Goal: Task Accomplishment & Management: Complete application form

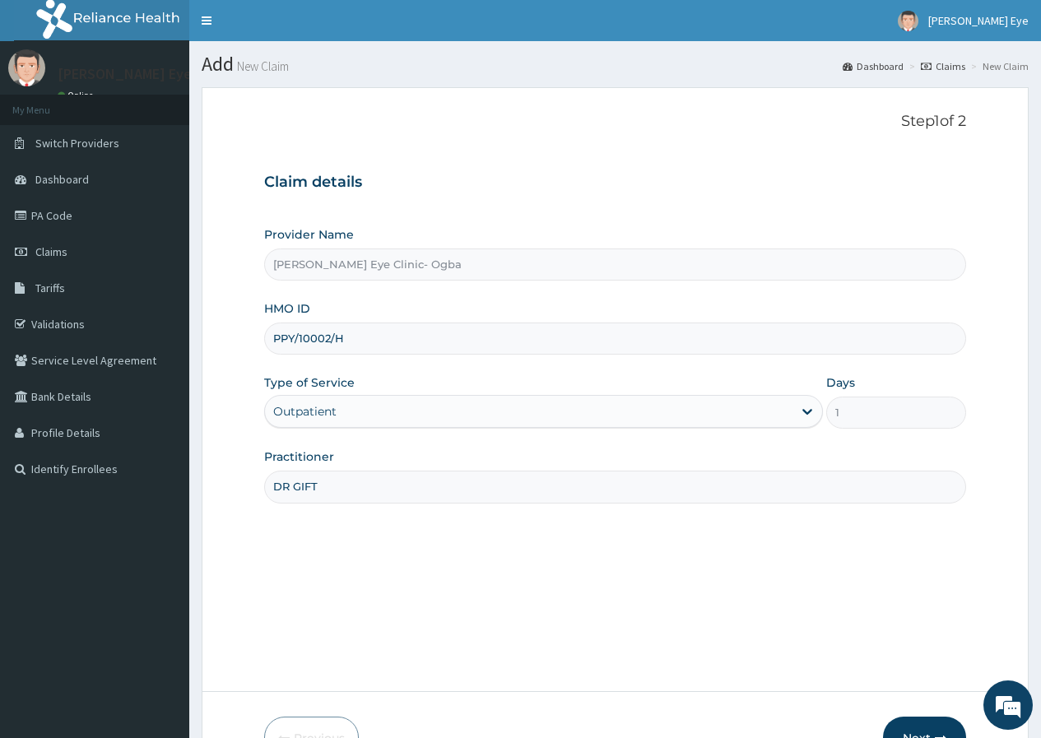
scroll to position [101, 0]
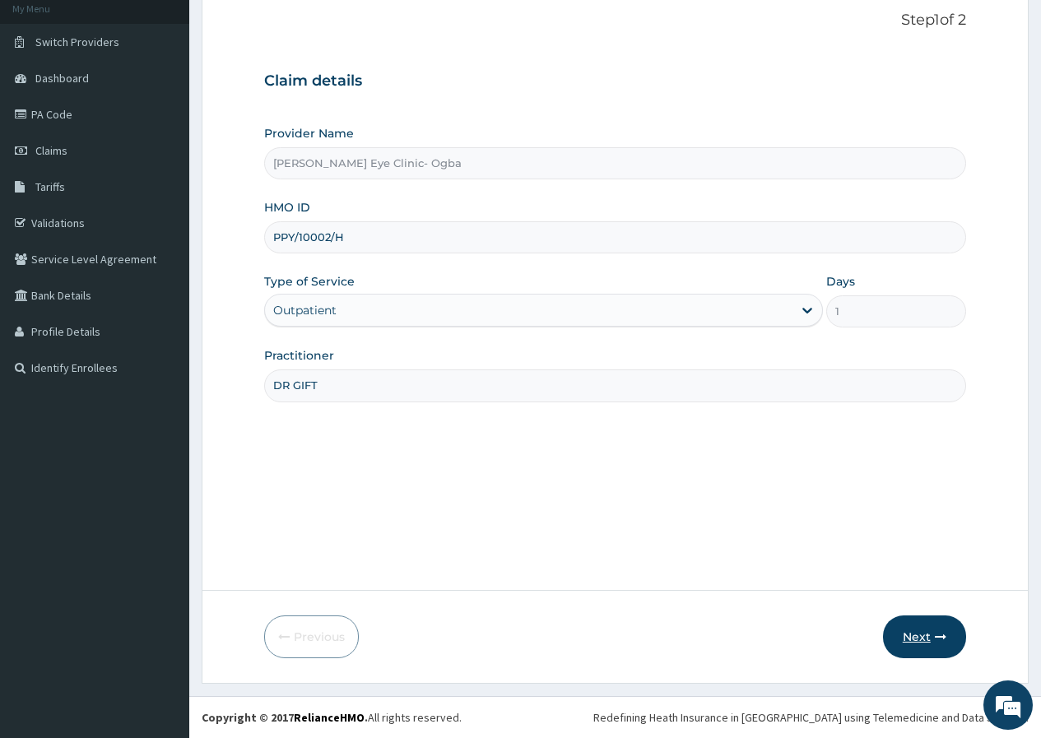
click at [925, 631] on button "Next" at bounding box center [924, 637] width 83 height 43
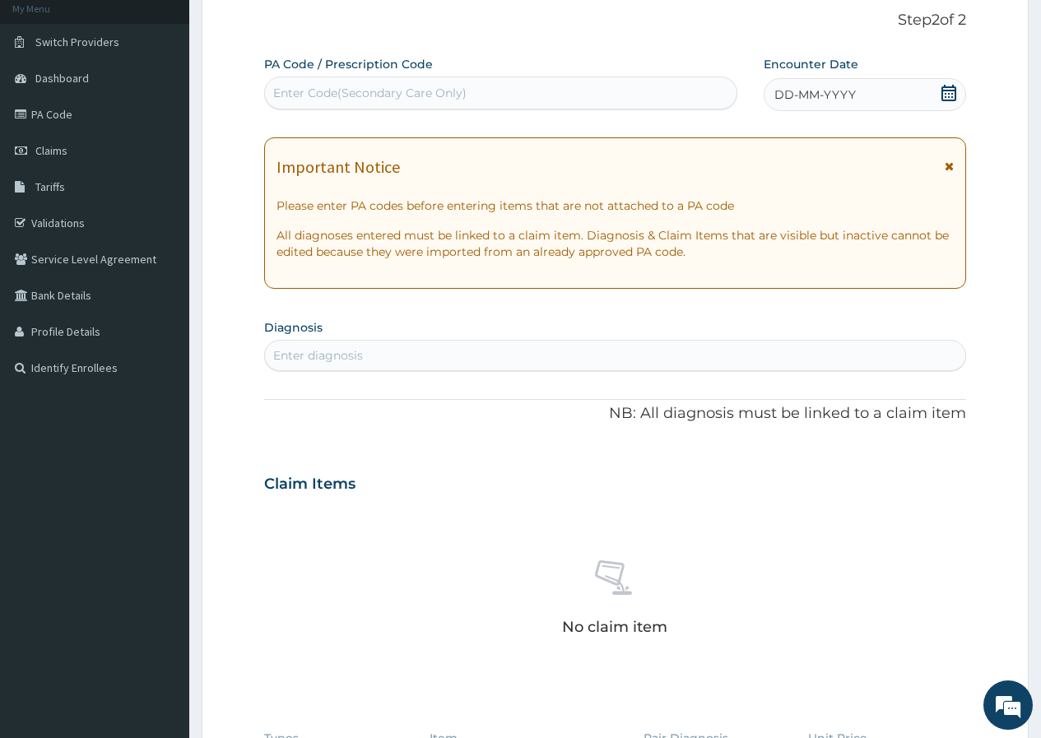
click at [321, 93] on div "Enter Code(Secondary Care Only)" at bounding box center [369, 93] width 193 height 16
paste input "PA/E2A25D"
type input "PA/E2A25D"
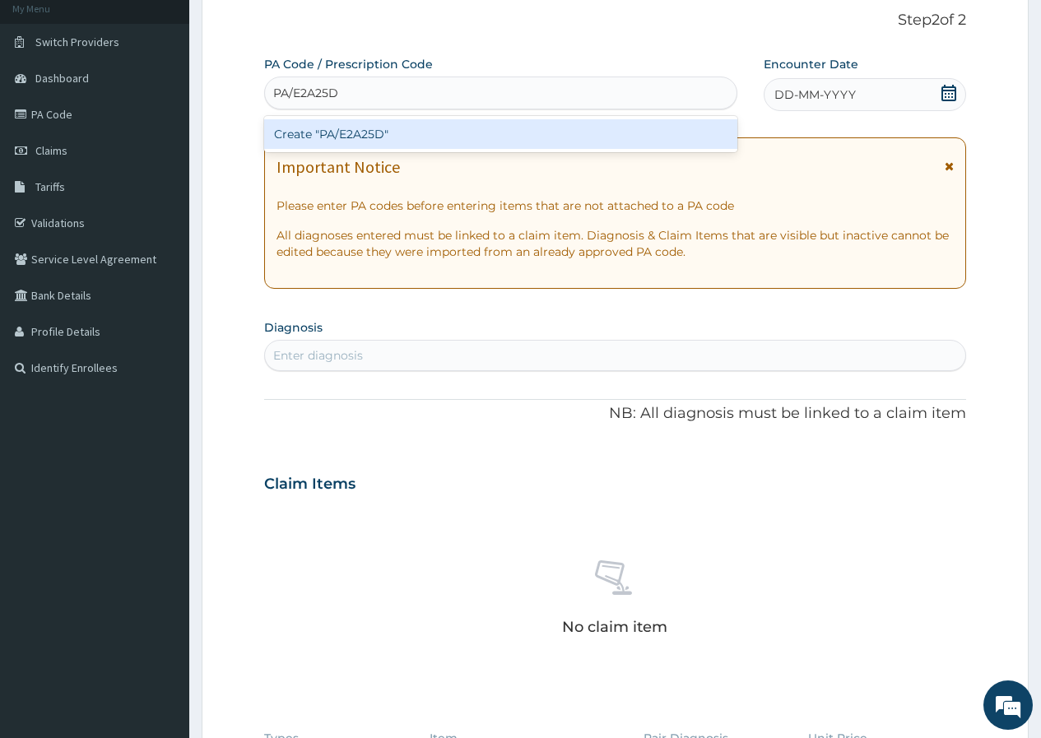
click at [364, 135] on div "Create "PA/E2A25D"" at bounding box center [500, 134] width 472 height 30
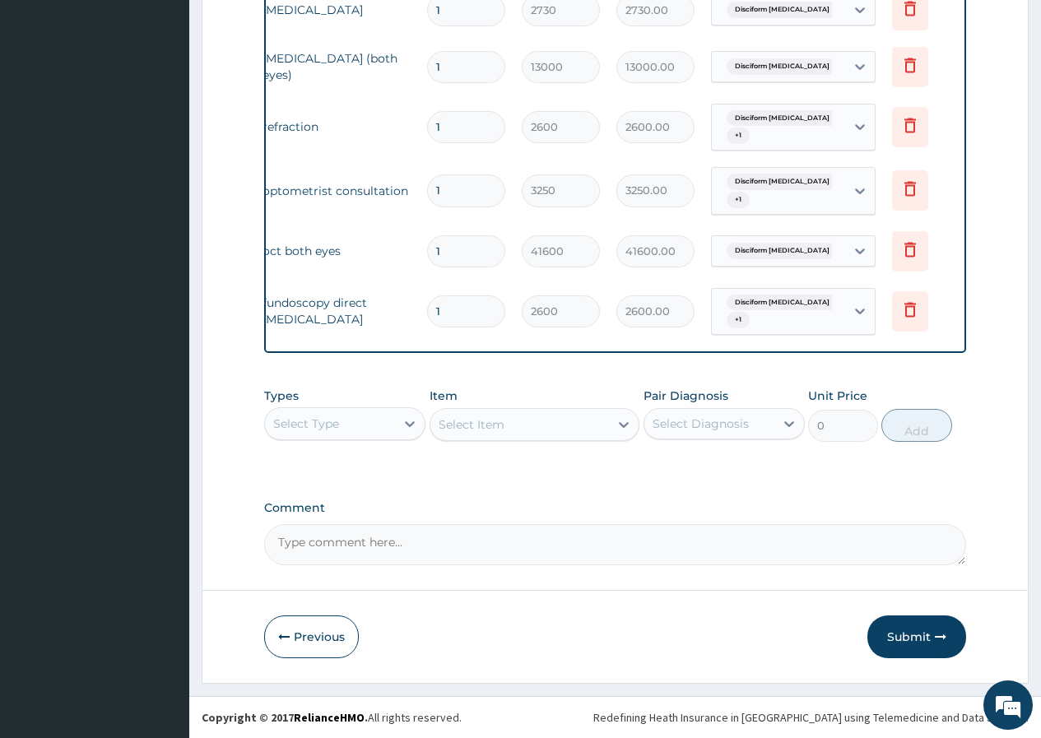
scroll to position [0, 124]
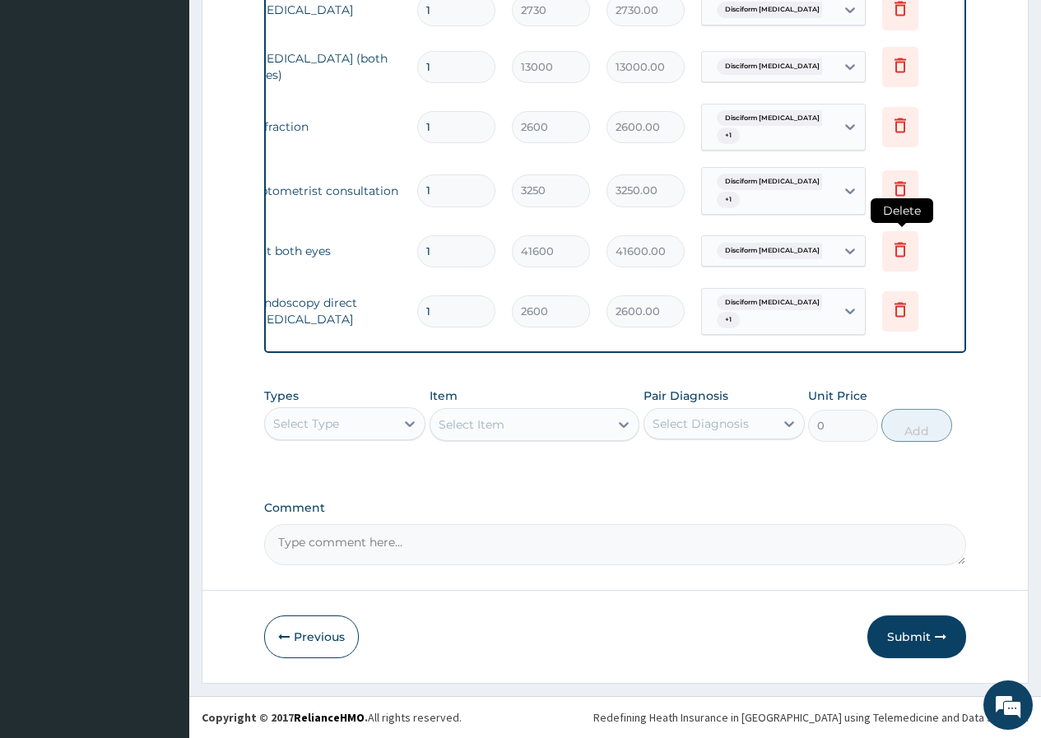
click at [898, 242] on icon at bounding box center [901, 249] width 12 height 15
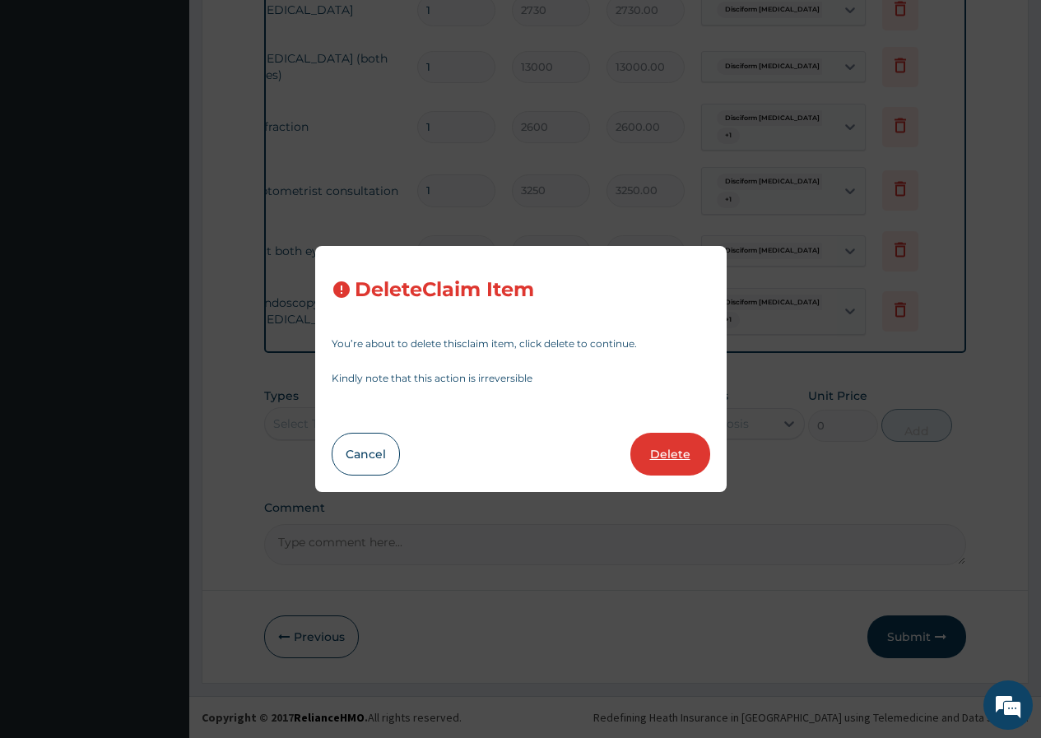
click at [671, 452] on button "Delete" at bounding box center [670, 454] width 80 height 43
type input "2600"
type input "2600.00"
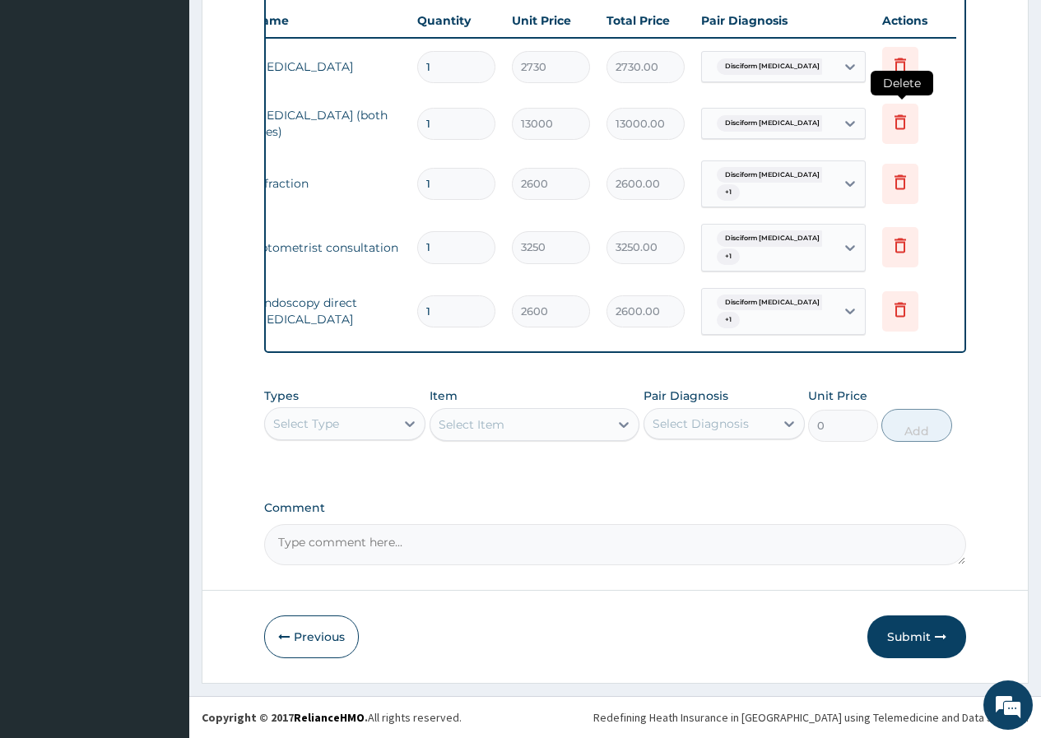
click at [899, 112] on icon at bounding box center [901, 122] width 20 height 20
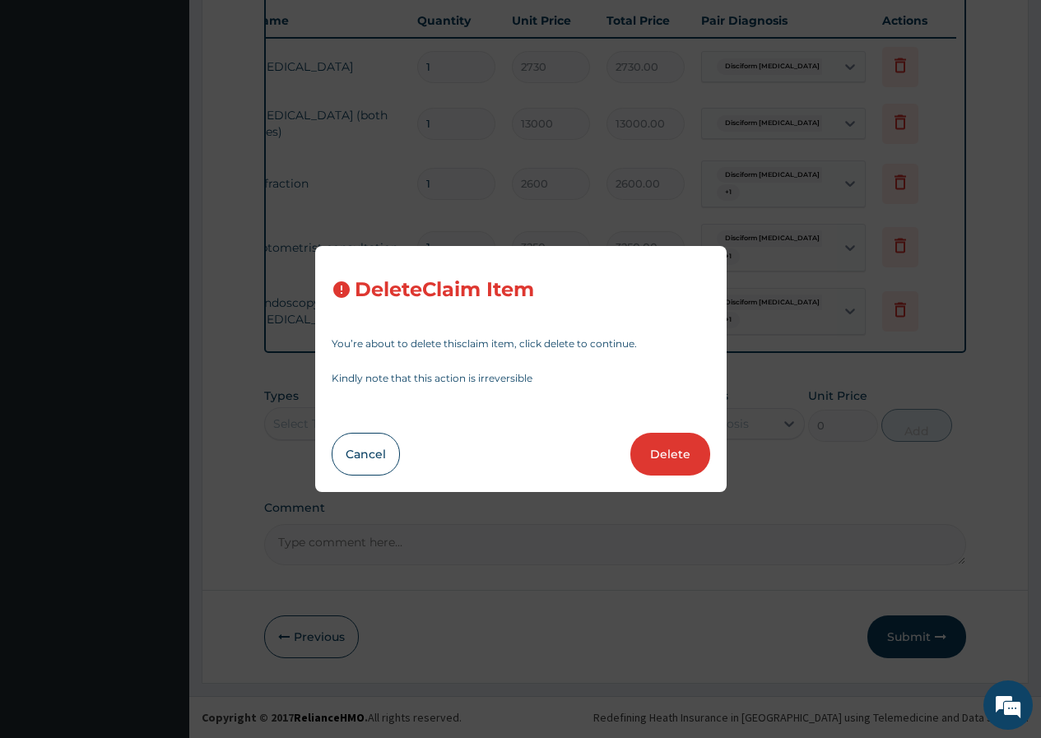
click at [661, 450] on button "Delete" at bounding box center [670, 454] width 80 height 43
type input "2600"
type input "2600.00"
type input "3250"
type input "3250.00"
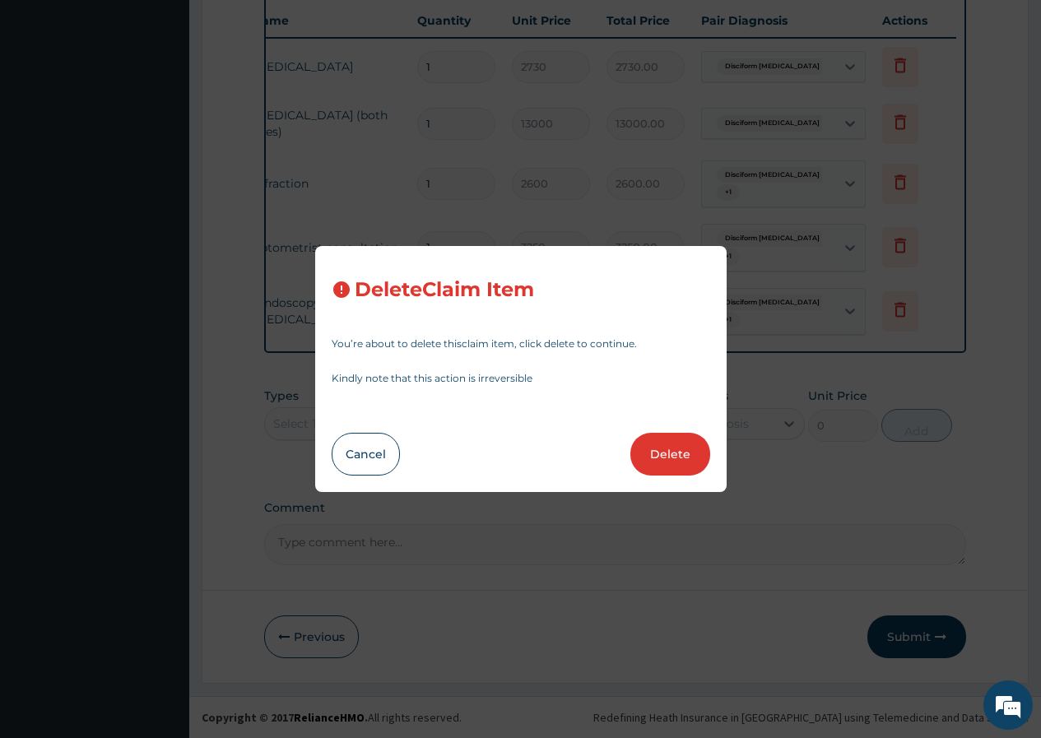
type input "2600"
type input "2600.00"
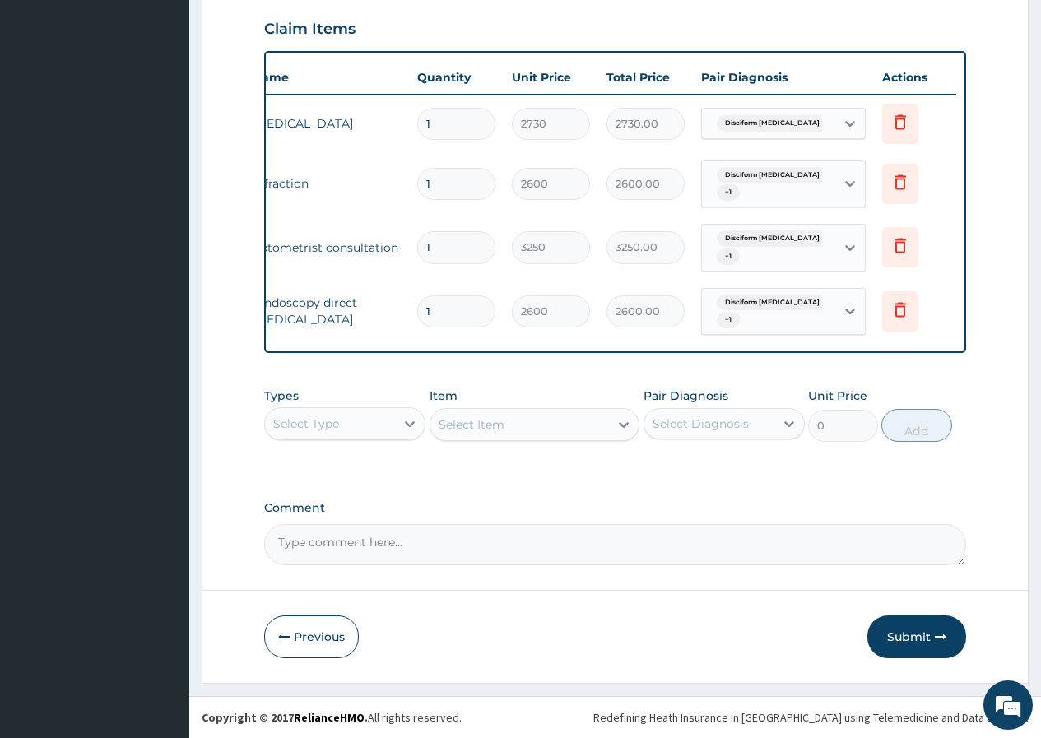
scroll to position [0, 0]
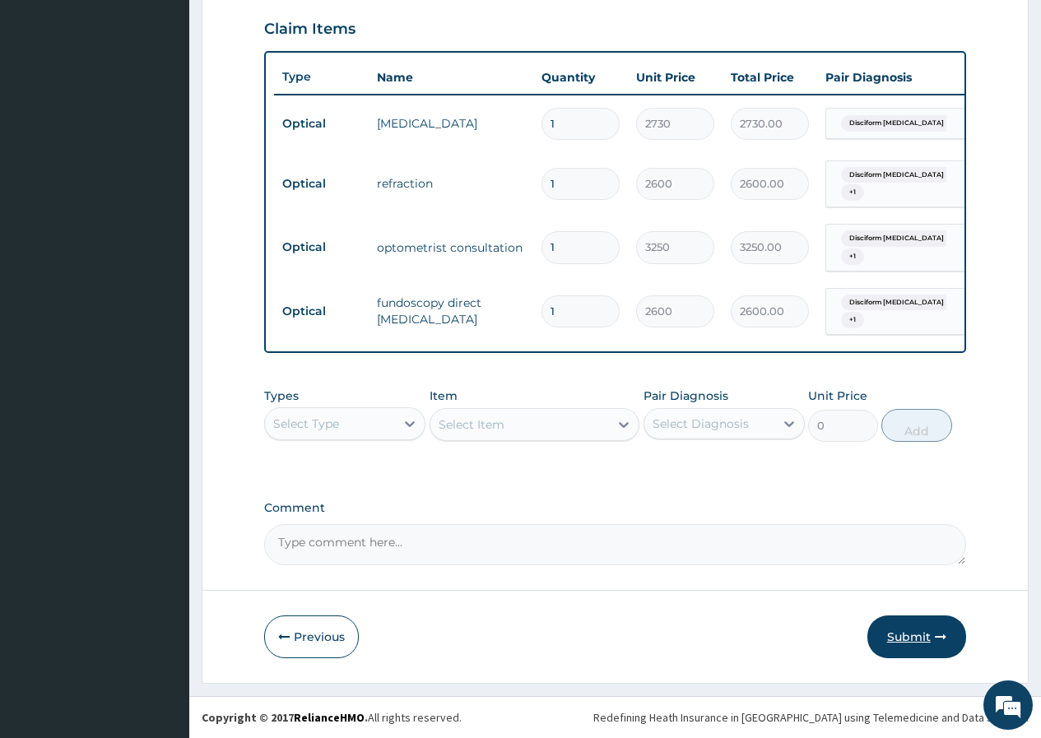
click at [895, 637] on button "Submit" at bounding box center [916, 637] width 99 height 43
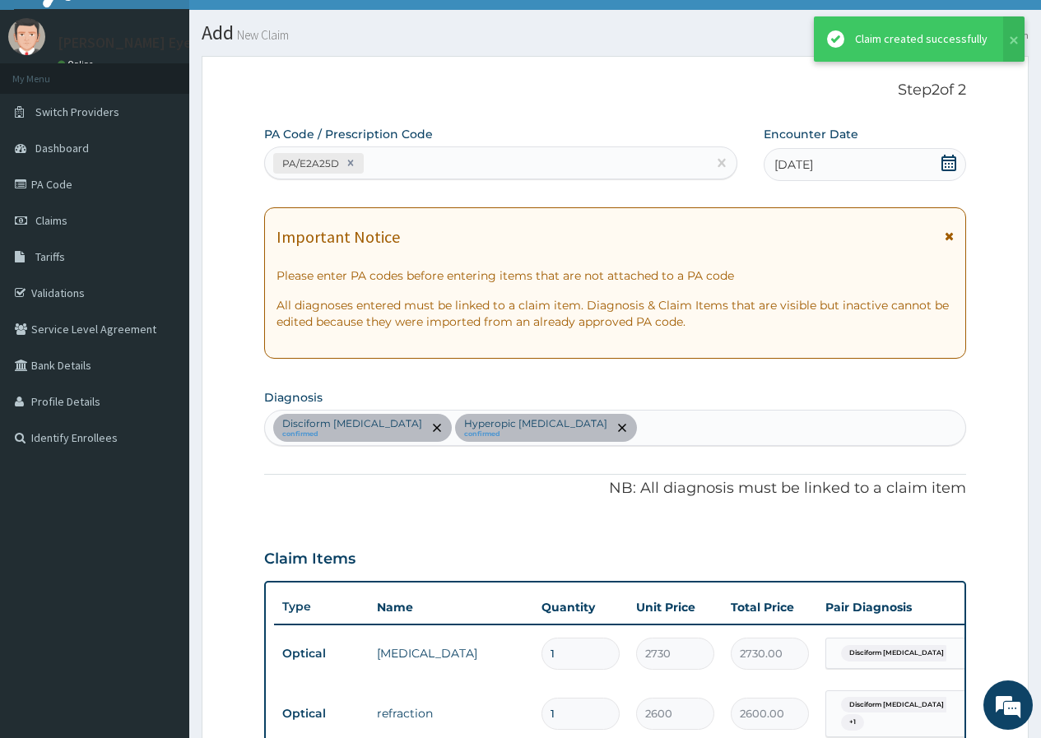
scroll to position [574, 0]
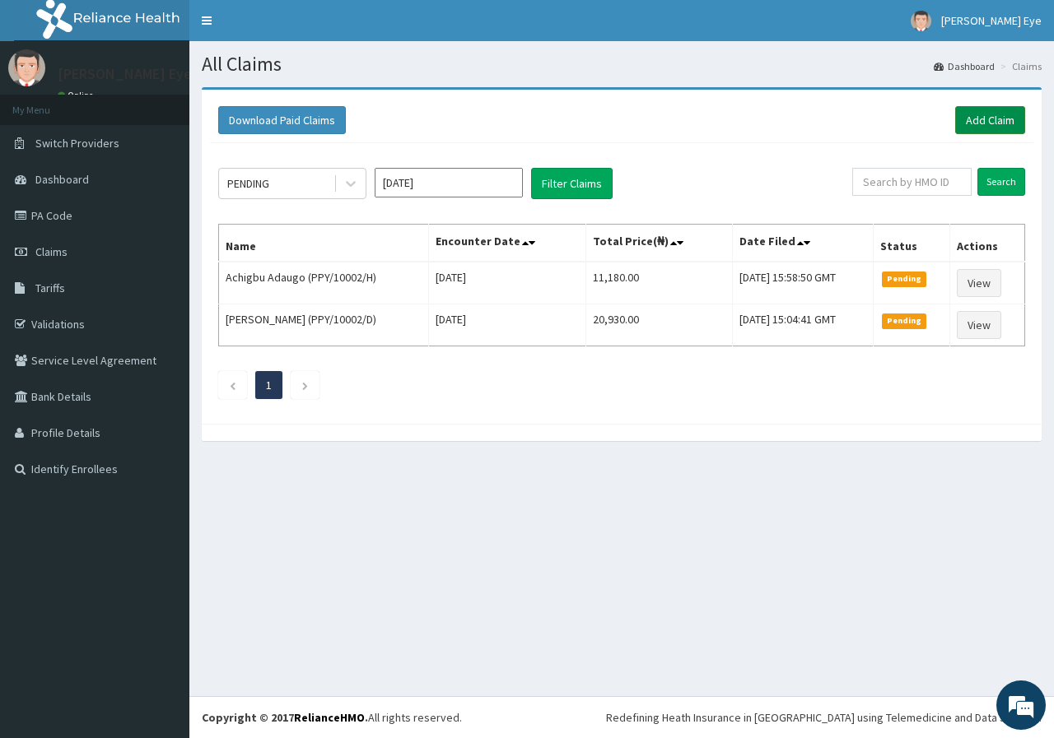
click at [986, 121] on link "Add Claim" at bounding box center [990, 120] width 70 height 28
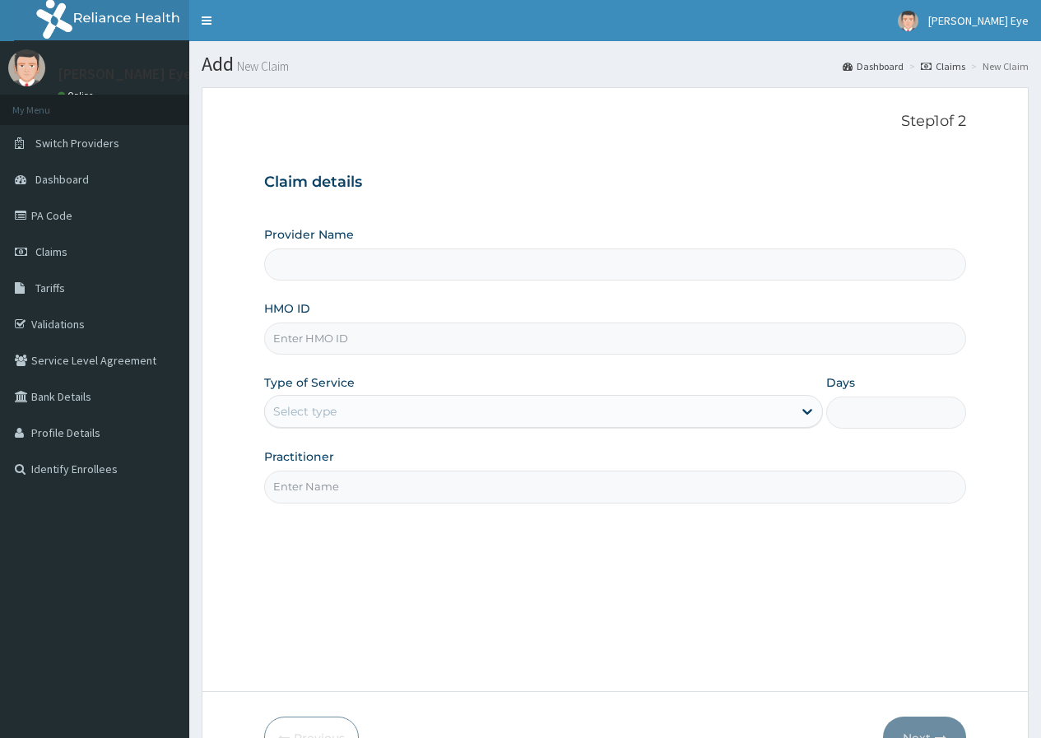
click at [311, 345] on input "HMO ID" at bounding box center [615, 339] width 702 height 32
type input "[PERSON_NAME] Eye Clinic- Ogba"
paste input "PPY/10002/F"
type input "PPY/10002/F"
click at [271, 362] on div "Provider Name Forst Eye Clinic- Ogba HMO ID PPY/10002/F Type of Service Select …" at bounding box center [615, 364] width 702 height 277
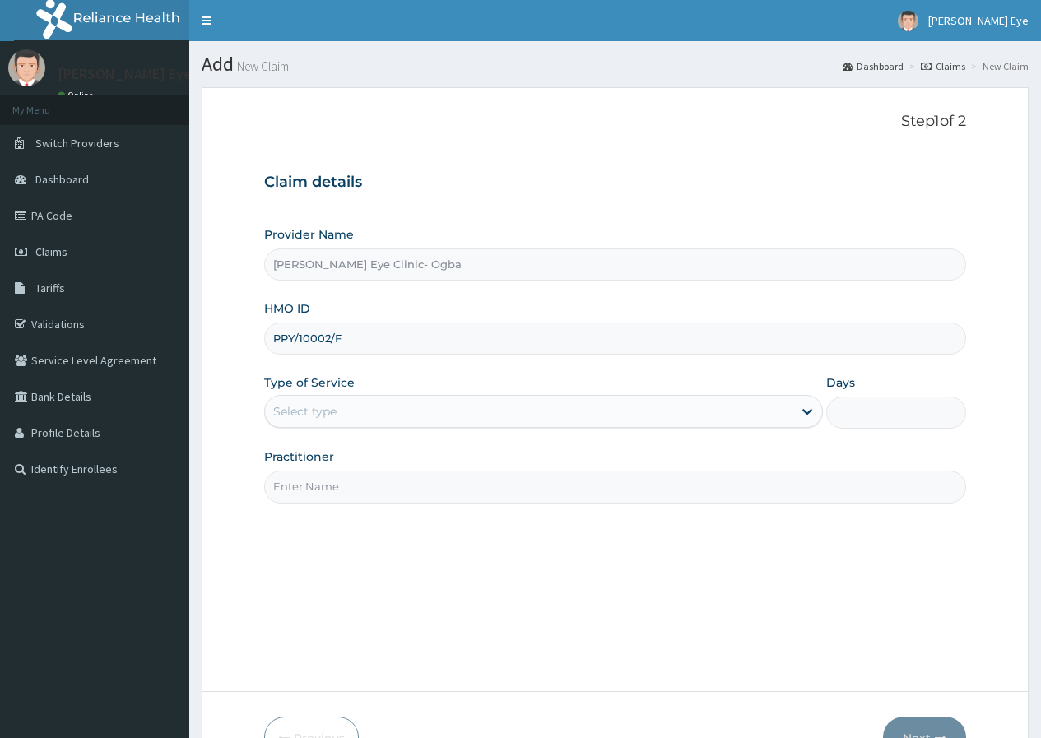
click at [313, 410] on div "Select type" at bounding box center [304, 411] width 63 height 16
type input "1"
click at [338, 492] on input "Practitioner" at bounding box center [615, 487] width 702 height 32
type input "DR GIFT"
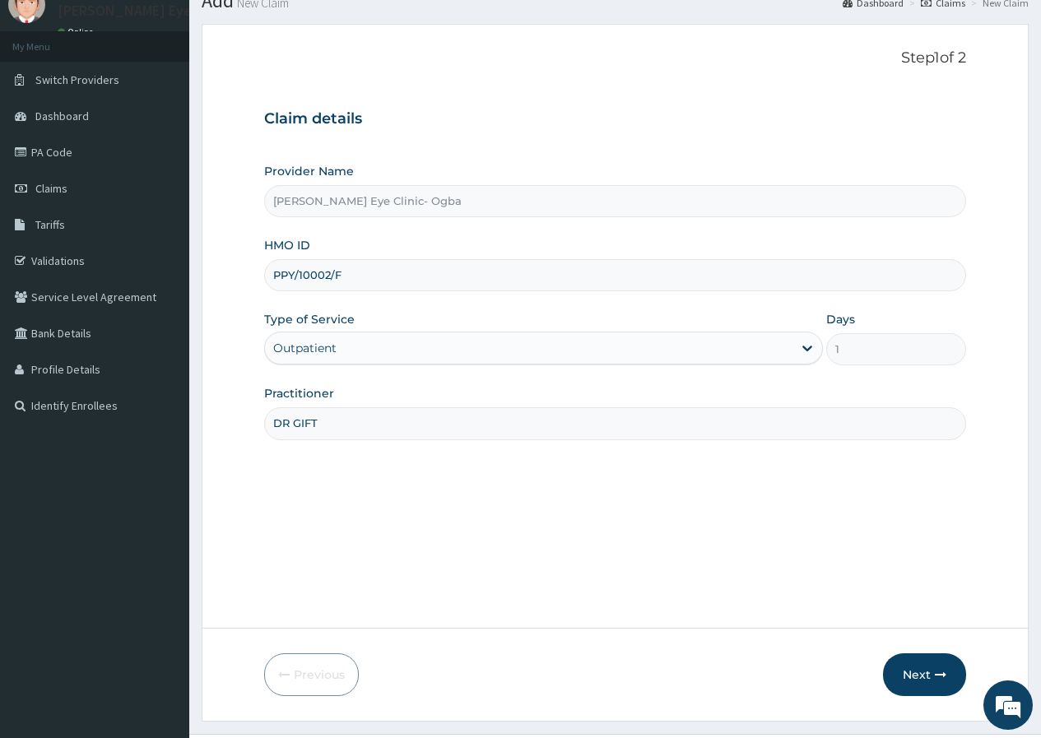
scroll to position [101, 0]
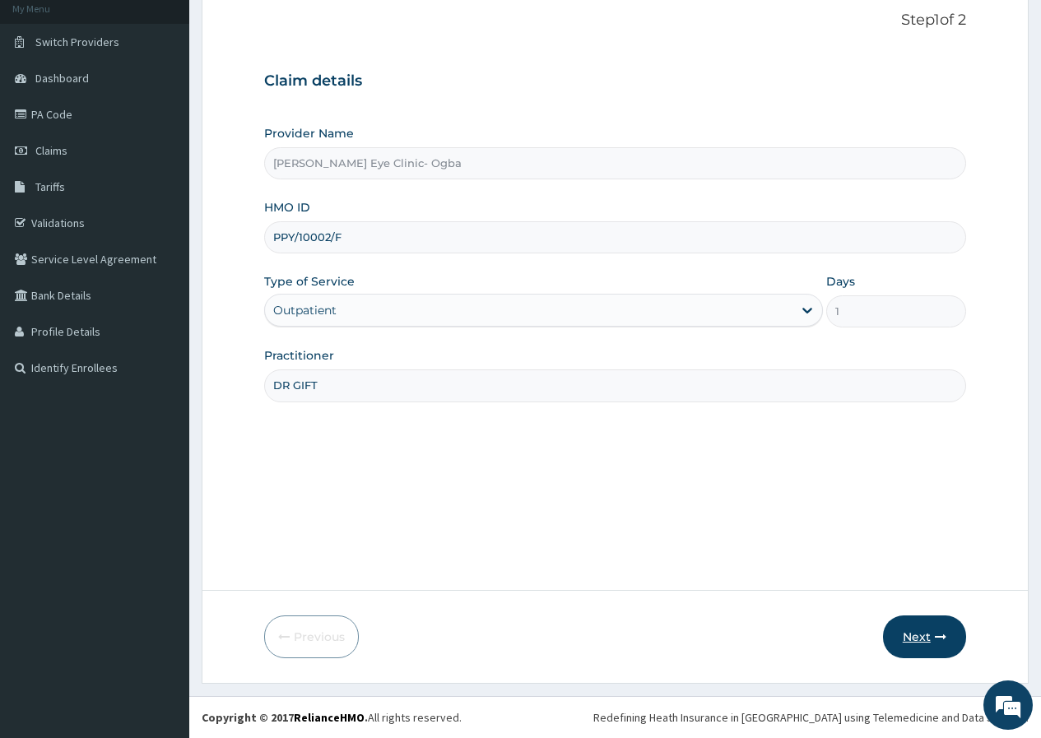
click at [924, 635] on button "Next" at bounding box center [924, 637] width 83 height 43
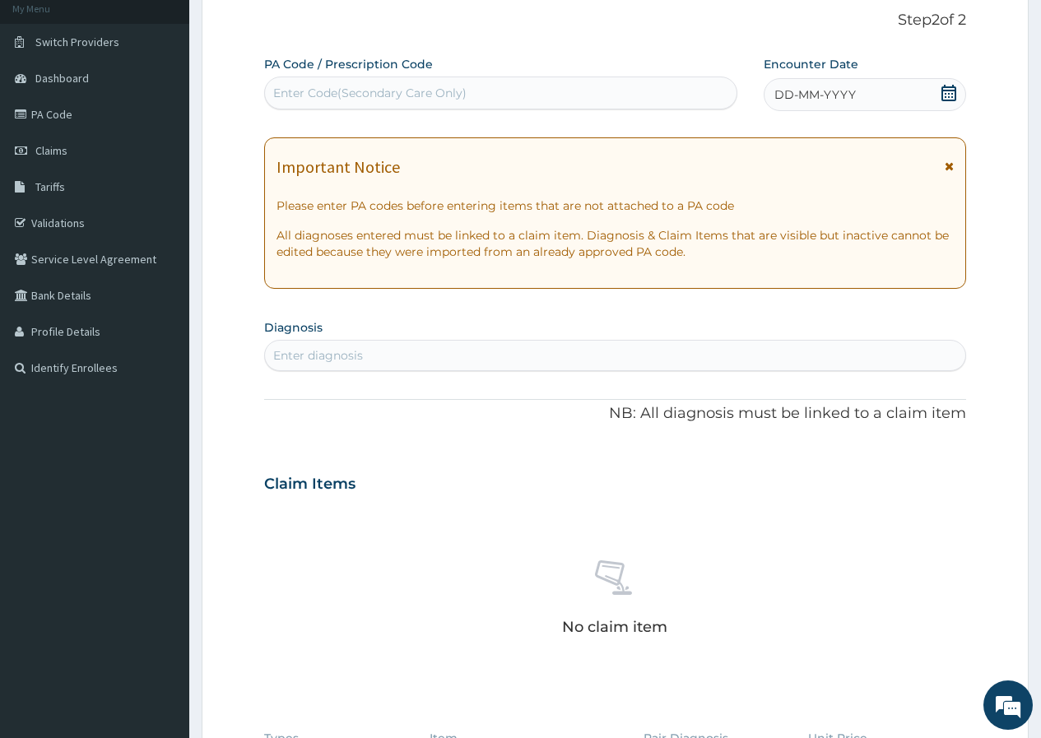
scroll to position [0, 0]
click at [309, 93] on div "Enter Code(Secondary Care Only)" at bounding box center [369, 93] width 193 height 16
paste input "PA/6BCD6F"
type input "PA/6BCD6F"
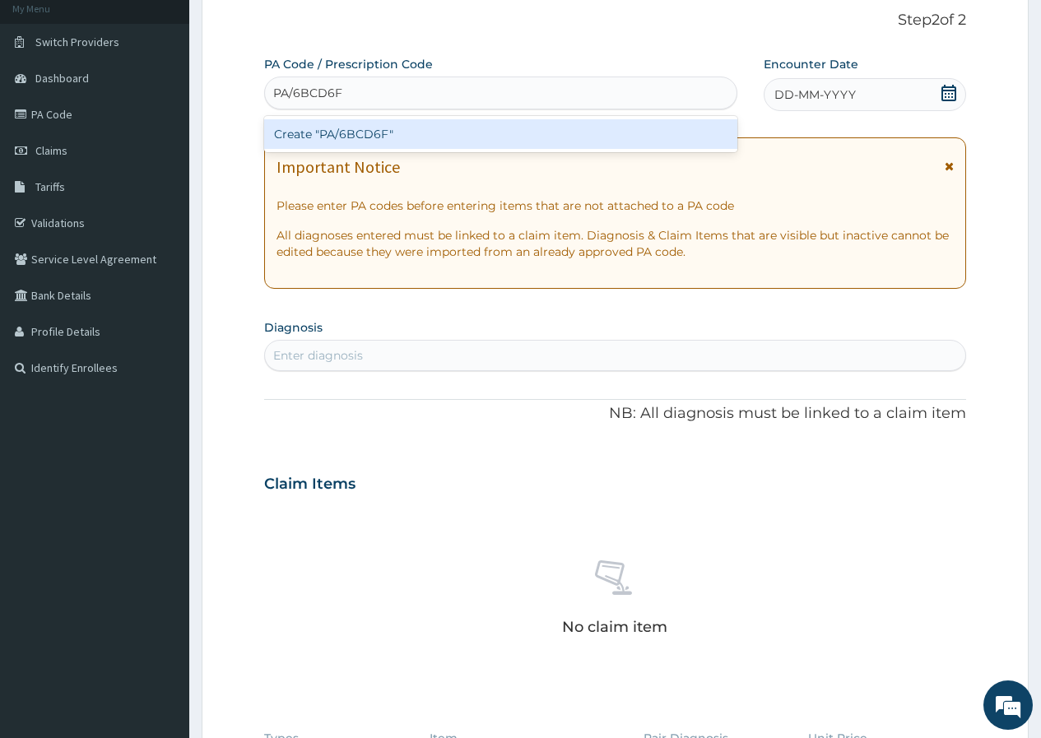
click at [435, 132] on div "Create "PA/6BCD6F"" at bounding box center [500, 134] width 472 height 30
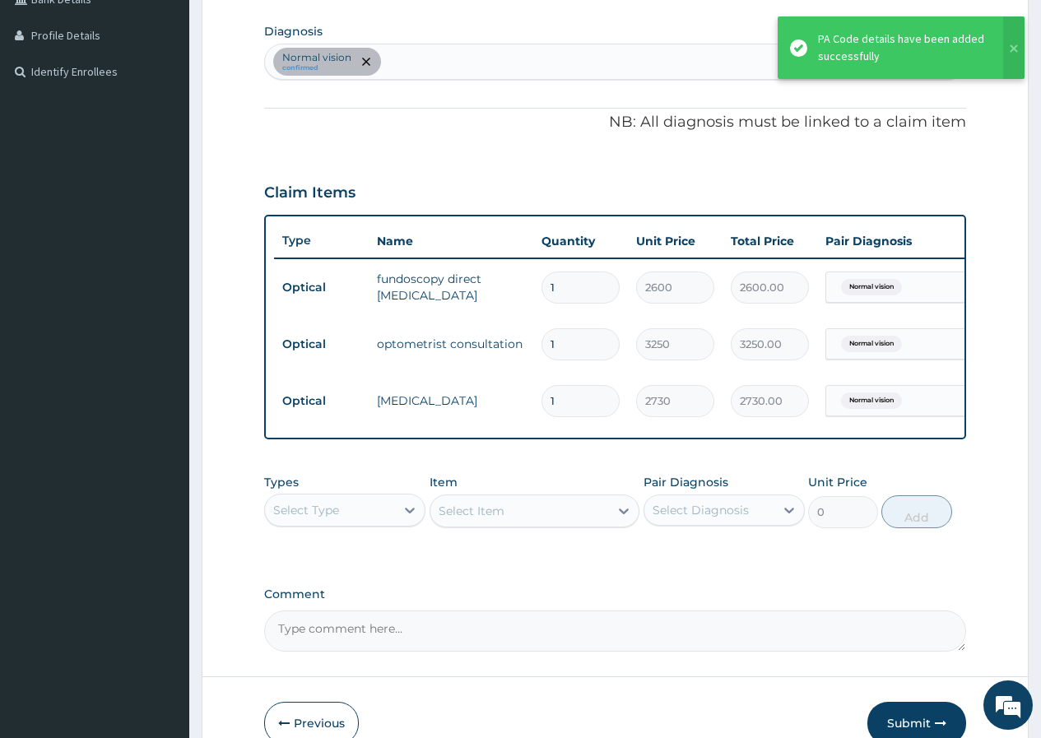
scroll to position [496, 0]
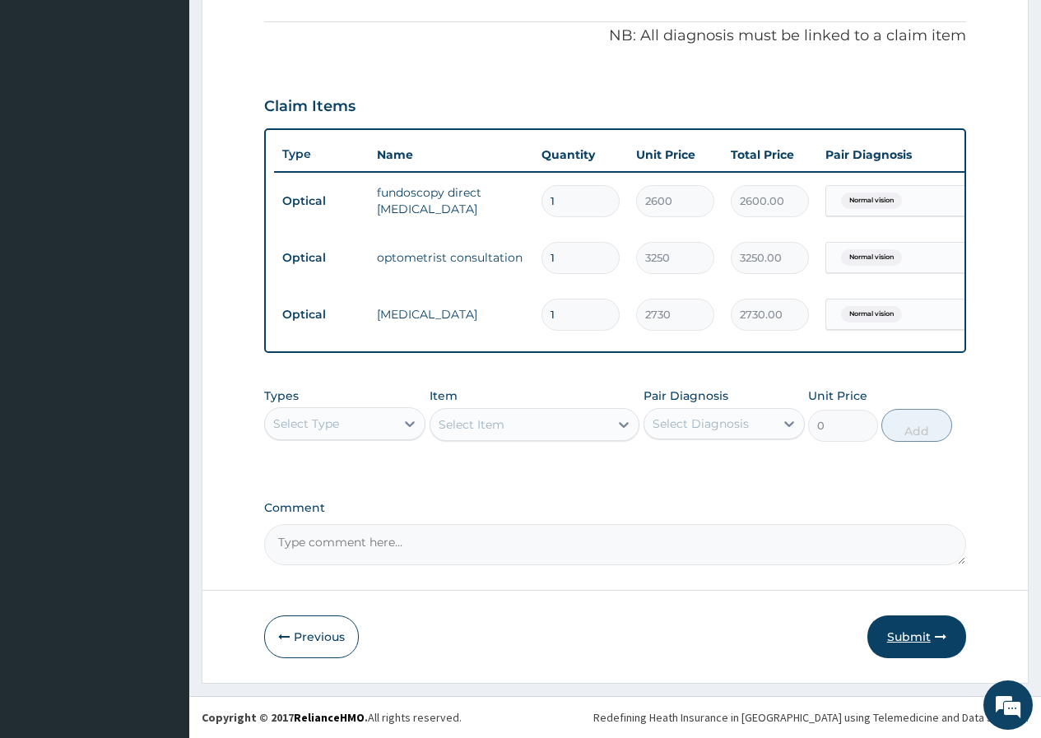
click at [903, 636] on button "Submit" at bounding box center [916, 637] width 99 height 43
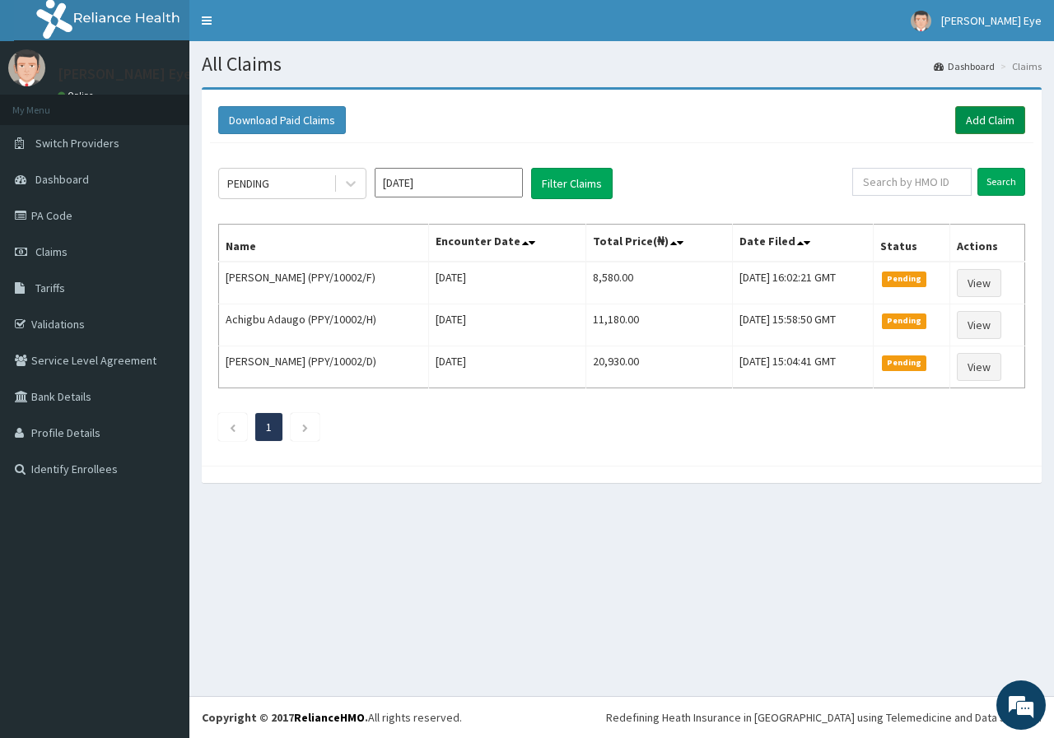
click at [975, 117] on link "Add Claim" at bounding box center [990, 120] width 70 height 28
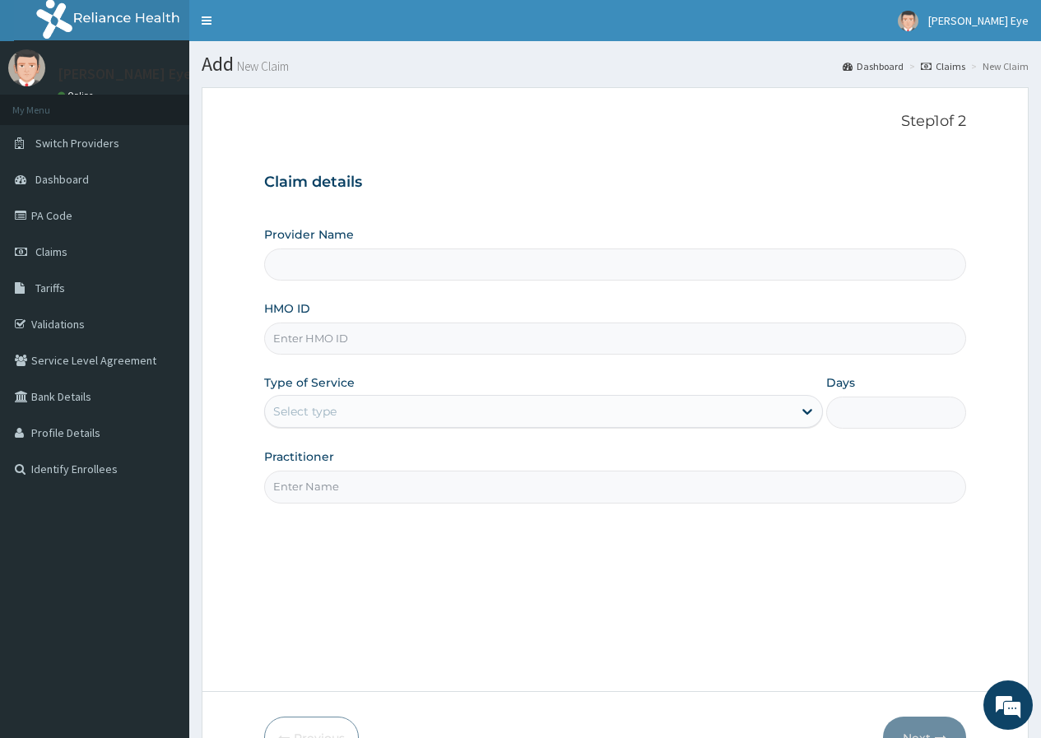
type input "[PERSON_NAME] Eye Clinic- Ogba"
click at [349, 341] on input "HMO ID" at bounding box center [615, 339] width 702 height 32
paste input "PPY/10002/C"
type input "PPY/10002/C"
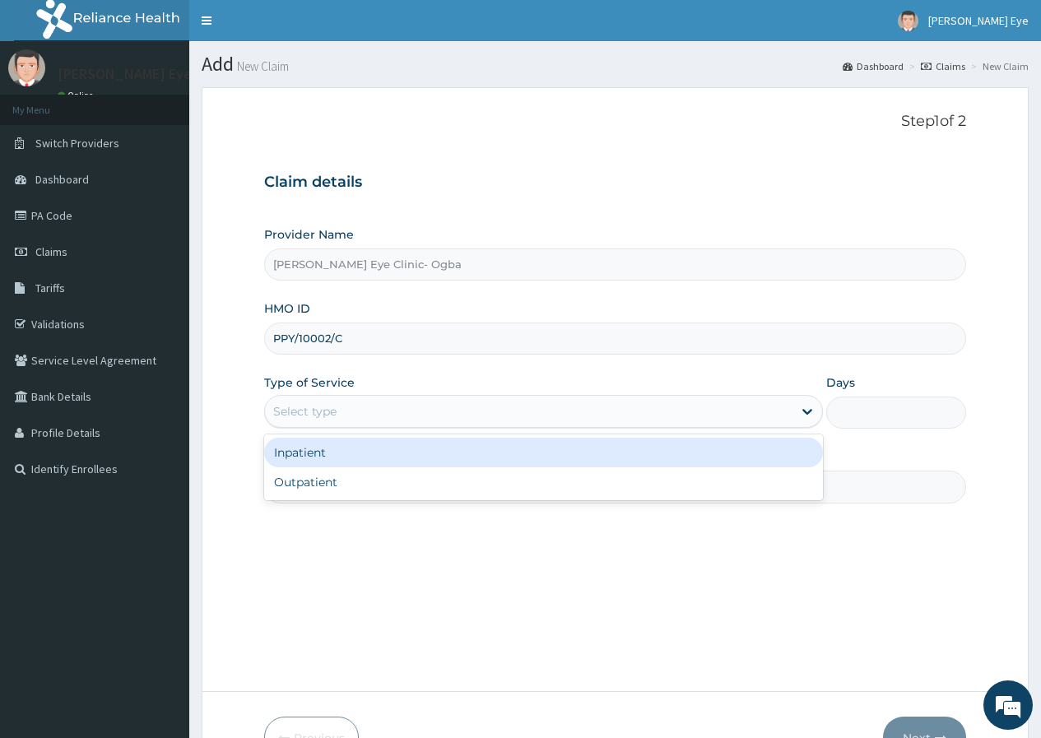
click at [386, 407] on div "Select type" at bounding box center [529, 411] width 528 height 26
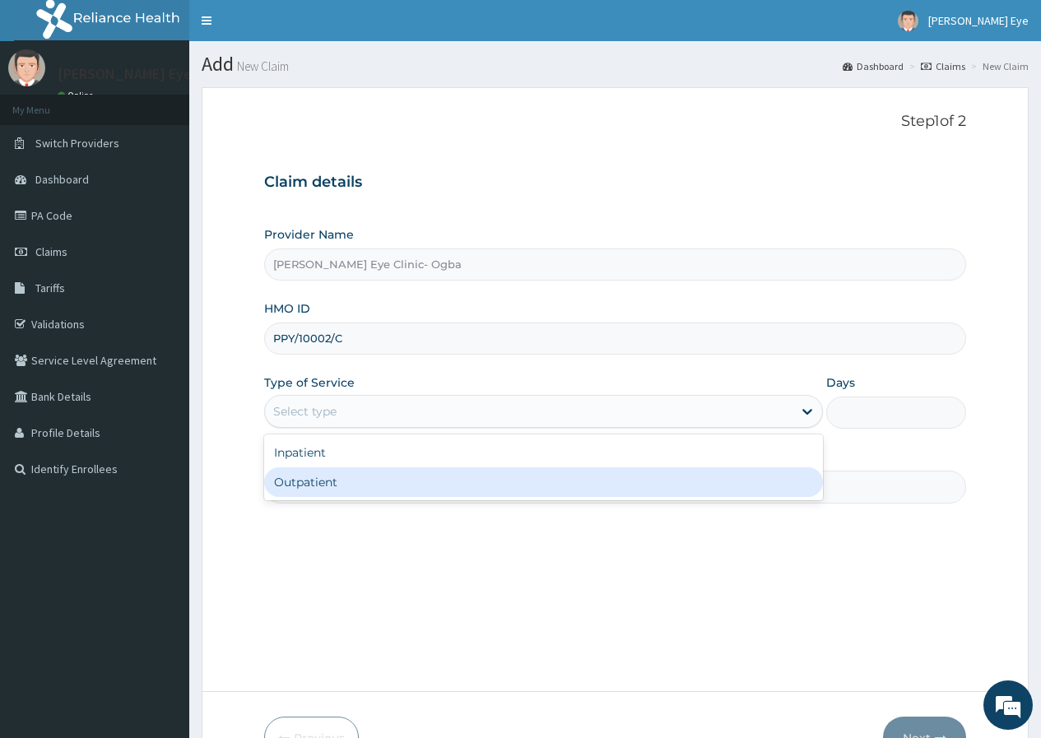
click at [375, 483] on div "Outpatient" at bounding box center [543, 482] width 559 height 30
type input "1"
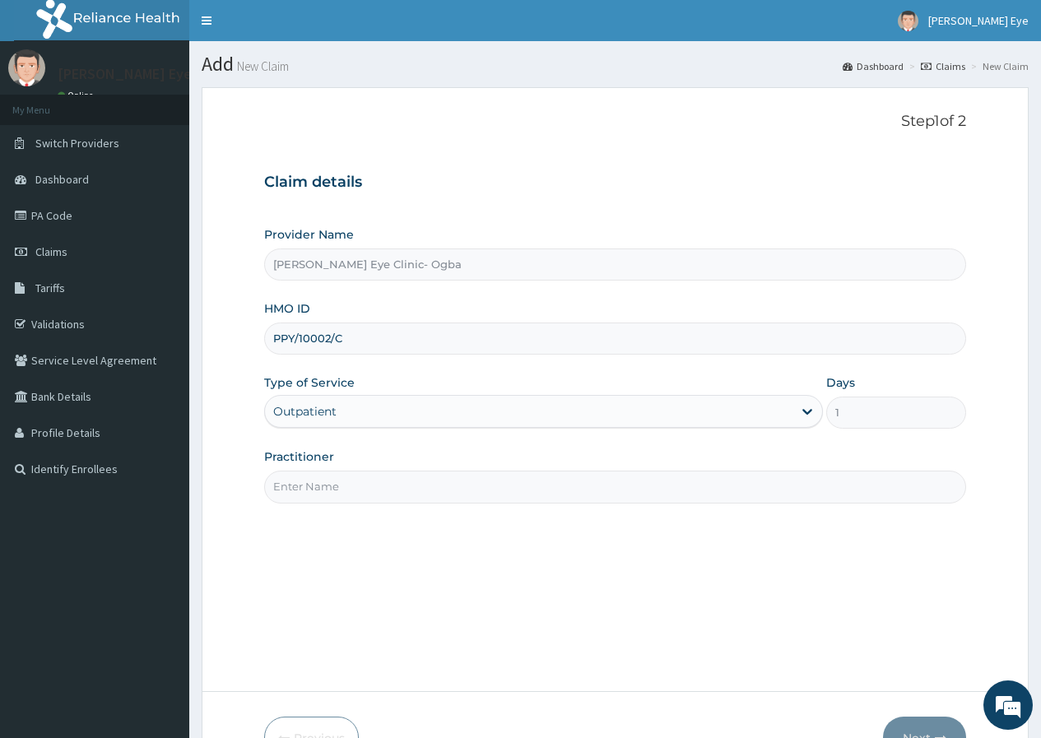
click at [380, 495] on input "Practitioner" at bounding box center [615, 487] width 702 height 32
type input "DR GIFT"
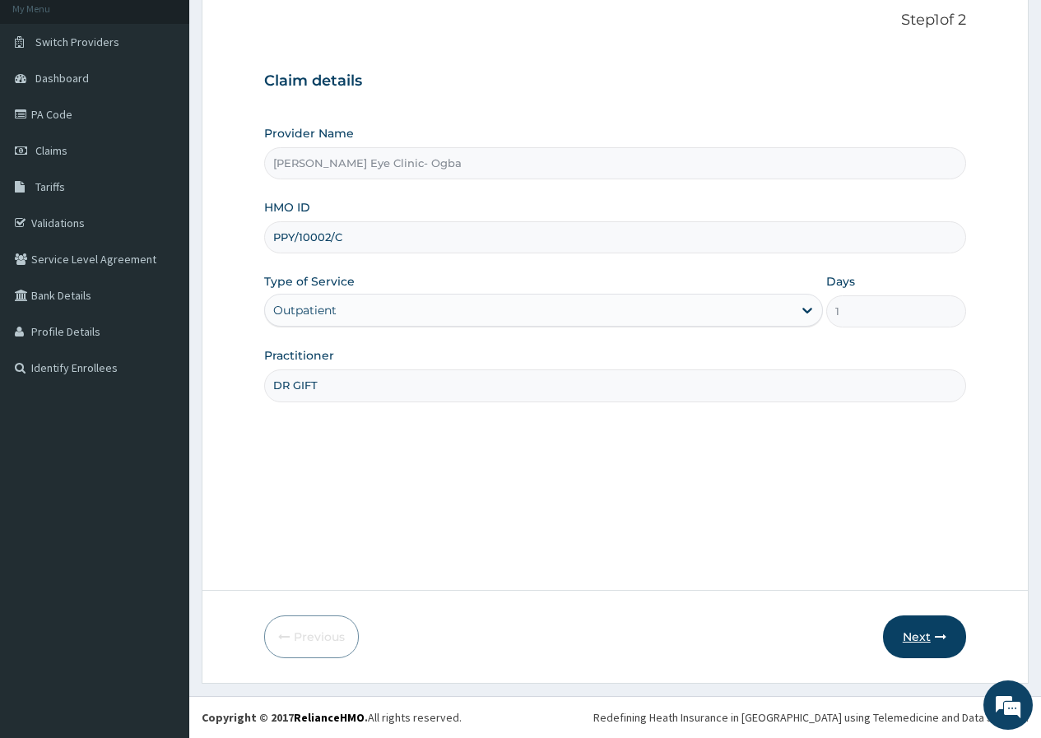
click at [917, 635] on button "Next" at bounding box center [924, 637] width 83 height 43
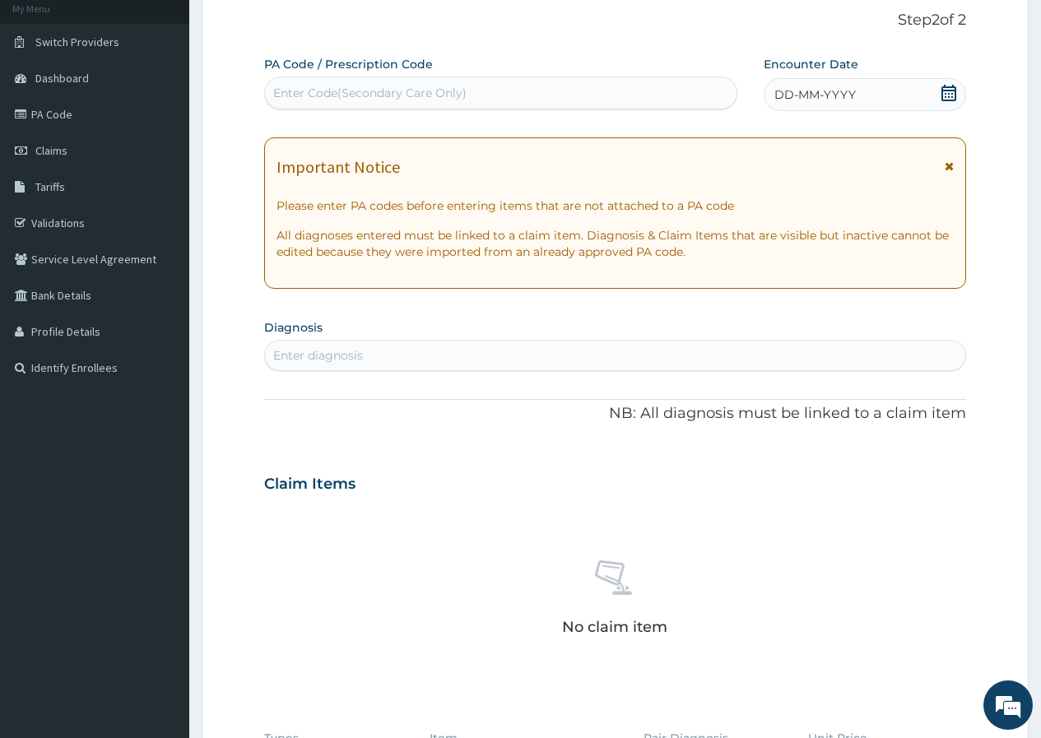
click at [488, 90] on div "Enter Code(Secondary Care Only)" at bounding box center [500, 93] width 471 height 26
paste input "PA/AE12AA"
type input "PA/AE12AA"
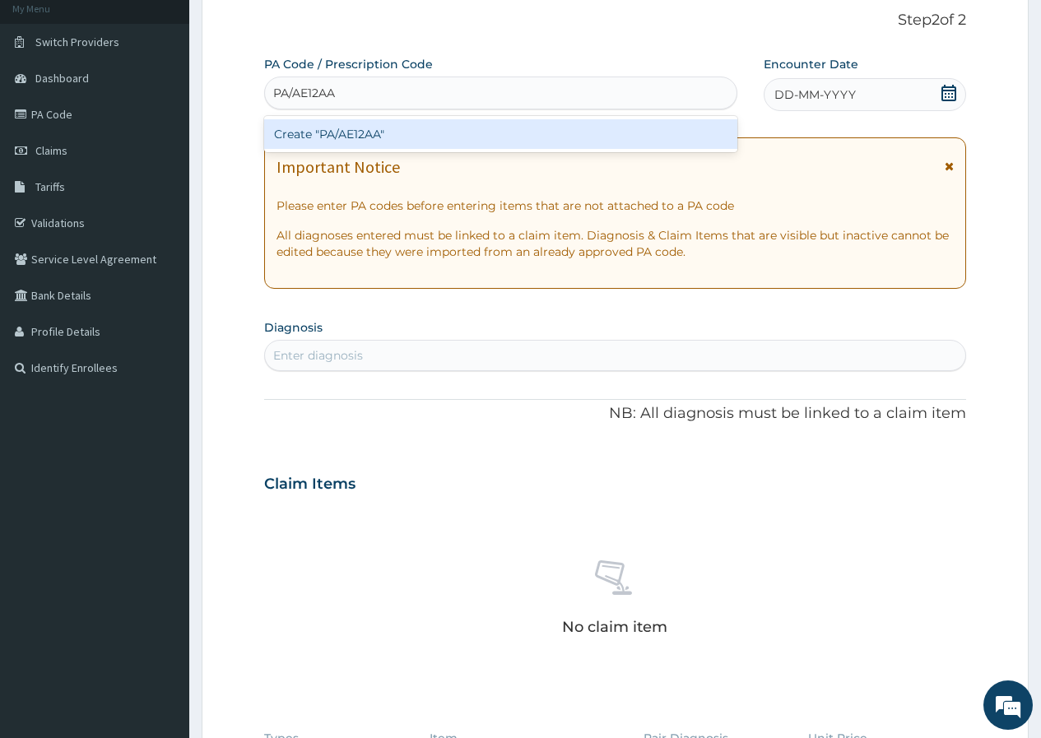
click at [419, 137] on div "Create "PA/AE12AA"" at bounding box center [500, 134] width 472 height 30
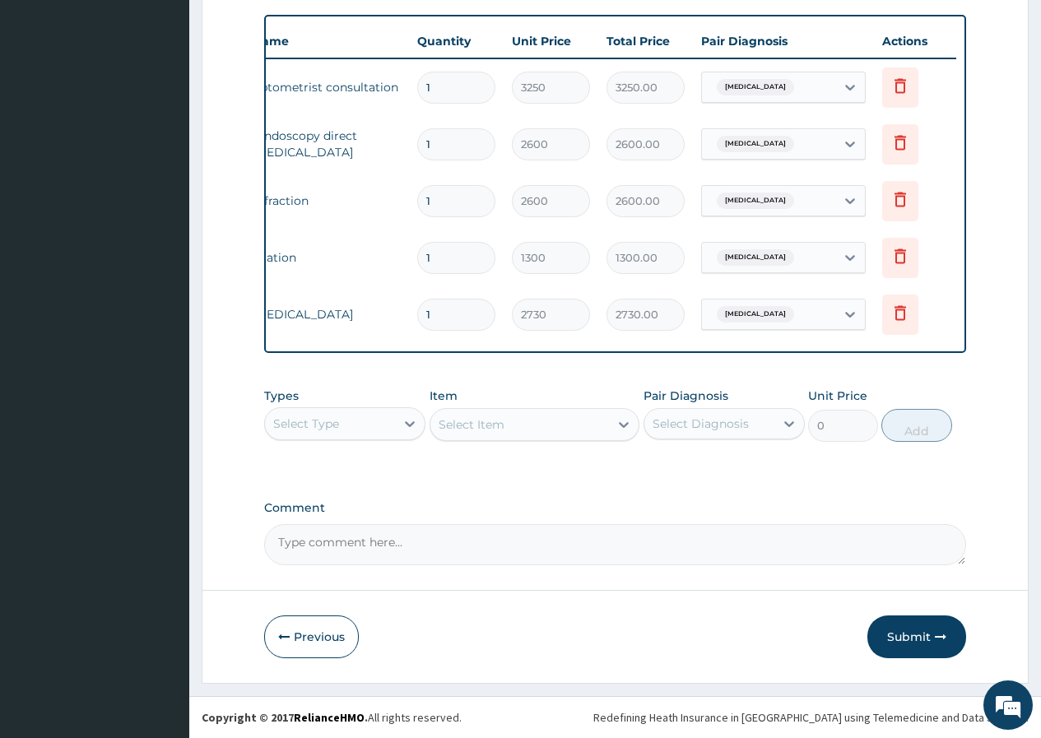
scroll to position [0, 0]
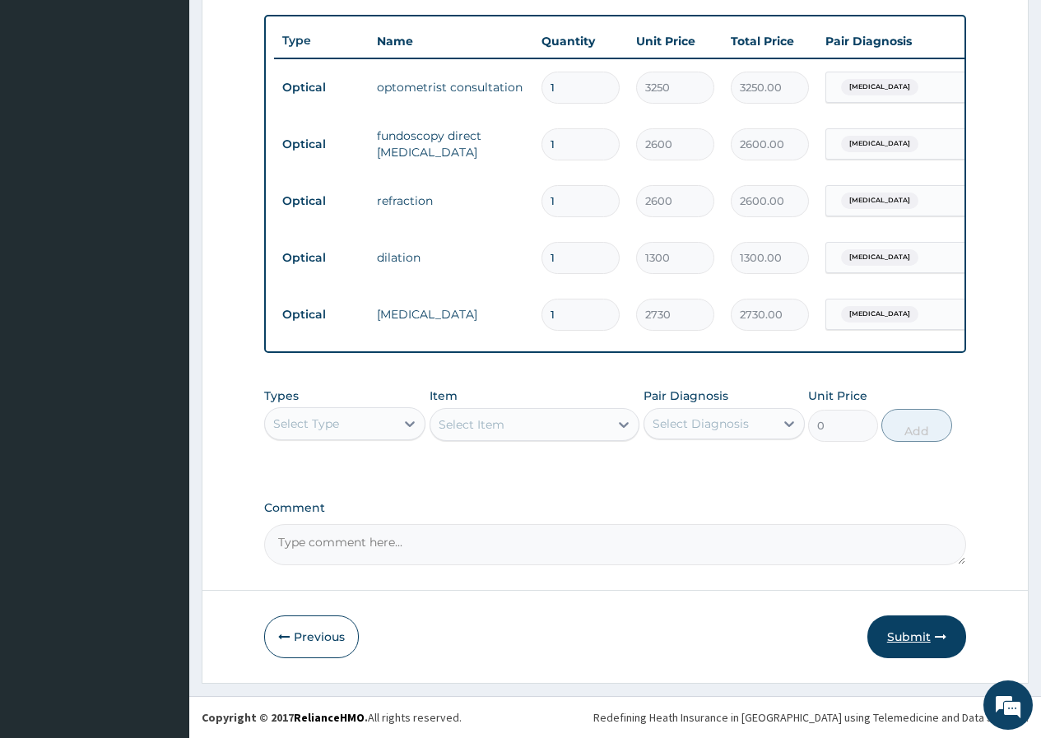
click at [905, 636] on button "Submit" at bounding box center [916, 637] width 99 height 43
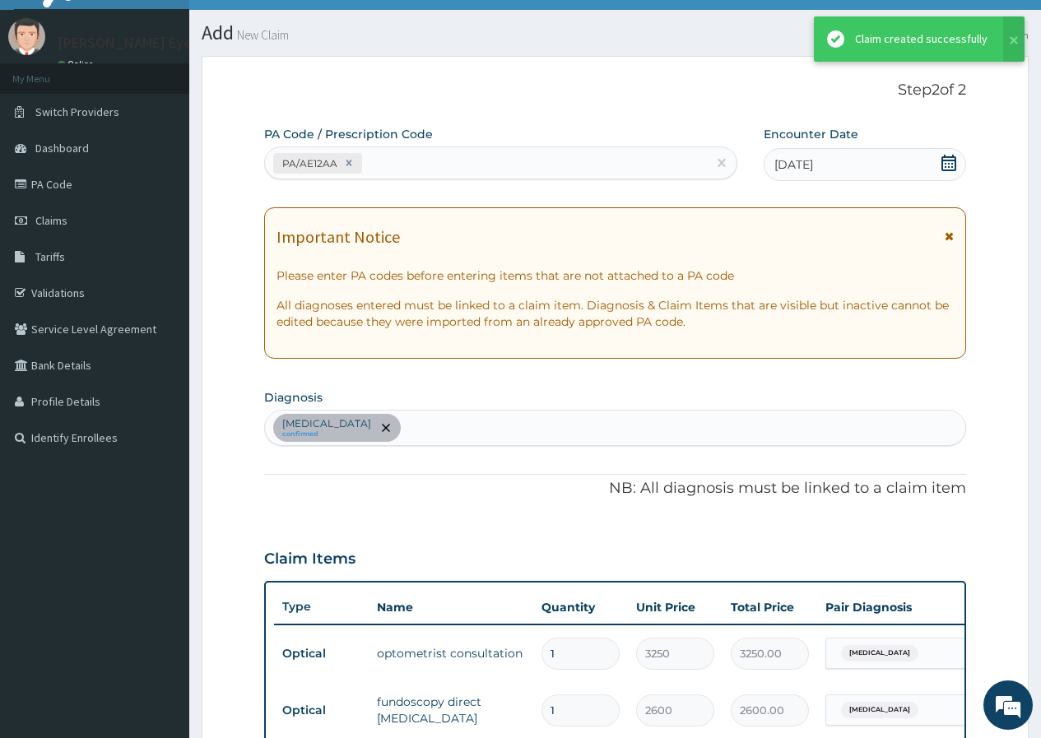
scroll to position [610, 0]
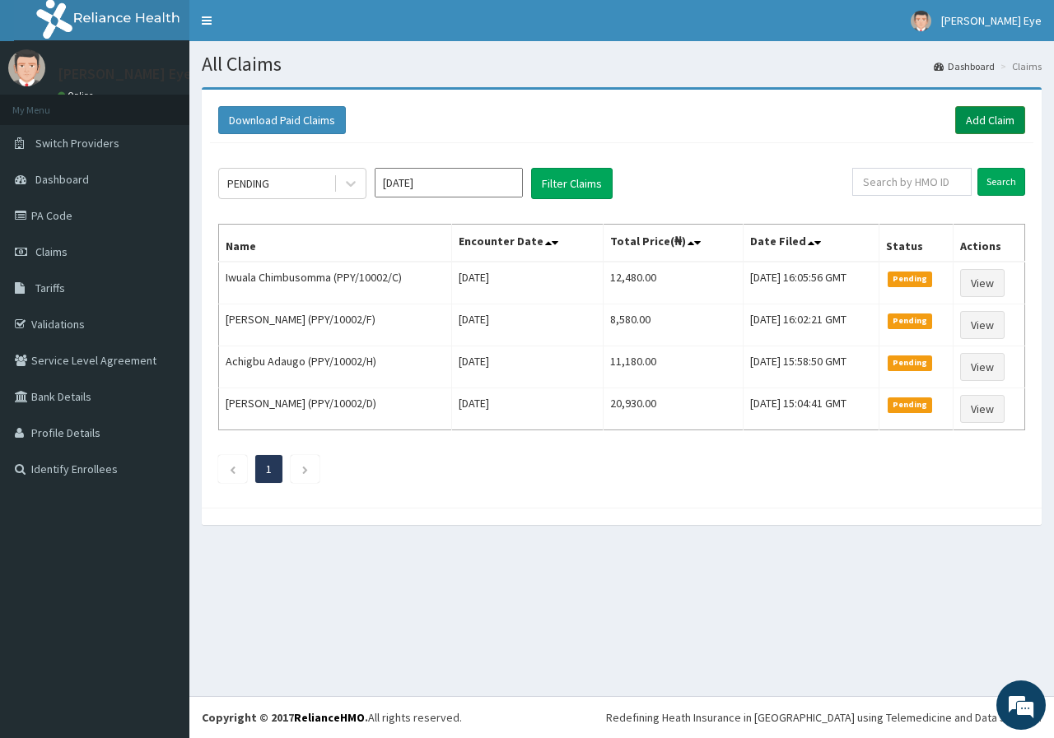
click at [1000, 117] on link "Add Claim" at bounding box center [990, 120] width 70 height 28
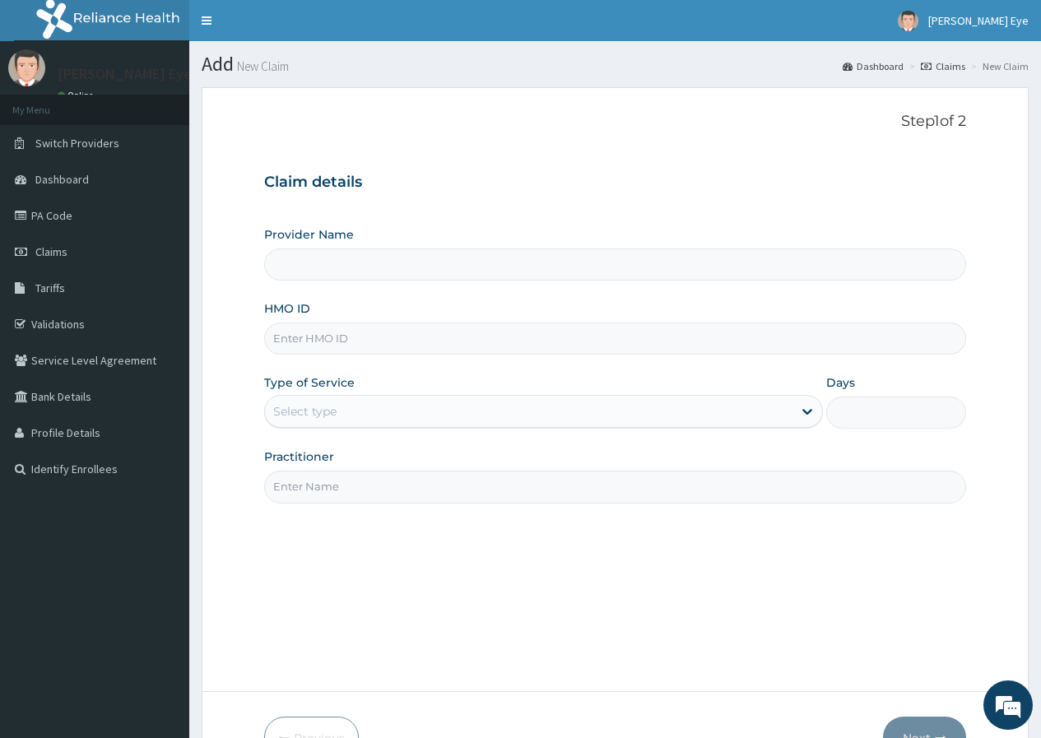
type input "[PERSON_NAME] Eye Clinic- Ogba"
click at [338, 341] on input "HMO ID" at bounding box center [615, 339] width 702 height 32
paste input "PPY/10002/B"
type input "PPY/10002/B"
click at [328, 416] on div "Select type" at bounding box center [304, 411] width 63 height 16
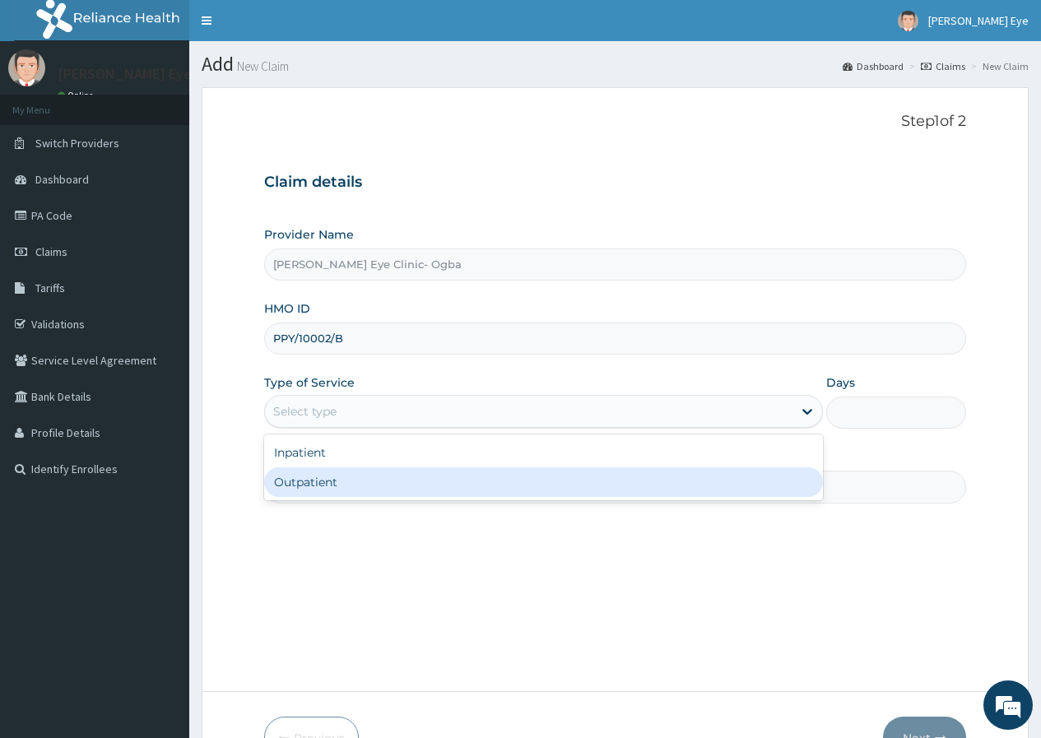
click at [342, 477] on div "Outpatient" at bounding box center [543, 482] width 559 height 30
type input "1"
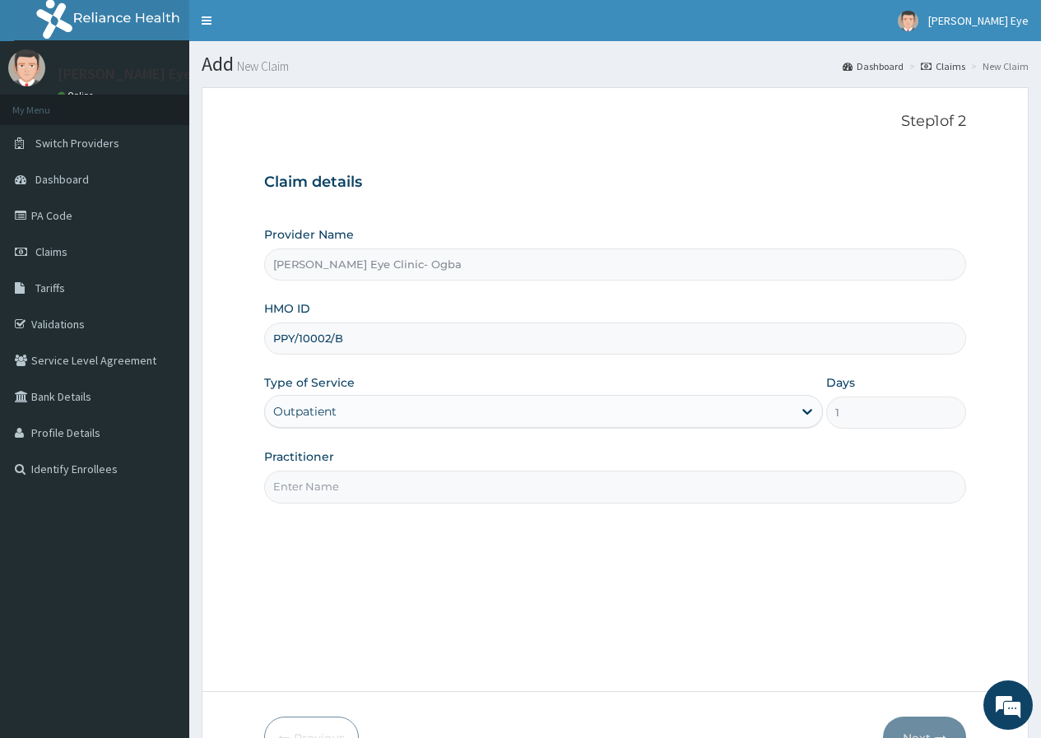
click at [342, 482] on input "Practitioner" at bounding box center [615, 487] width 702 height 32
type input "DR GIFT"
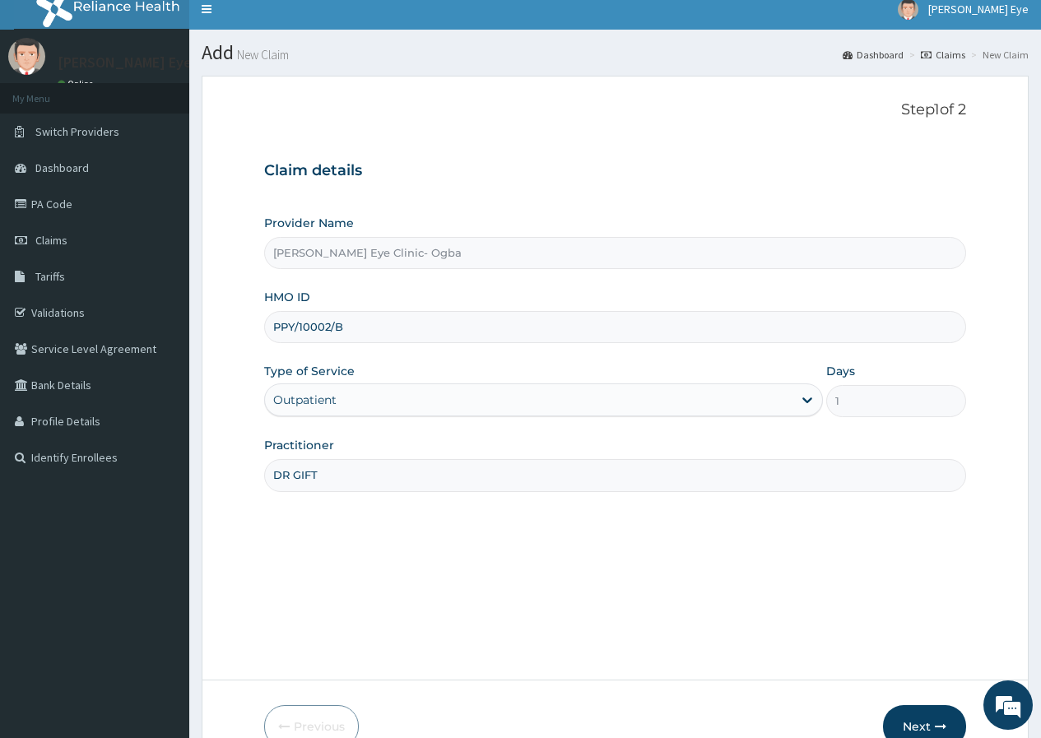
scroll to position [101, 0]
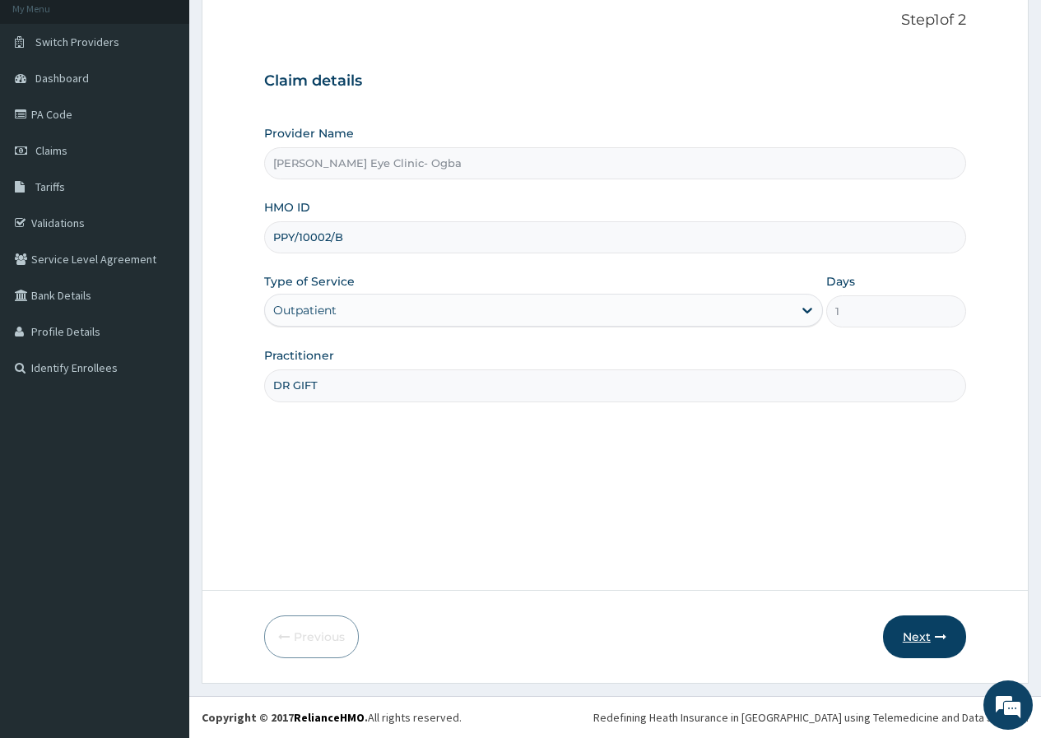
click at [923, 637] on button "Next" at bounding box center [924, 637] width 83 height 43
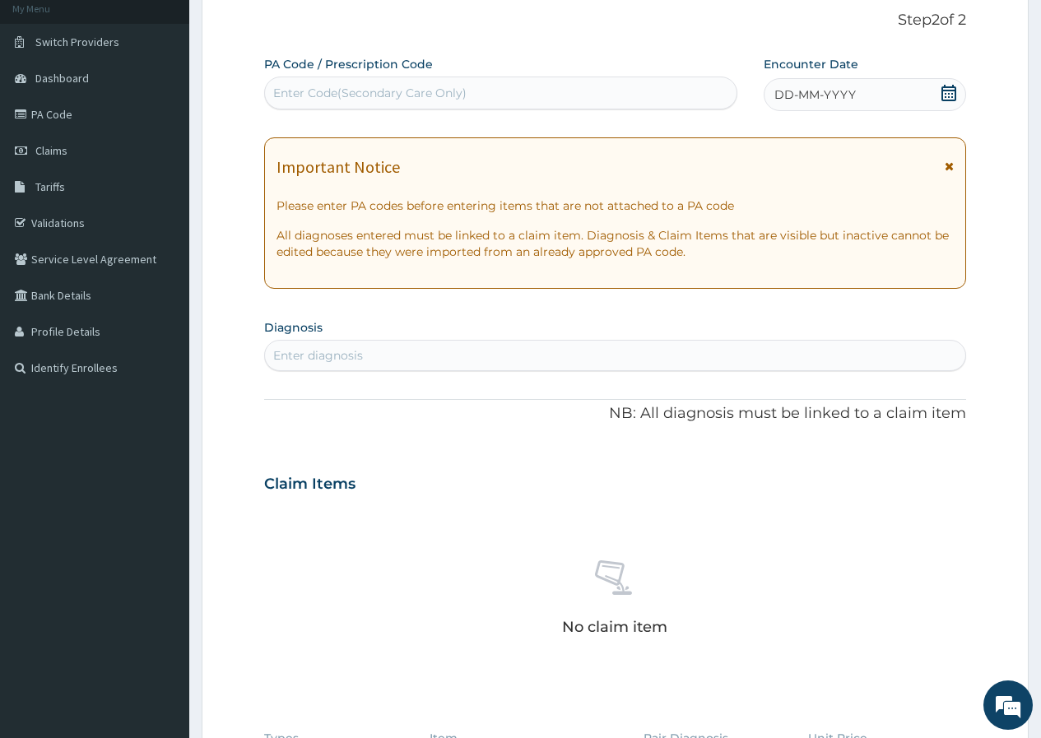
click at [490, 85] on div "Enter Code(Secondary Care Only)" at bounding box center [500, 93] width 471 height 26
paste input "PA/7DF222"
type input "PA/7DF222"
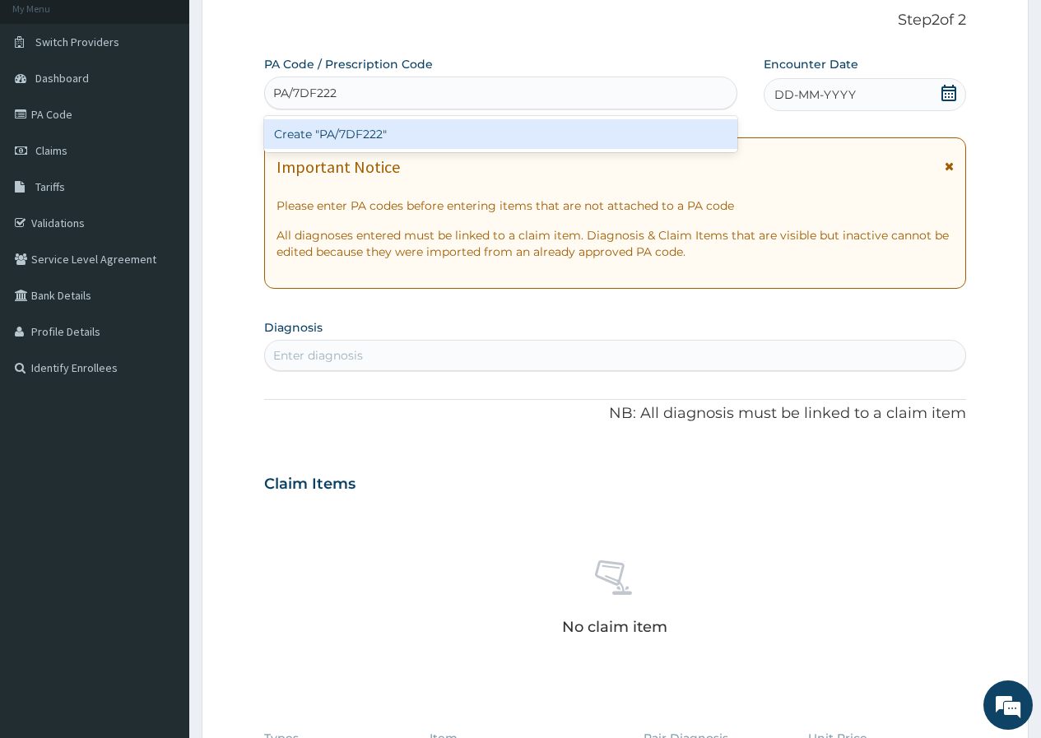
click at [379, 134] on div "Create "PA/7DF222"" at bounding box center [500, 134] width 472 height 30
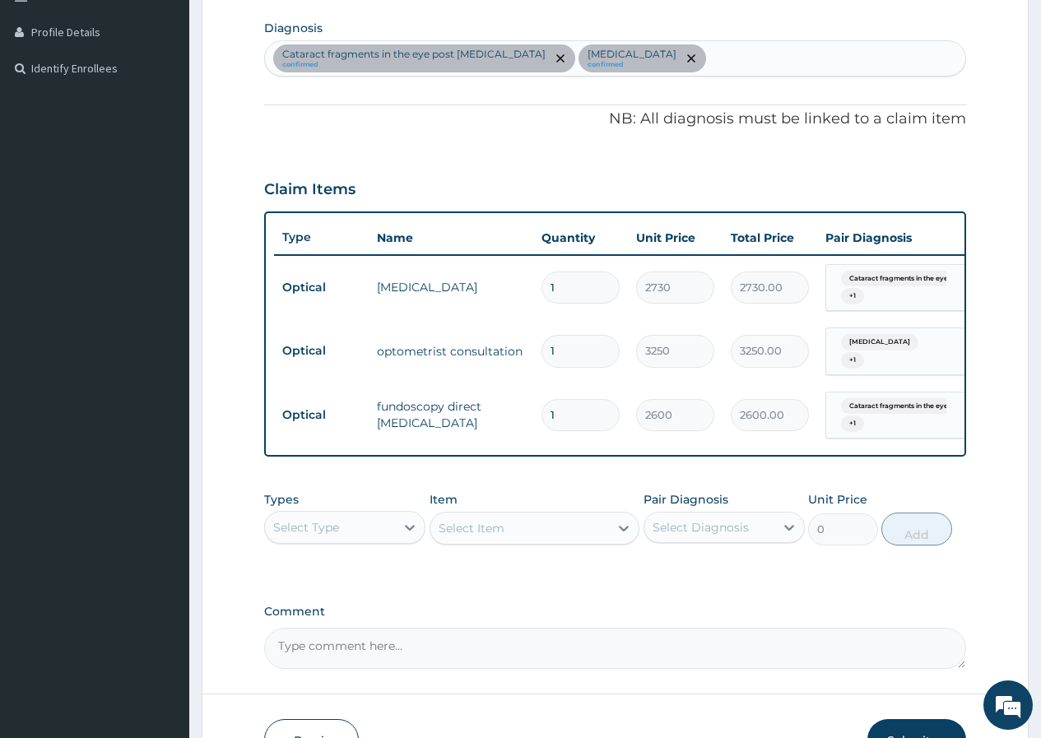
scroll to position [517, 0]
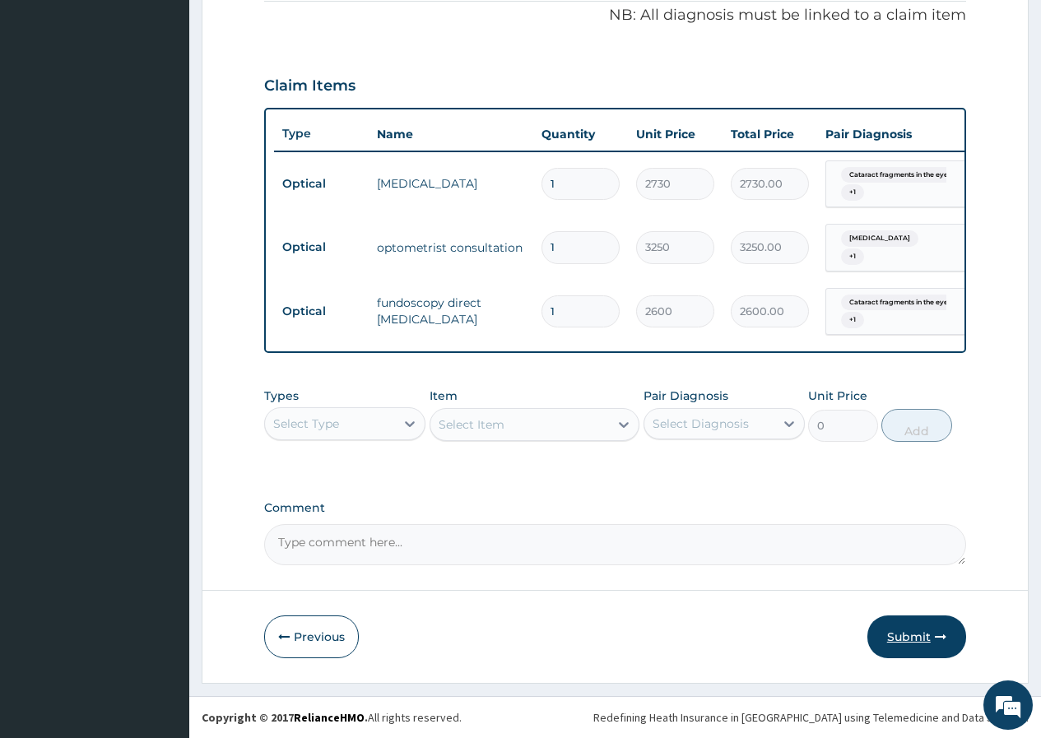
click at [903, 635] on button "Submit" at bounding box center [916, 637] width 99 height 43
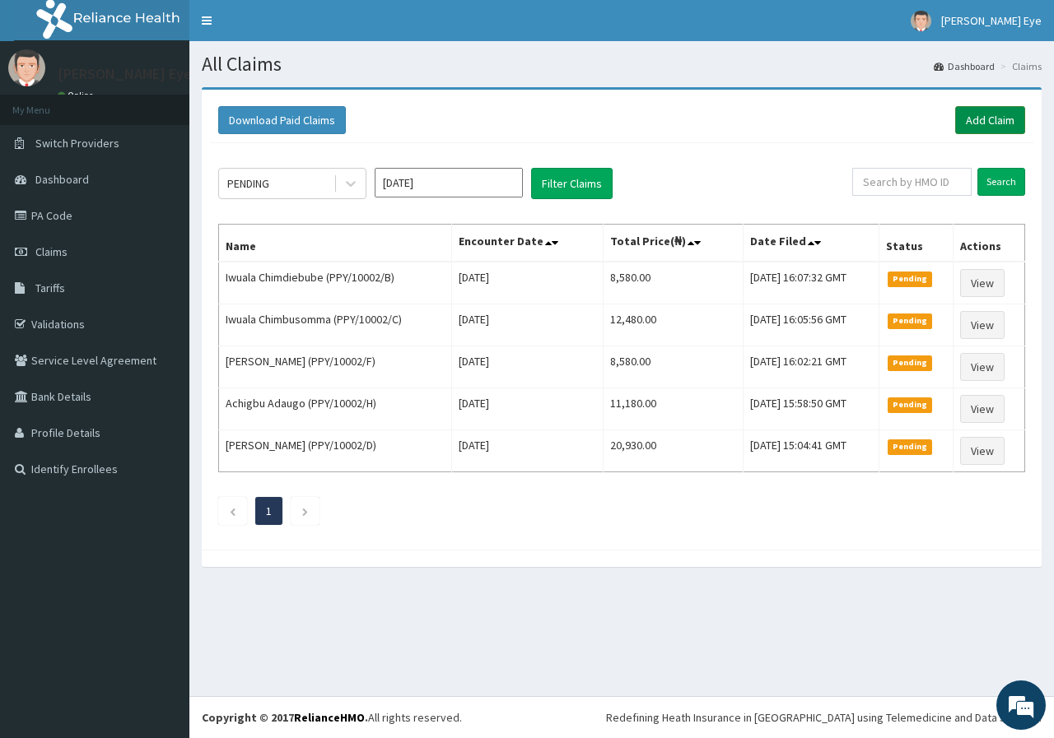
click at [967, 115] on link "Add Claim" at bounding box center [990, 120] width 70 height 28
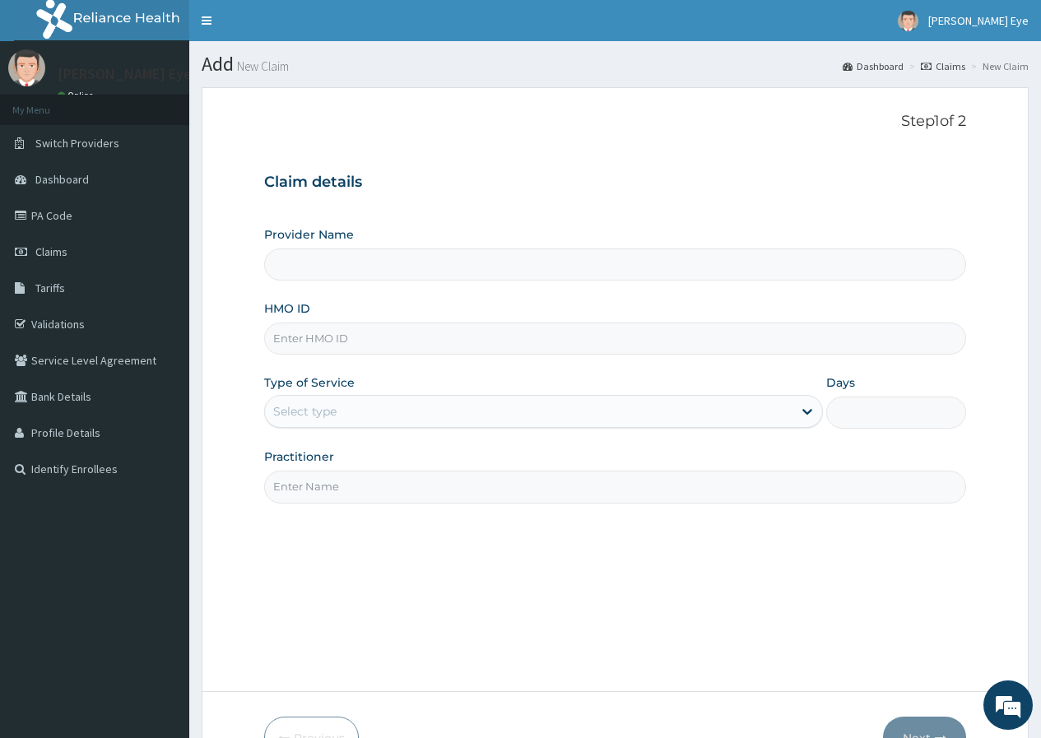
type input "[PERSON_NAME] Eye Clinic- Ogba"
click at [382, 334] on input "HMO ID" at bounding box center [615, 339] width 702 height 32
paste input "CPD/10004/A"
type input "CPD/10004/A"
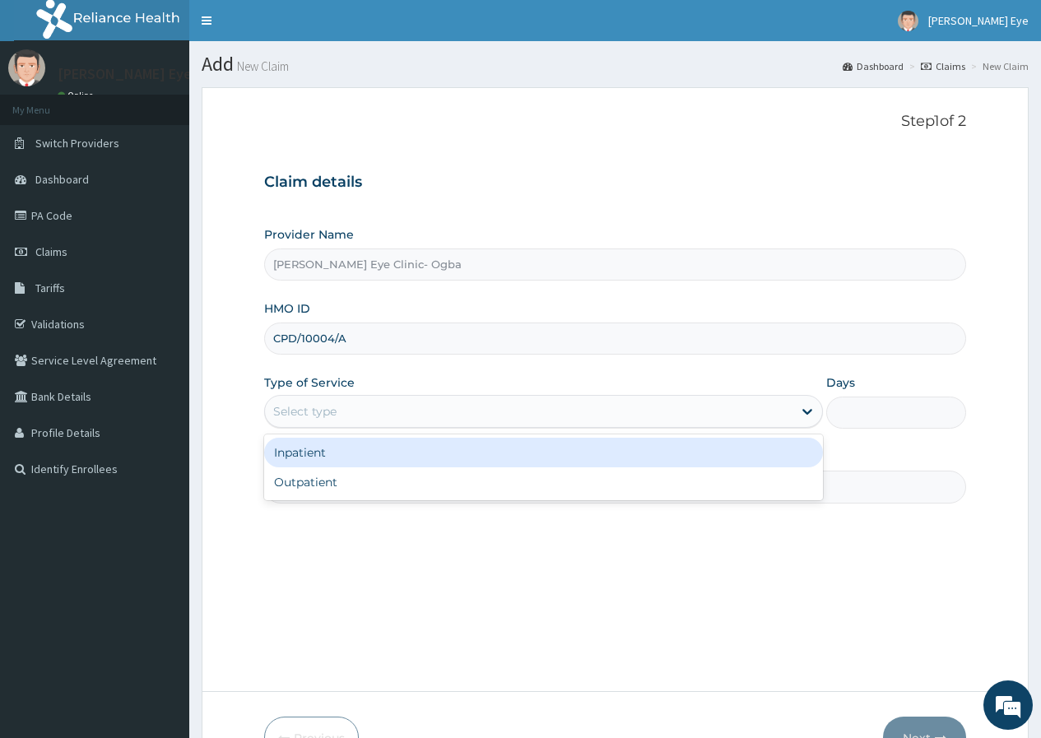
click at [371, 415] on div "Select type" at bounding box center [529, 411] width 528 height 26
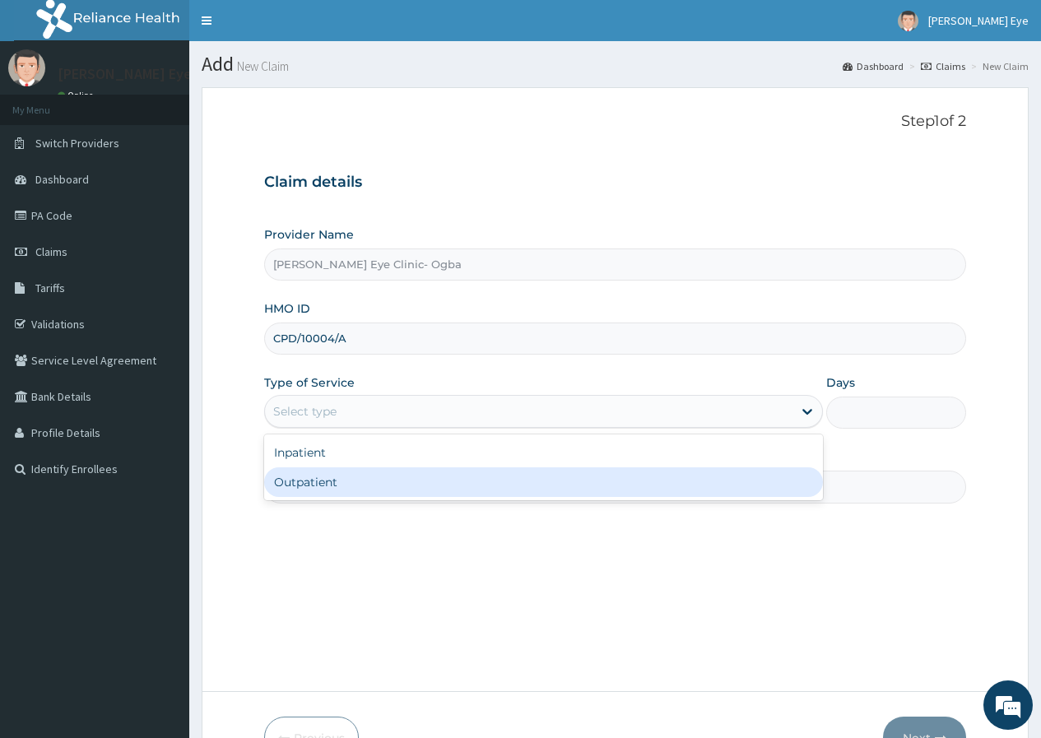
click at [342, 486] on div "Outpatient" at bounding box center [543, 482] width 559 height 30
type input "1"
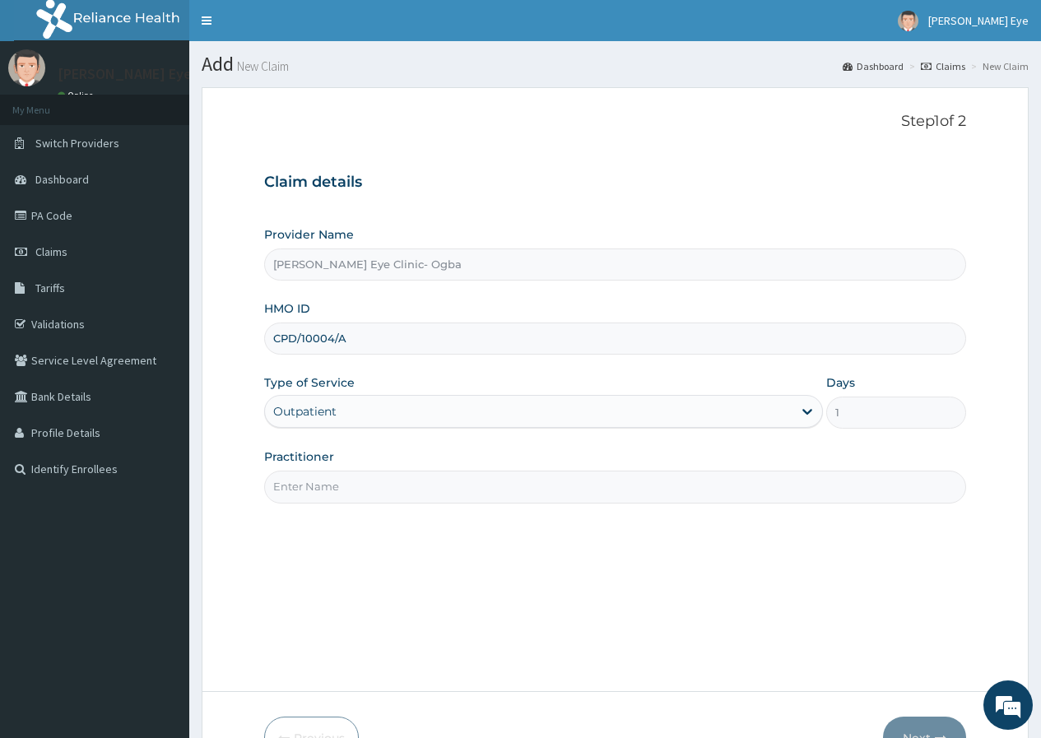
click at [406, 499] on input "Practitioner" at bounding box center [615, 487] width 702 height 32
type input "DR GIFT"
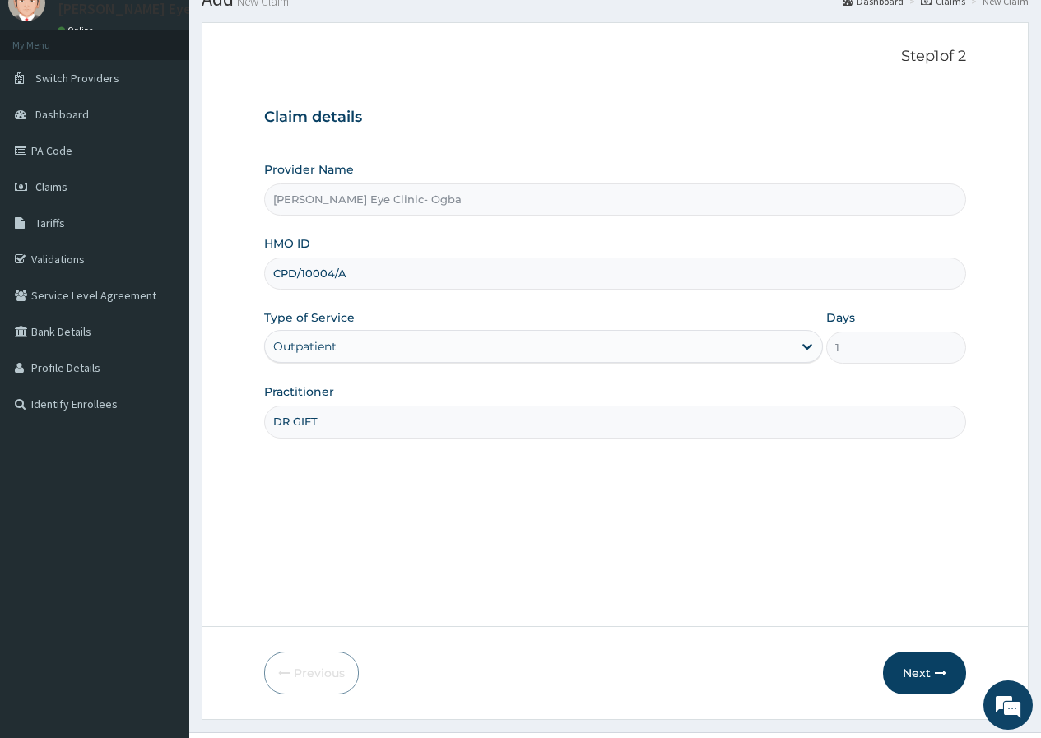
scroll to position [101, 0]
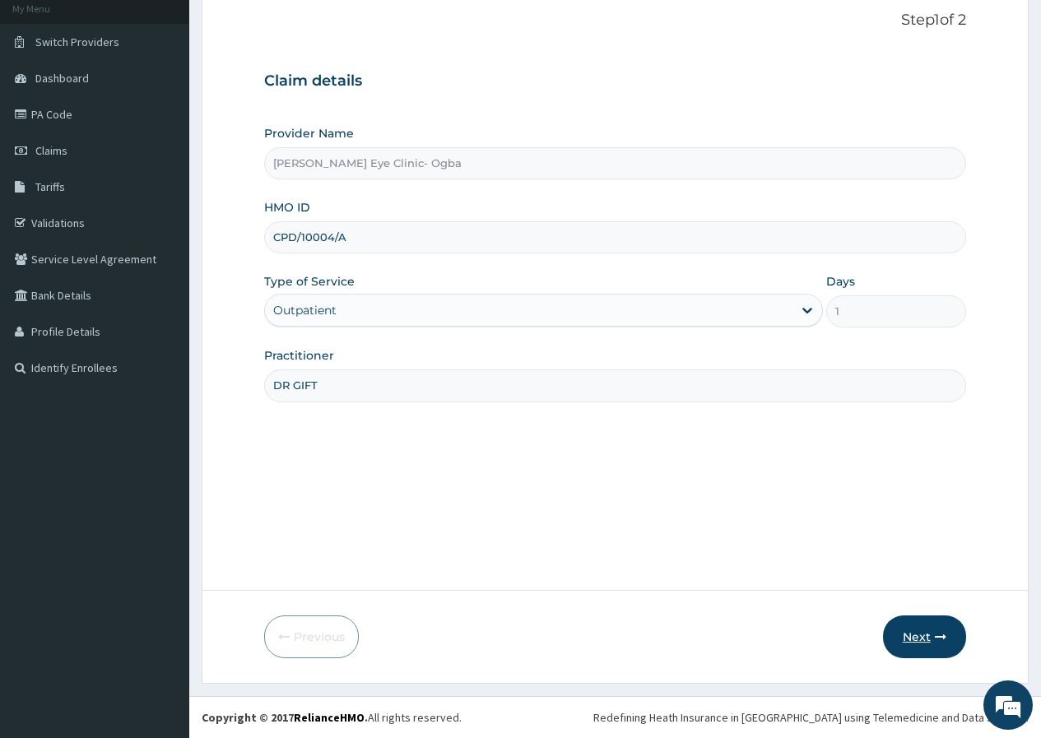
click at [933, 625] on button "Next" at bounding box center [924, 637] width 83 height 43
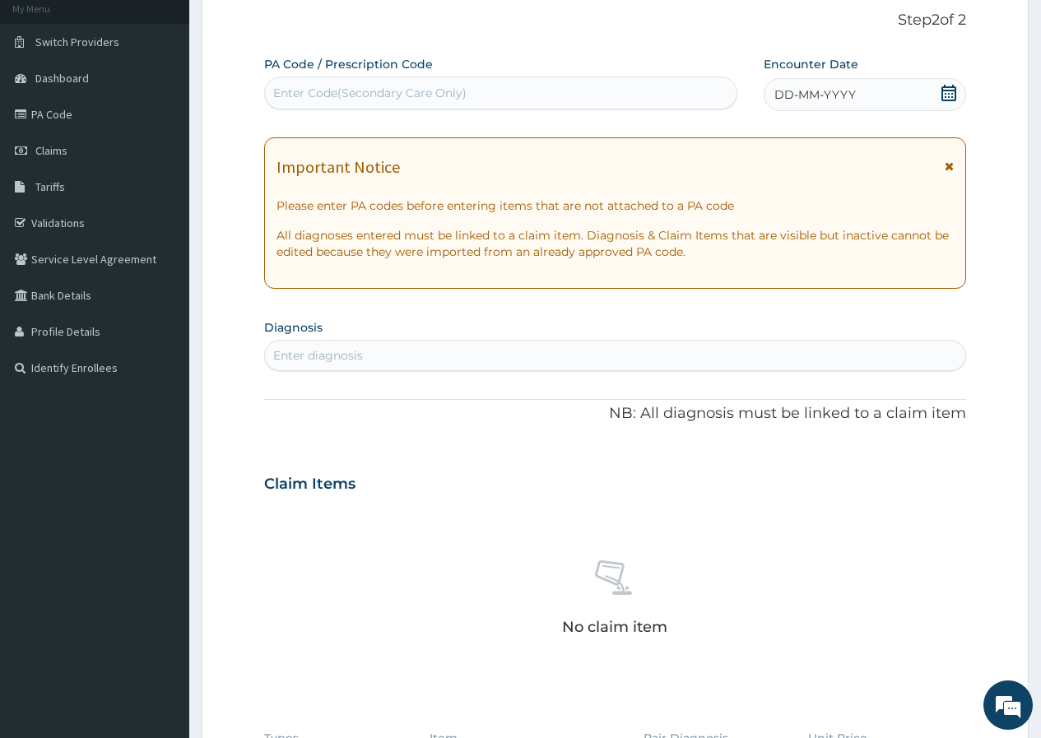
click at [402, 96] on div "Enter Code(Secondary Care Only)" at bounding box center [369, 93] width 193 height 16
paste input "PA/DB0380"
type input "PA/DB0380"
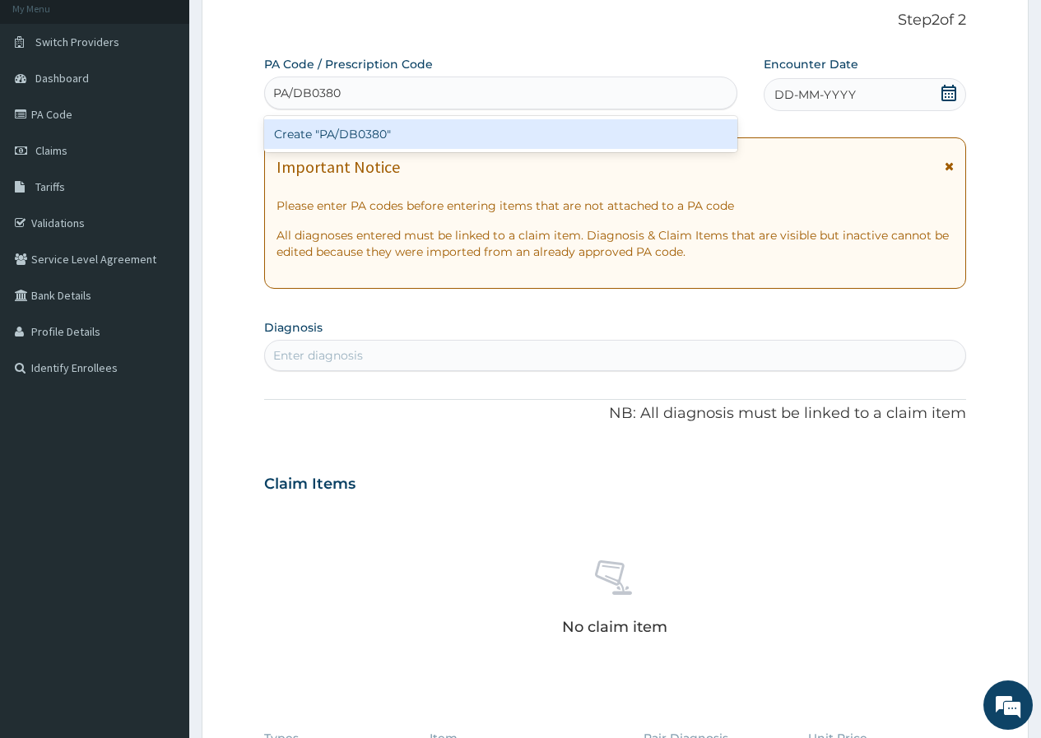
click at [360, 148] on div "Create "PA/DB0380"" at bounding box center [500, 134] width 472 height 30
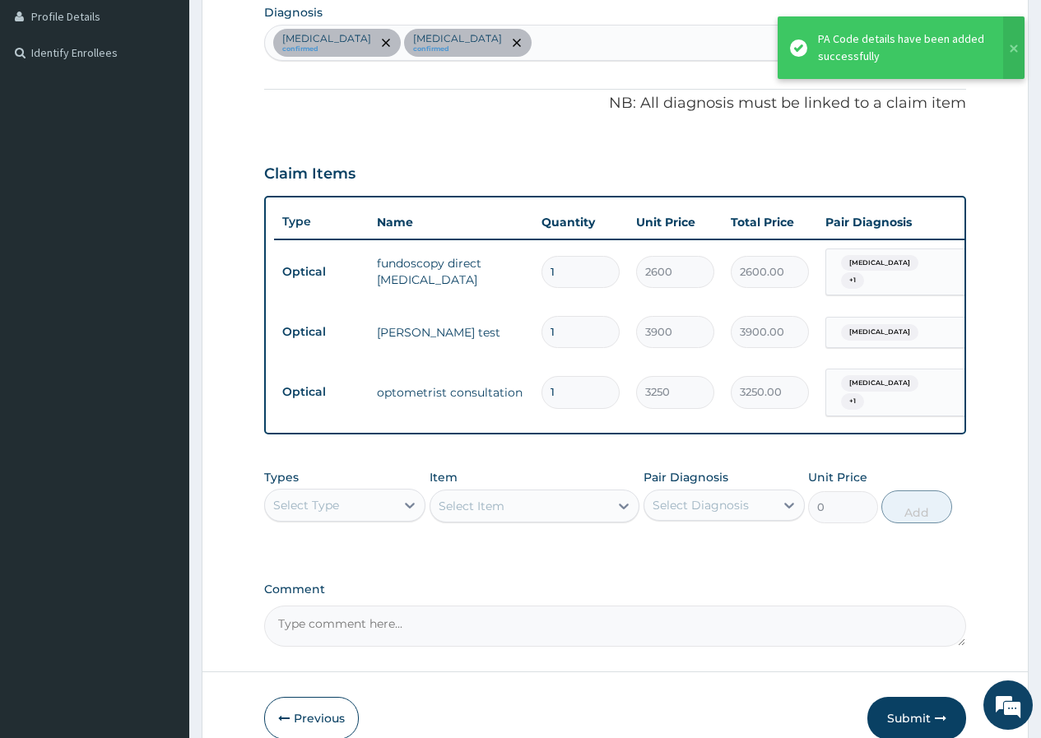
scroll to position [503, 0]
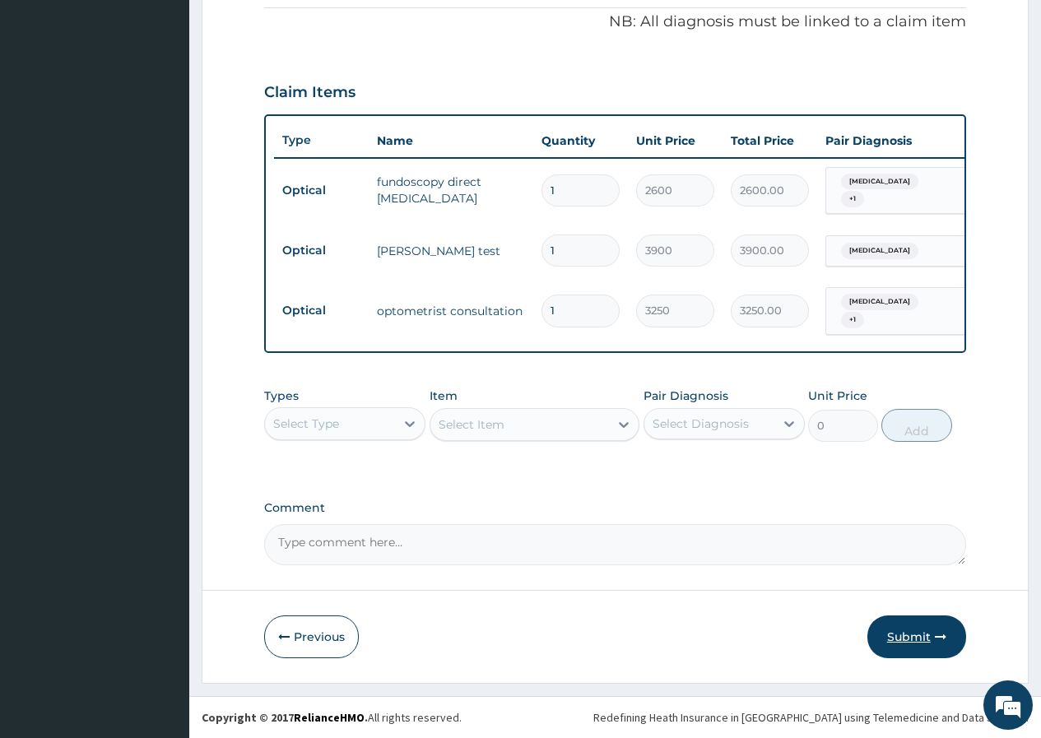
click at [914, 635] on button "Submit" at bounding box center [916, 637] width 99 height 43
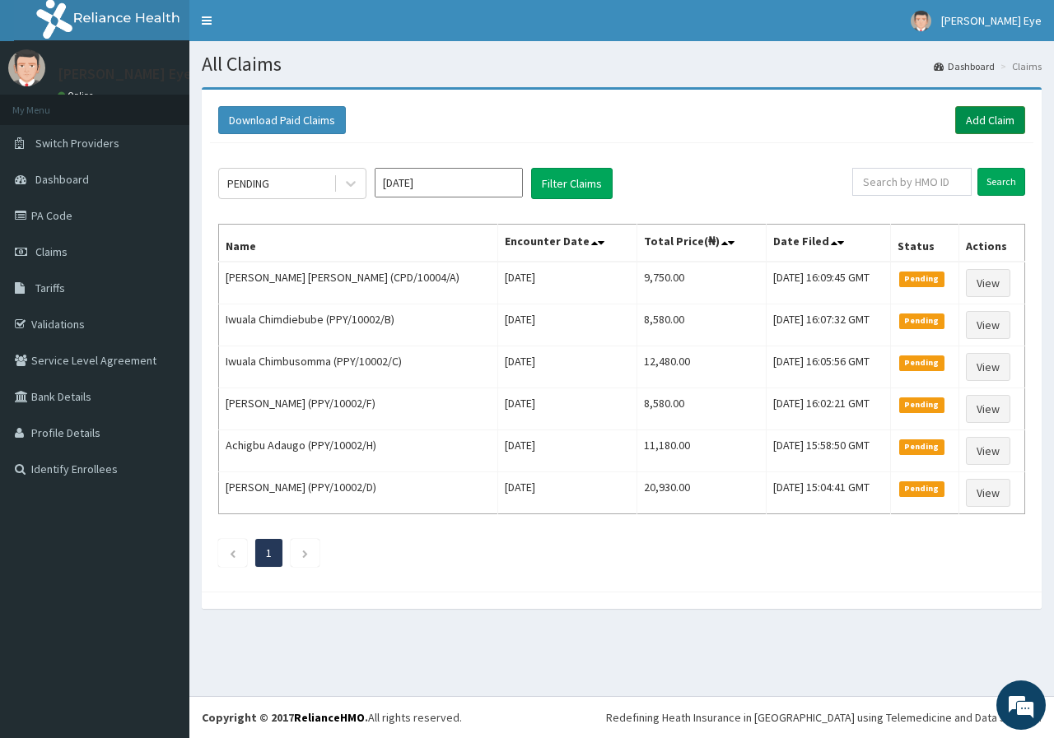
click at [985, 113] on link "Add Claim" at bounding box center [990, 120] width 70 height 28
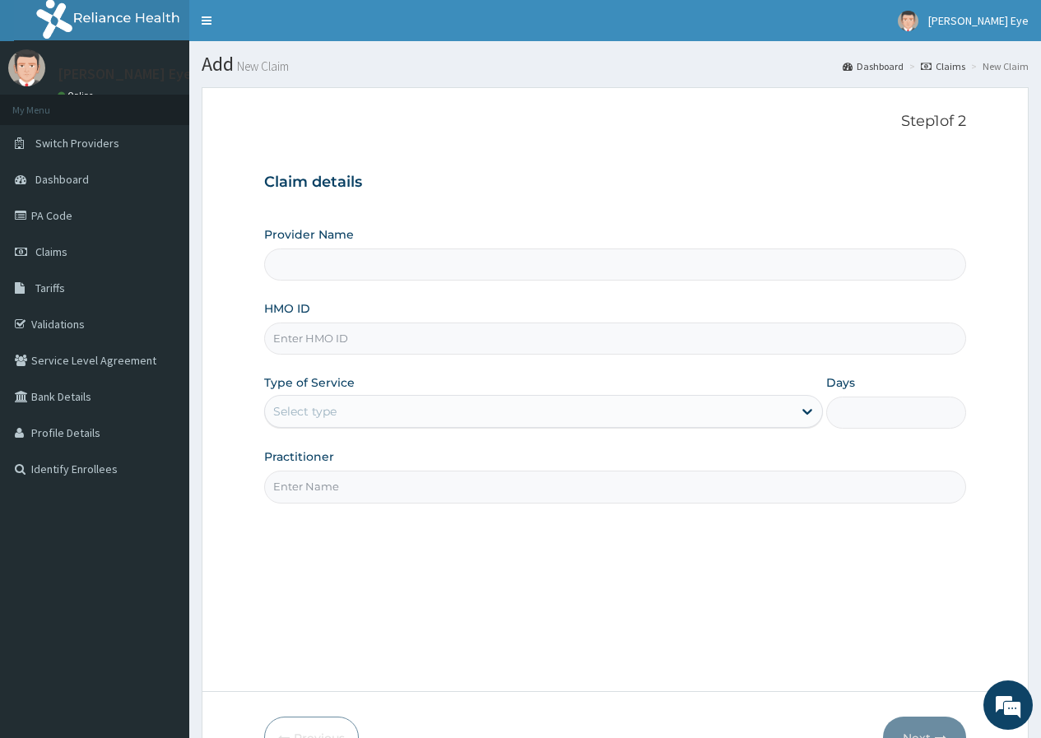
click at [337, 339] on input "HMO ID" at bounding box center [615, 339] width 702 height 32
type input "[PERSON_NAME] Eye Clinic- Ogba"
paste input "FTD/10002/B"
type input "FTD/10002/B"
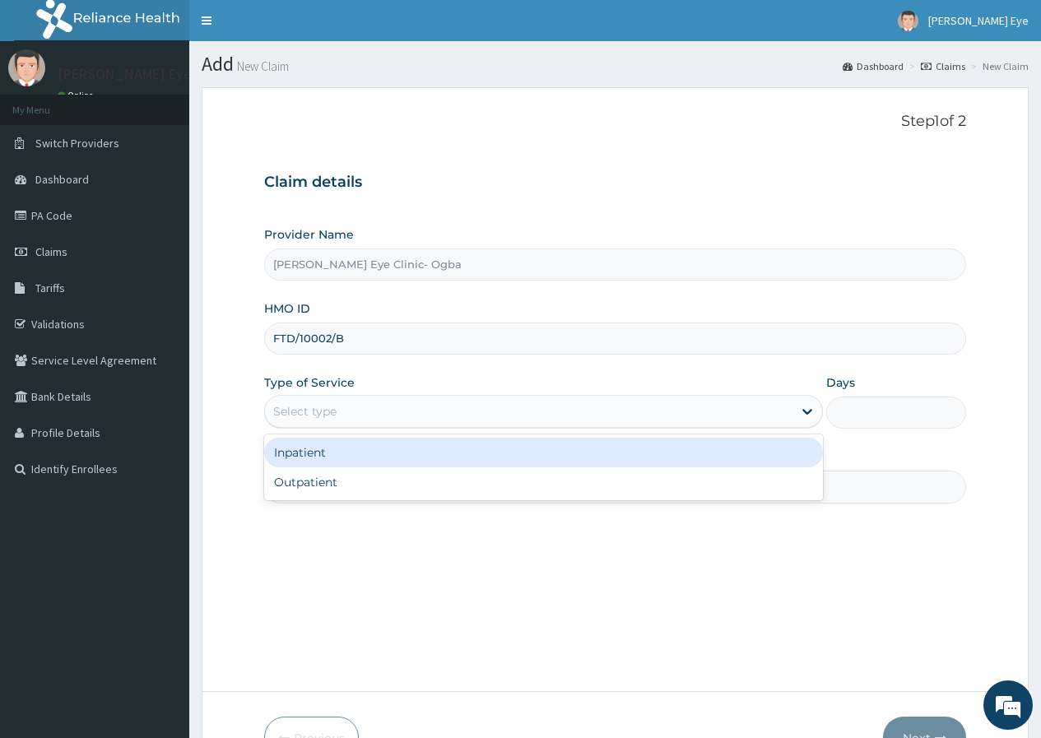
click at [381, 418] on div "Select type" at bounding box center [529, 411] width 528 height 26
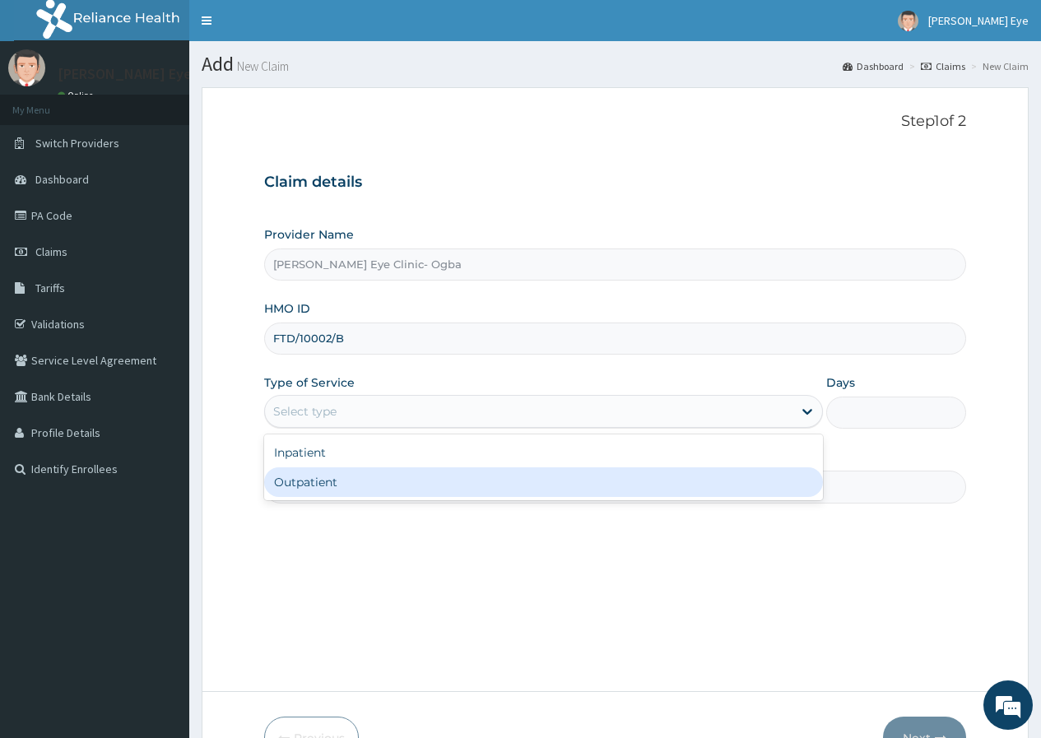
click at [360, 486] on div "Outpatient" at bounding box center [543, 482] width 559 height 30
type input "1"
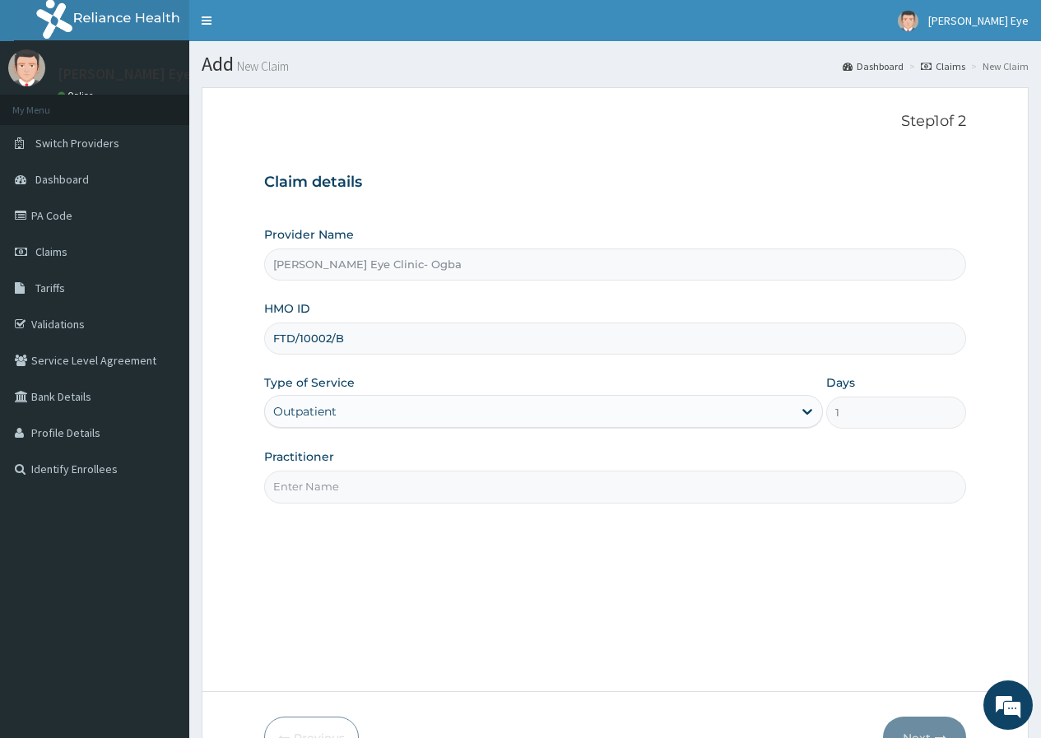
click at [360, 486] on input "Practitioner" at bounding box center [615, 487] width 702 height 32
type input "DR GIFT"
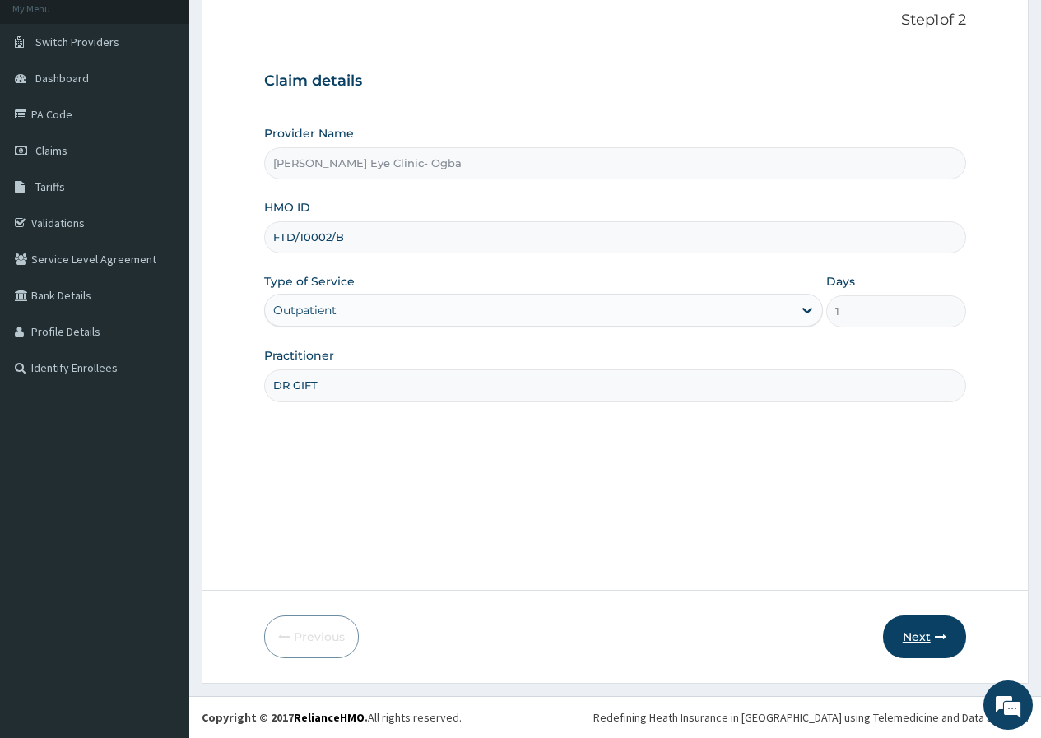
click at [941, 633] on icon "button" at bounding box center [941, 637] width 12 height 12
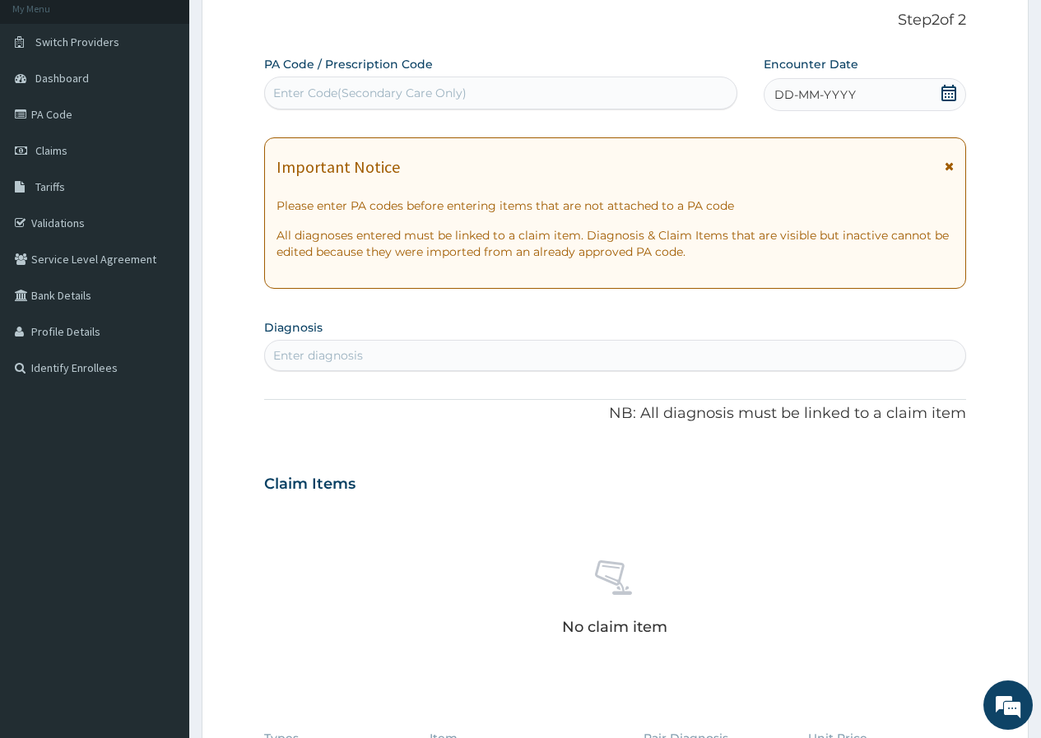
scroll to position [0, 0]
click at [423, 81] on div "Enter Code(Secondary Care Only)" at bounding box center [500, 93] width 471 height 26
paste input "PA/18746A"
type input "PA/18746A"
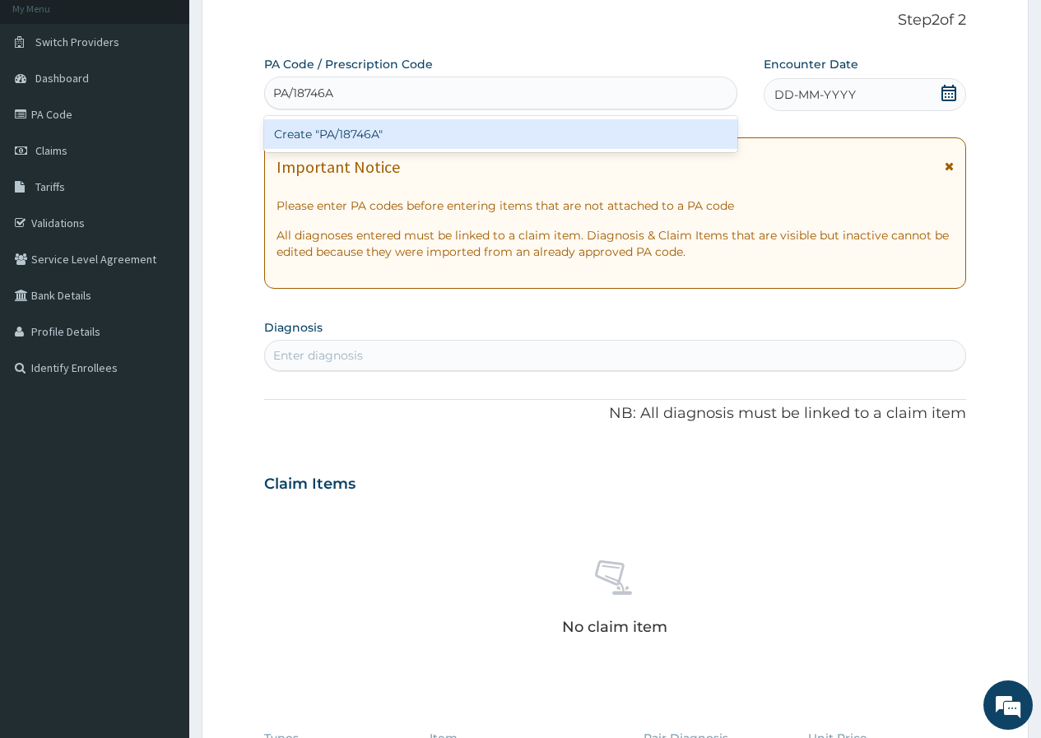
click at [356, 130] on div "Create "PA/18746A"" at bounding box center [500, 134] width 472 height 30
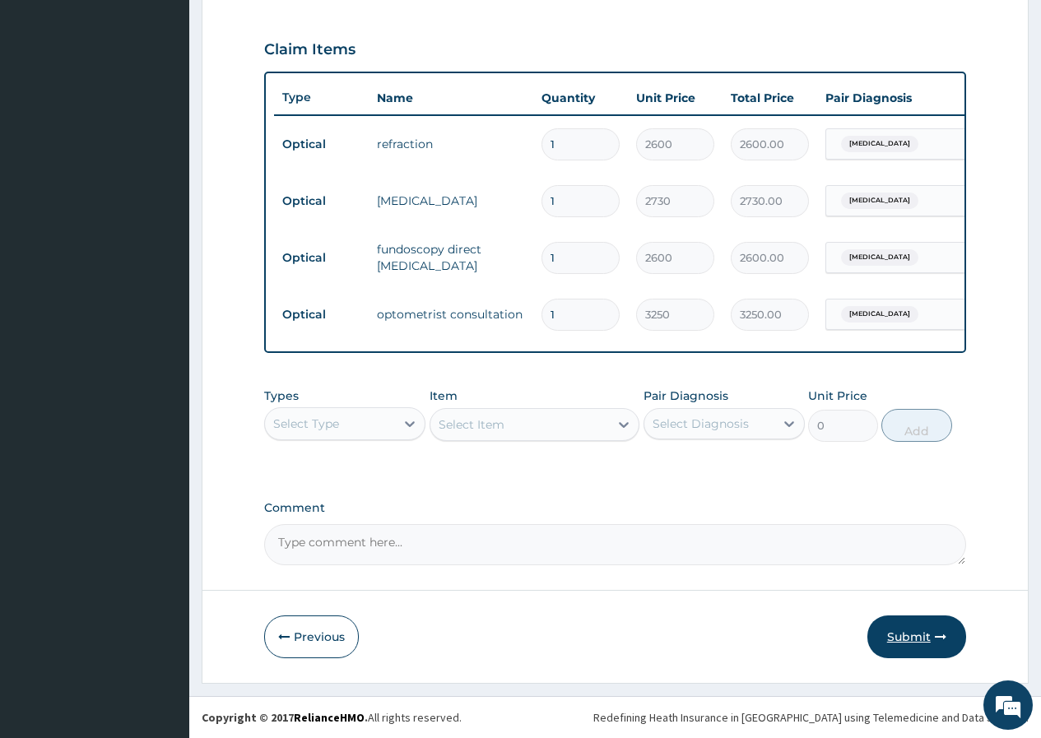
click at [915, 640] on button "Submit" at bounding box center [916, 637] width 99 height 43
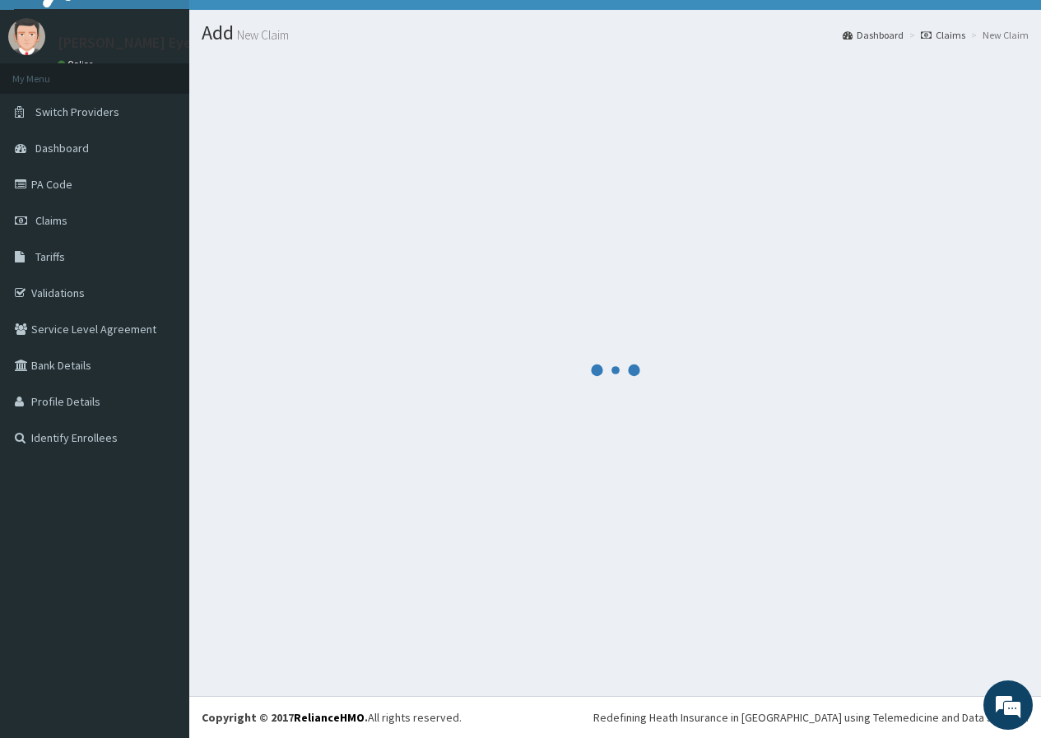
scroll to position [553, 0]
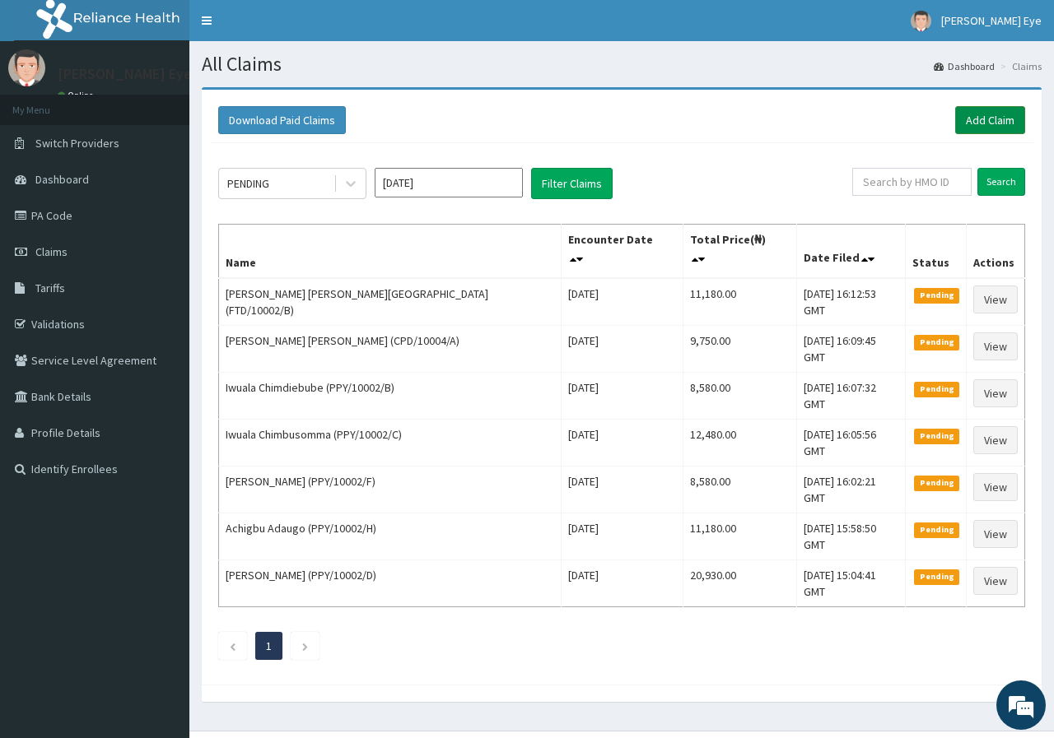
click at [986, 109] on link "Add Claim" at bounding box center [990, 120] width 70 height 28
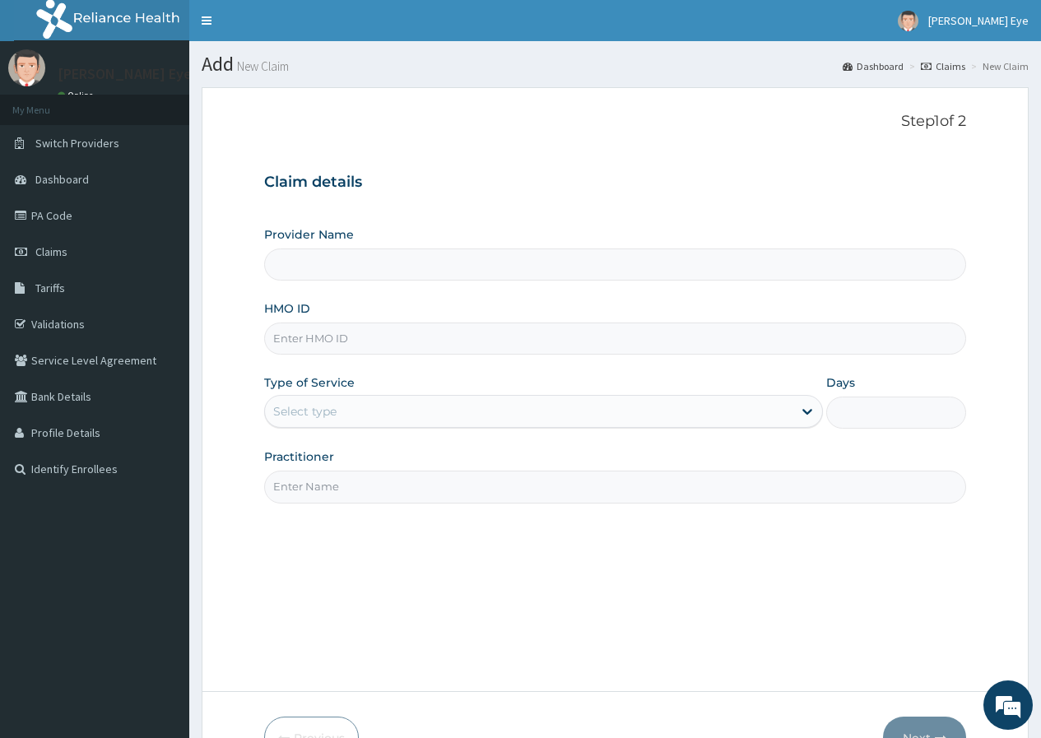
click at [300, 341] on input "HMO ID" at bounding box center [615, 339] width 702 height 32
type input "[PERSON_NAME] Eye Clinic- Ogba"
paste input "FTD/10002/D"
type input "FTD/10002/D"
click at [327, 414] on div "Select type" at bounding box center [304, 411] width 63 height 16
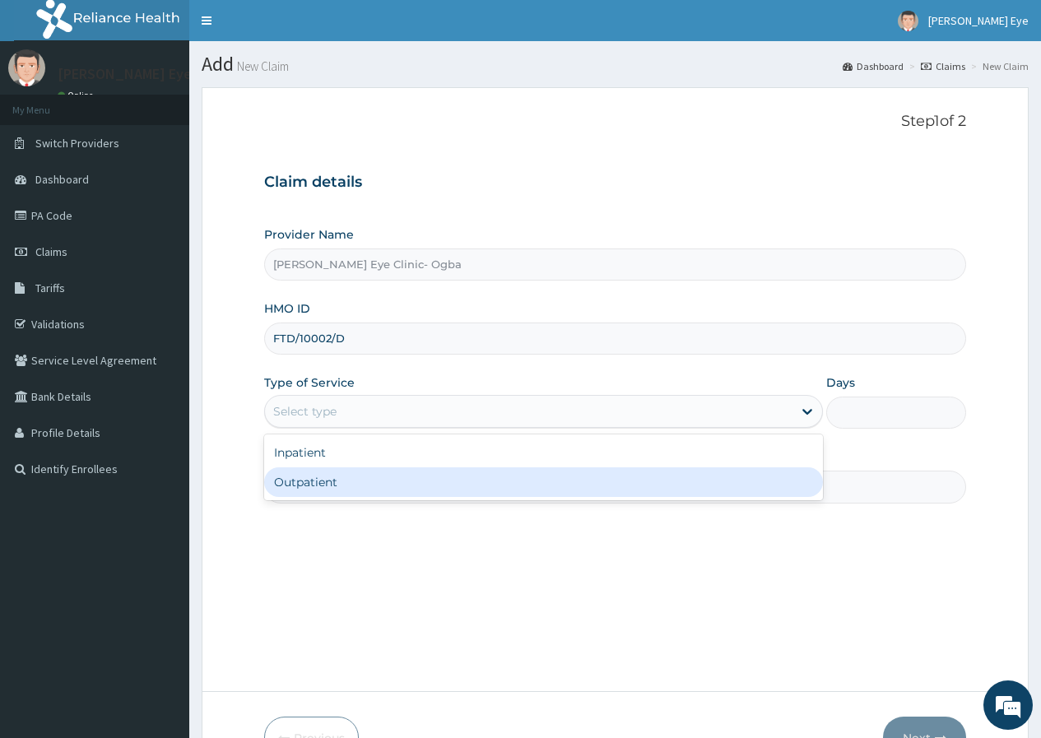
click at [329, 484] on div "Outpatient" at bounding box center [543, 482] width 559 height 30
type input "1"
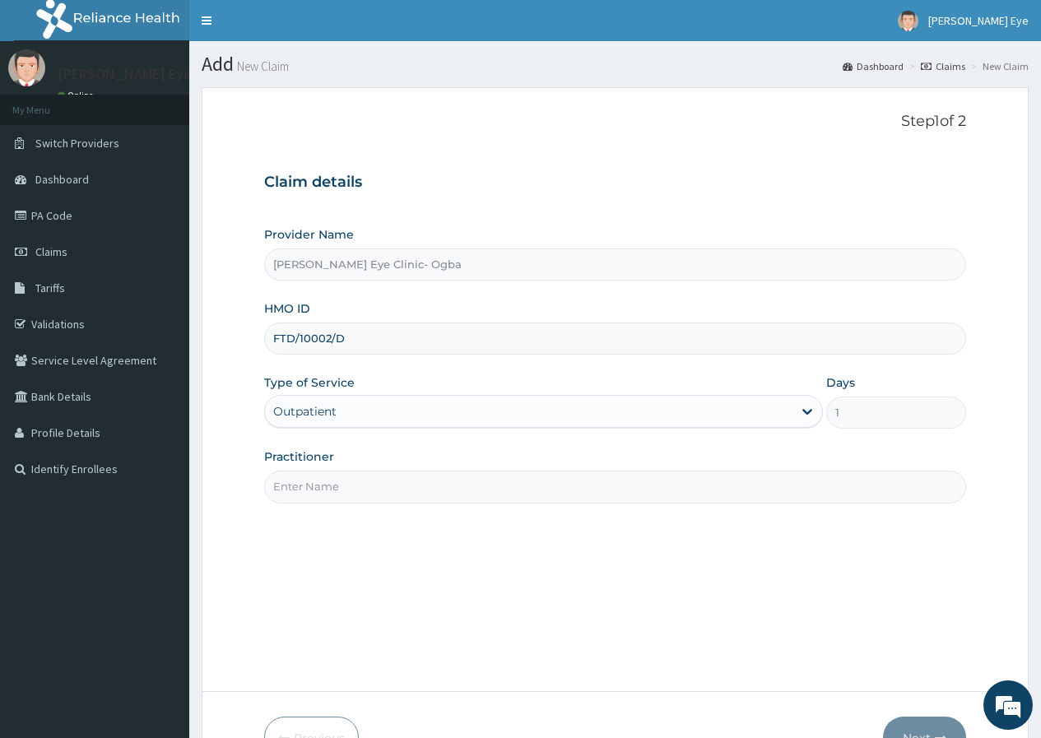
click at [332, 486] on input "Practitioner" at bounding box center [615, 487] width 702 height 32
type input "DR GIFT"
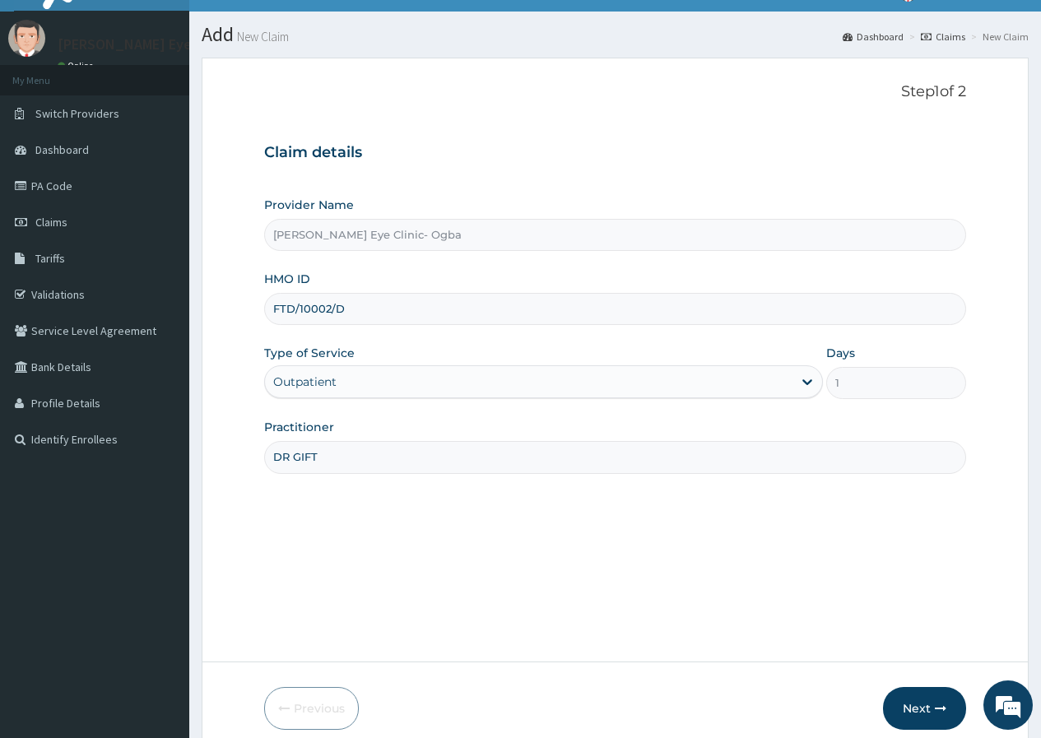
scroll to position [101, 0]
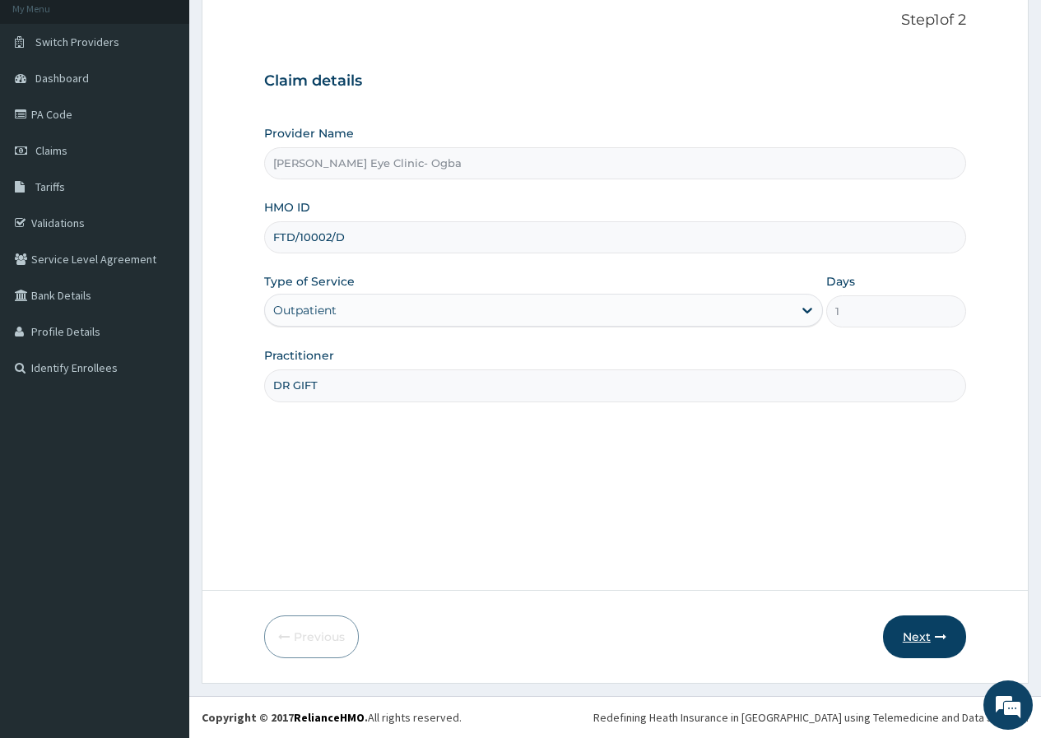
click at [910, 644] on button "Next" at bounding box center [924, 637] width 83 height 43
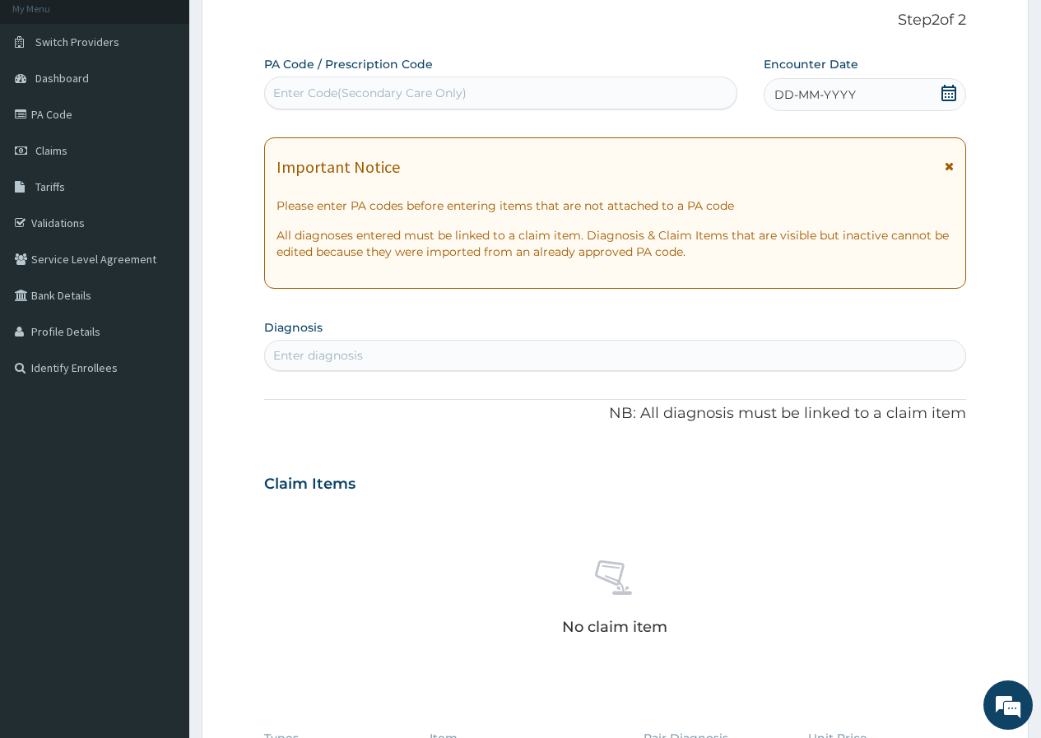
click at [287, 85] on div "Enter Code(Secondary Care Only)" at bounding box center [369, 93] width 193 height 16
paste input "PA/C26026"
type input "PA/C26026"
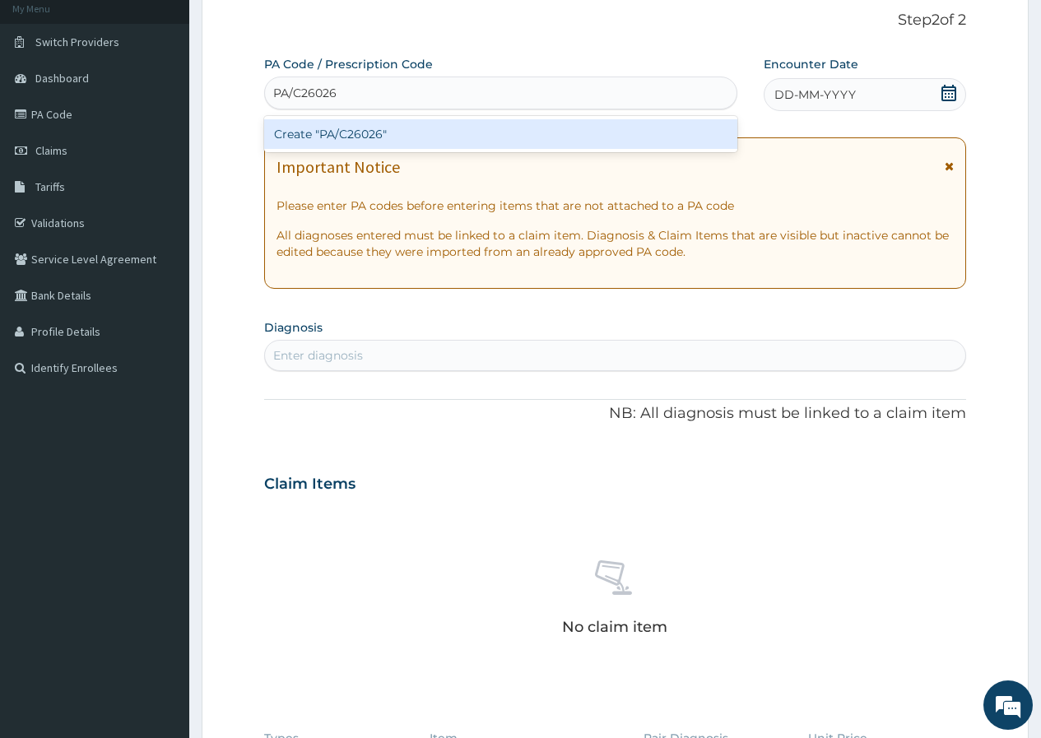
click at [380, 133] on div "Create "PA/C26026"" at bounding box center [500, 134] width 472 height 30
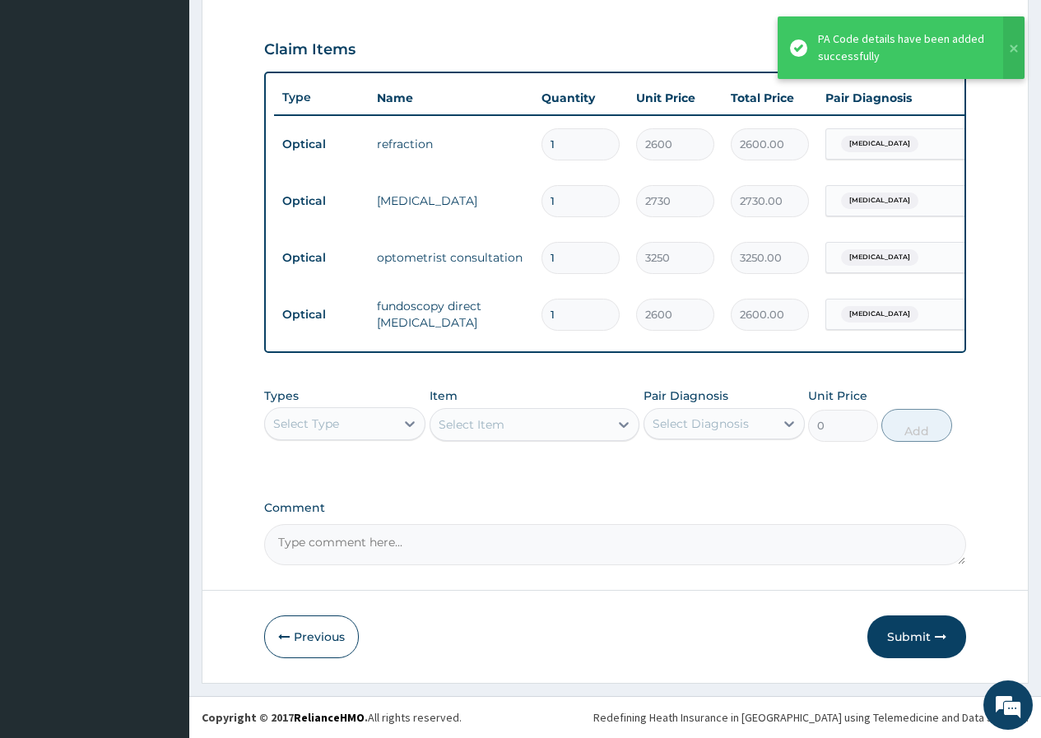
scroll to position [553, 0]
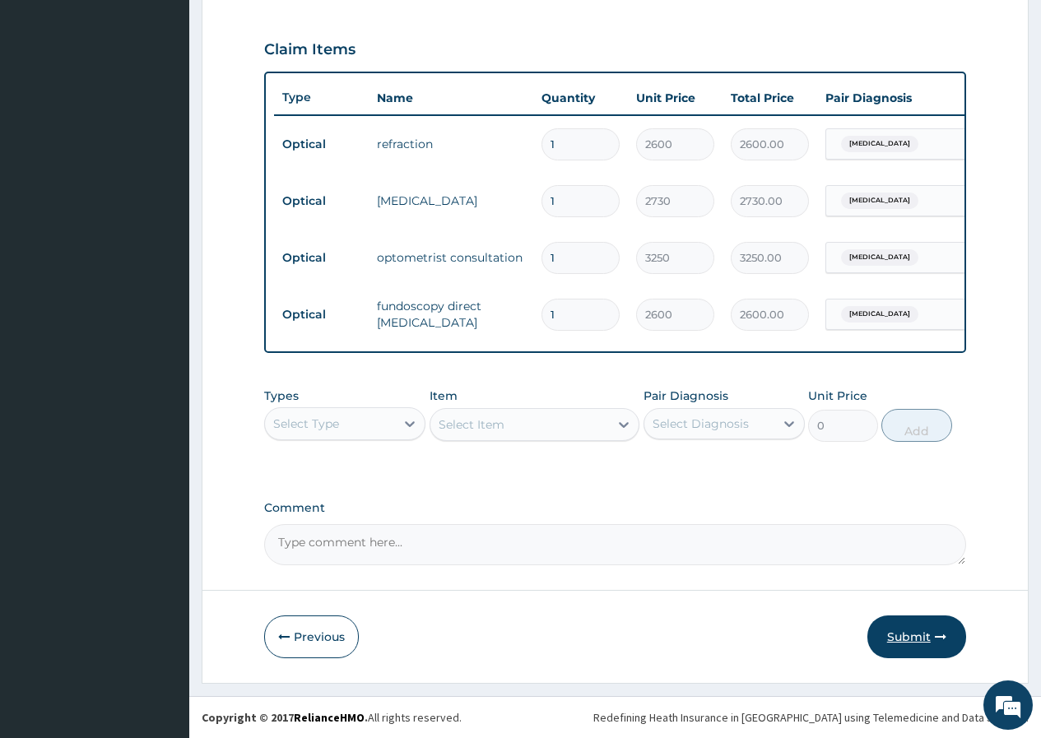
click at [900, 632] on button "Submit" at bounding box center [916, 637] width 99 height 43
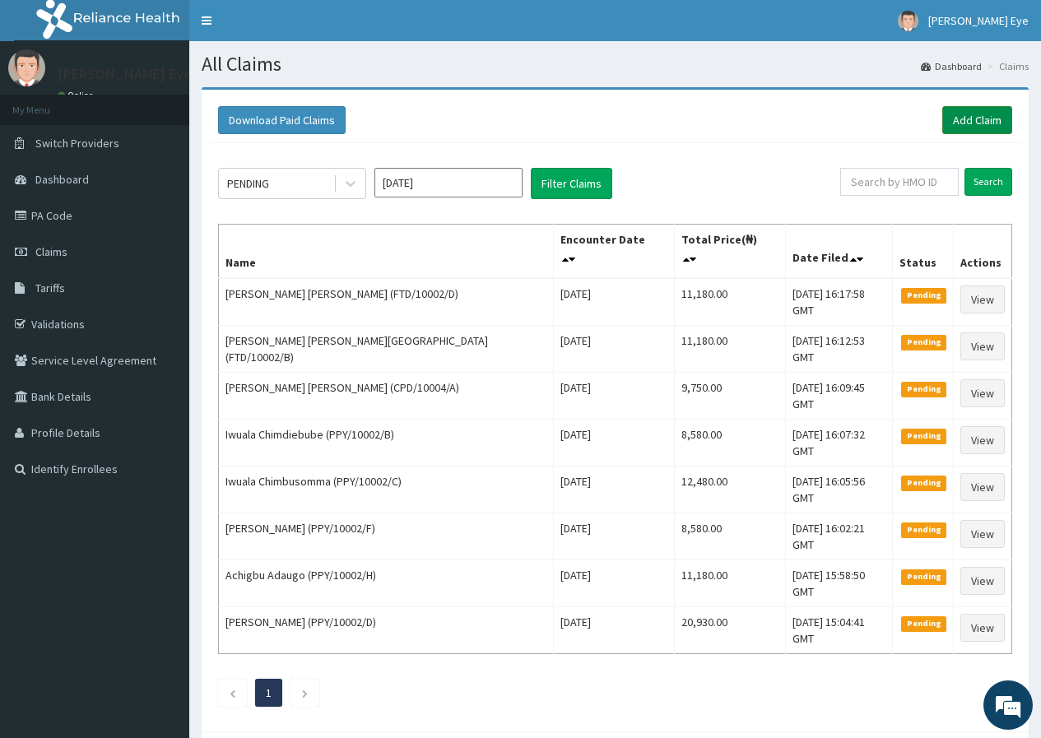
click at [965, 124] on link "Add Claim" at bounding box center [977, 120] width 70 height 28
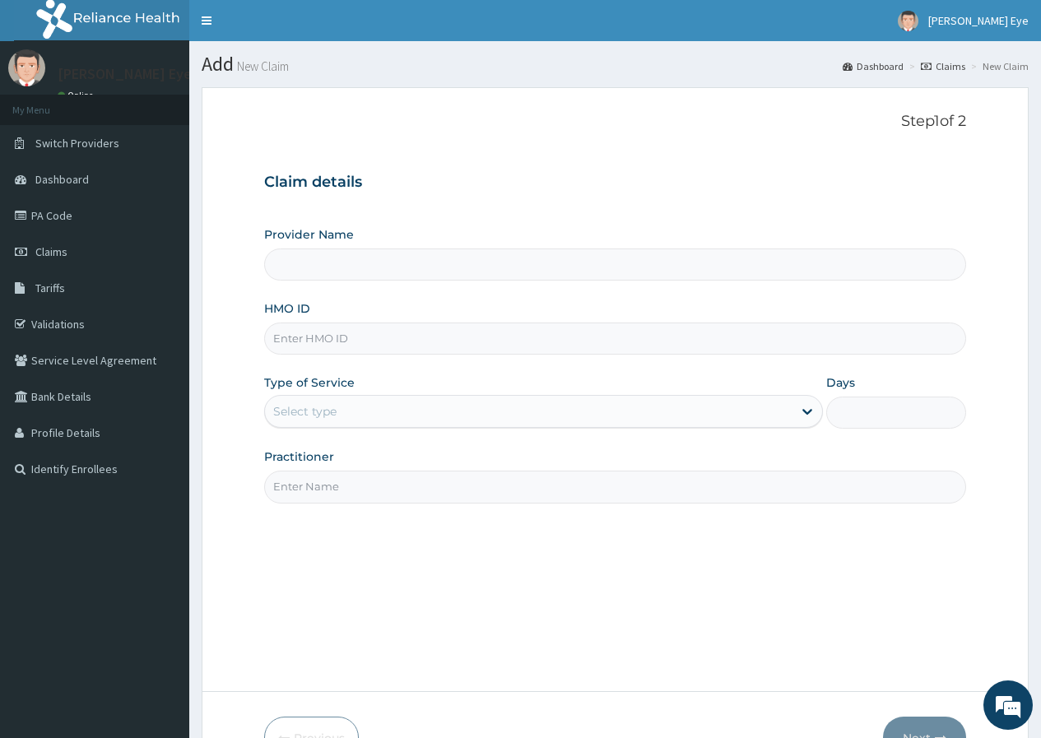
type input "[PERSON_NAME] Eye Clinic- Ogba"
click at [307, 422] on div "Select type" at bounding box center [529, 411] width 528 height 26
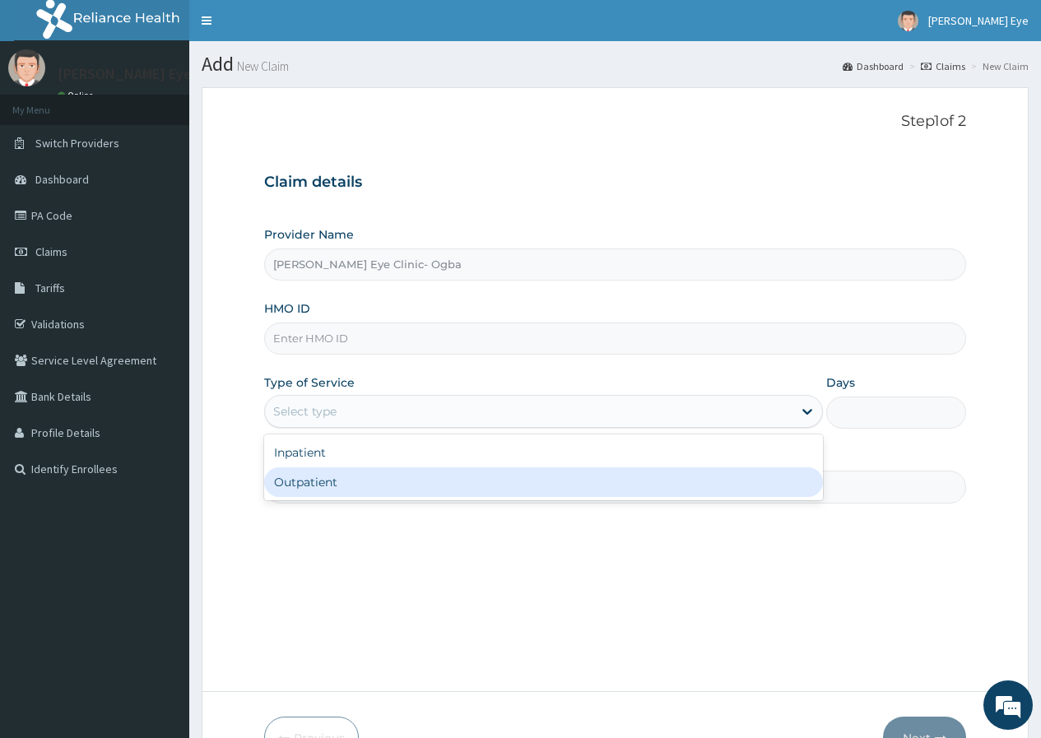
click at [333, 491] on div "Outpatient" at bounding box center [543, 482] width 559 height 30
type input "1"
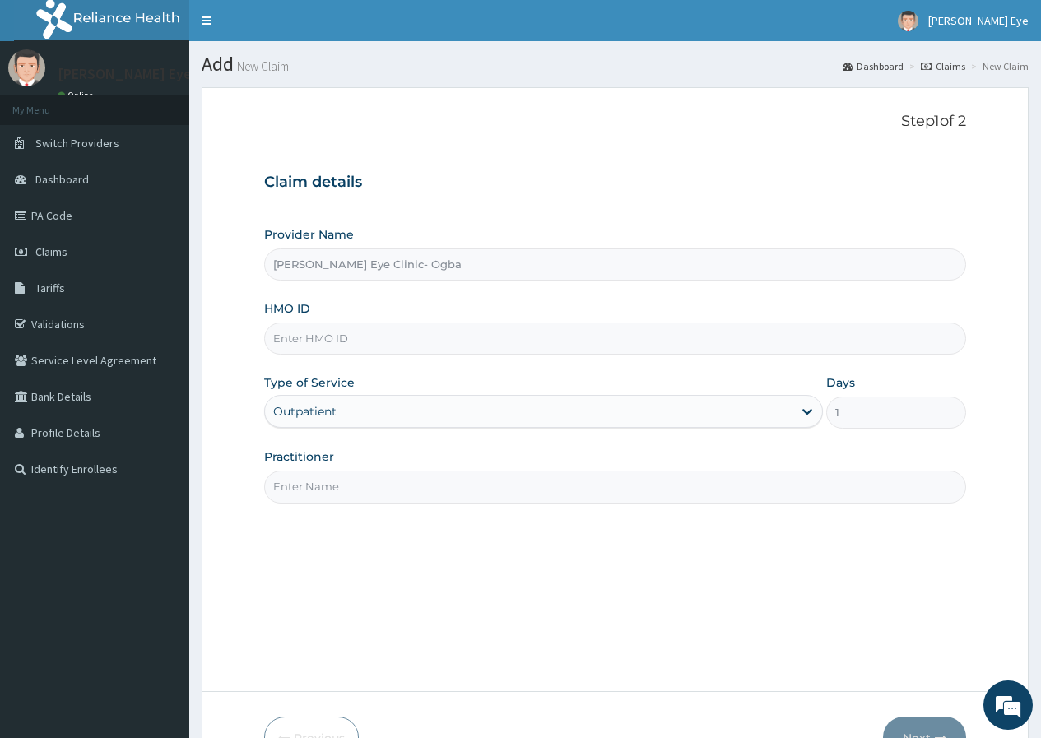
click at [333, 491] on input "Practitioner" at bounding box center [615, 487] width 702 height 32
type input "DR GIFT"
click at [341, 339] on input "HMO ID" at bounding box center [615, 339] width 702 height 32
paste input "FTD/10002/C"
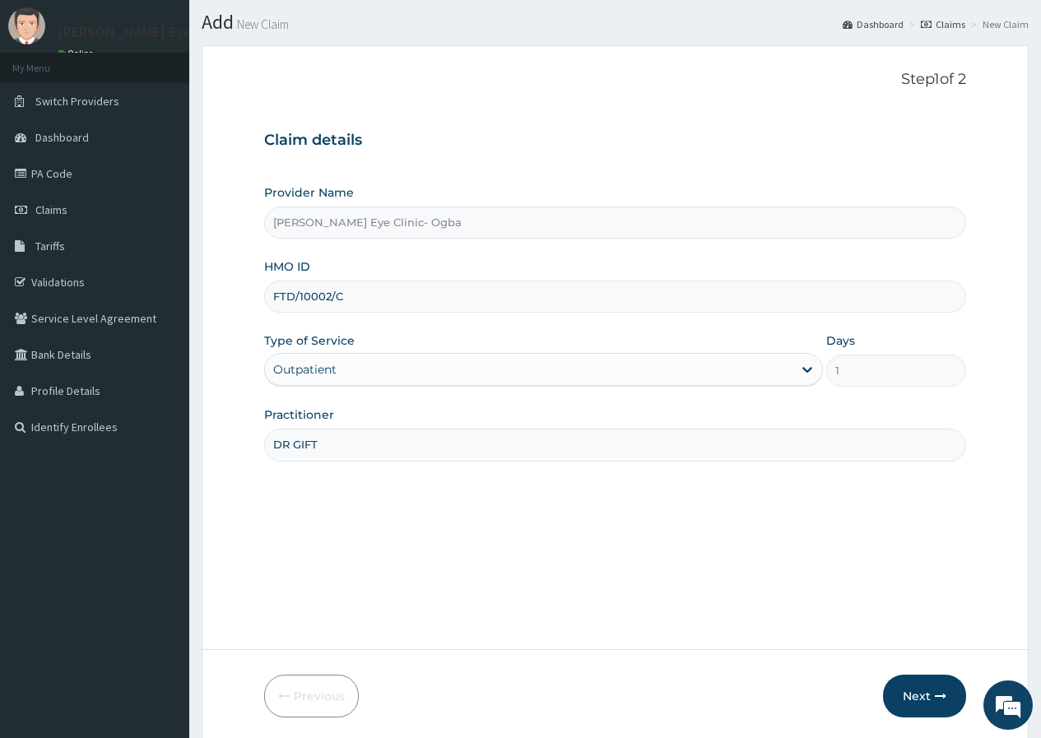
scroll to position [101, 0]
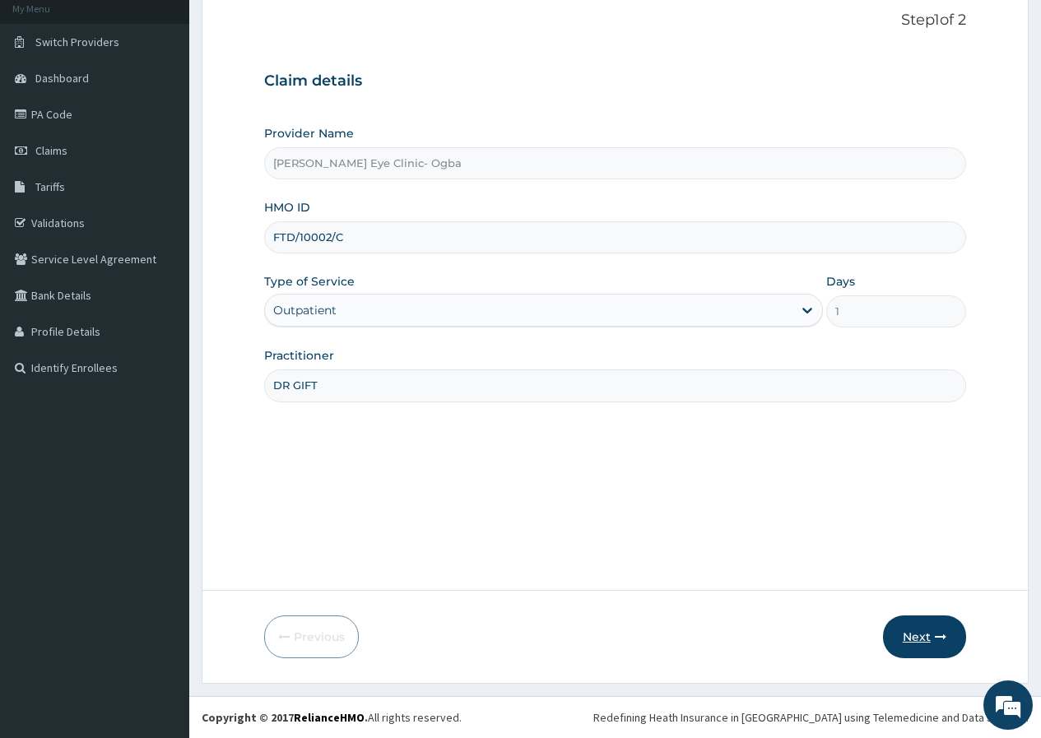
type input "FTD/10002/C"
click at [931, 635] on button "Next" at bounding box center [924, 637] width 83 height 43
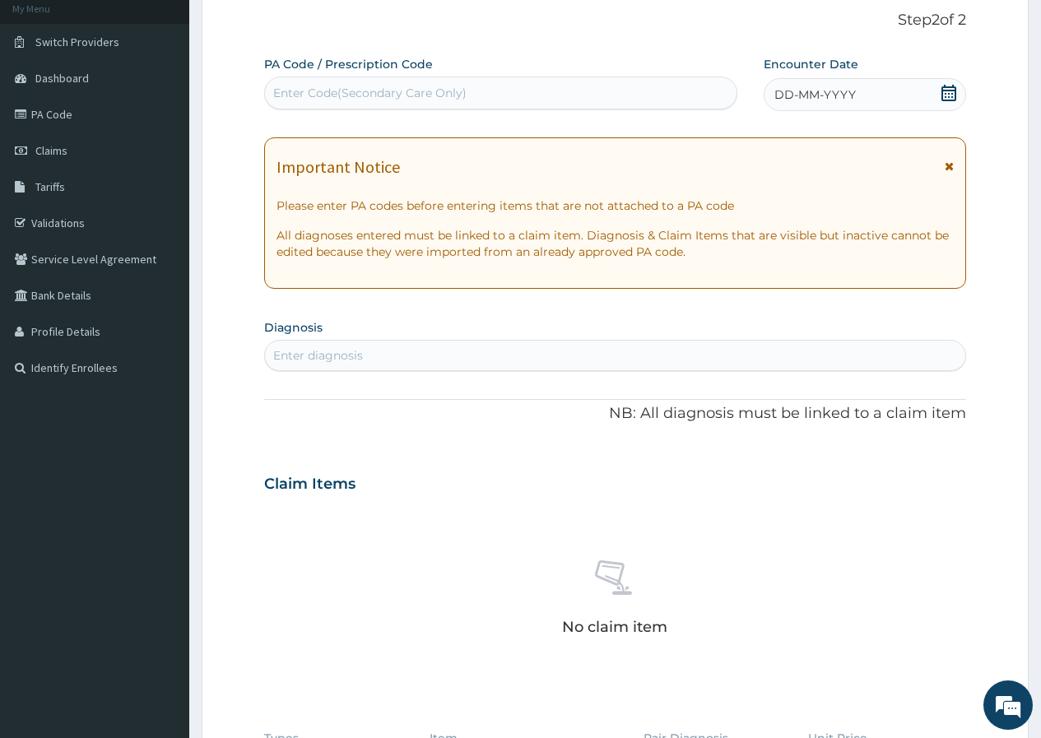
click at [522, 79] on div "Enter Code(Secondary Care Only)" at bounding box center [500, 93] width 472 height 33
paste input "PA/13CBDB"
type input "PA/13CBDB"
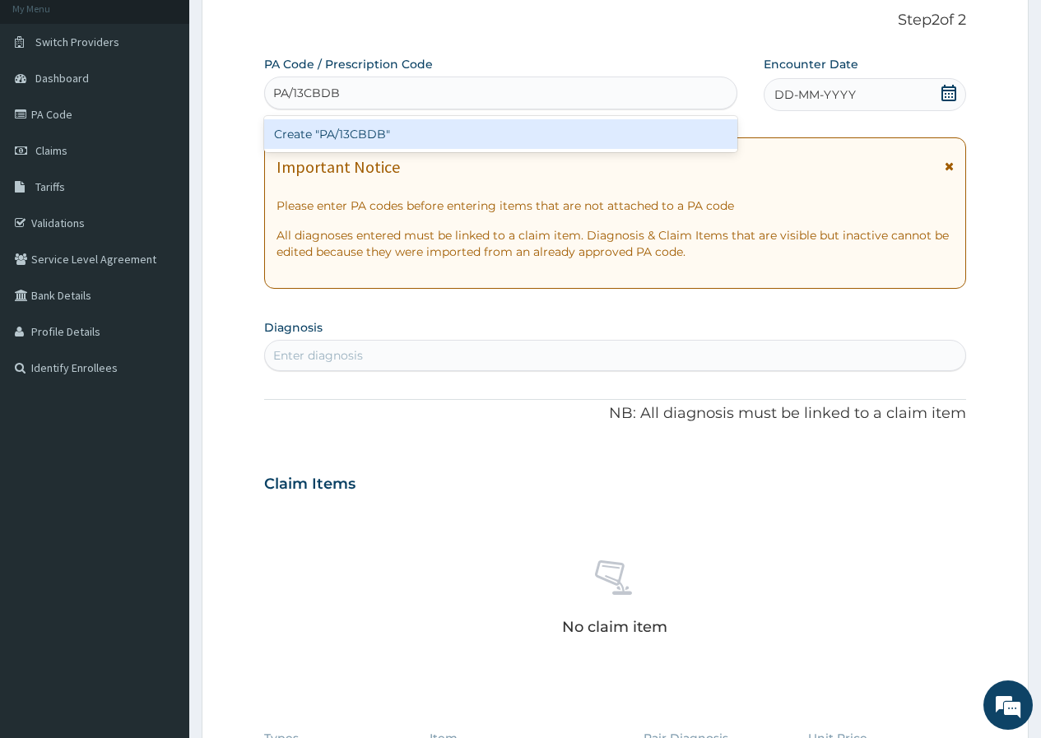
click at [370, 133] on div "Create "PA/13CBDB"" at bounding box center [500, 134] width 472 height 30
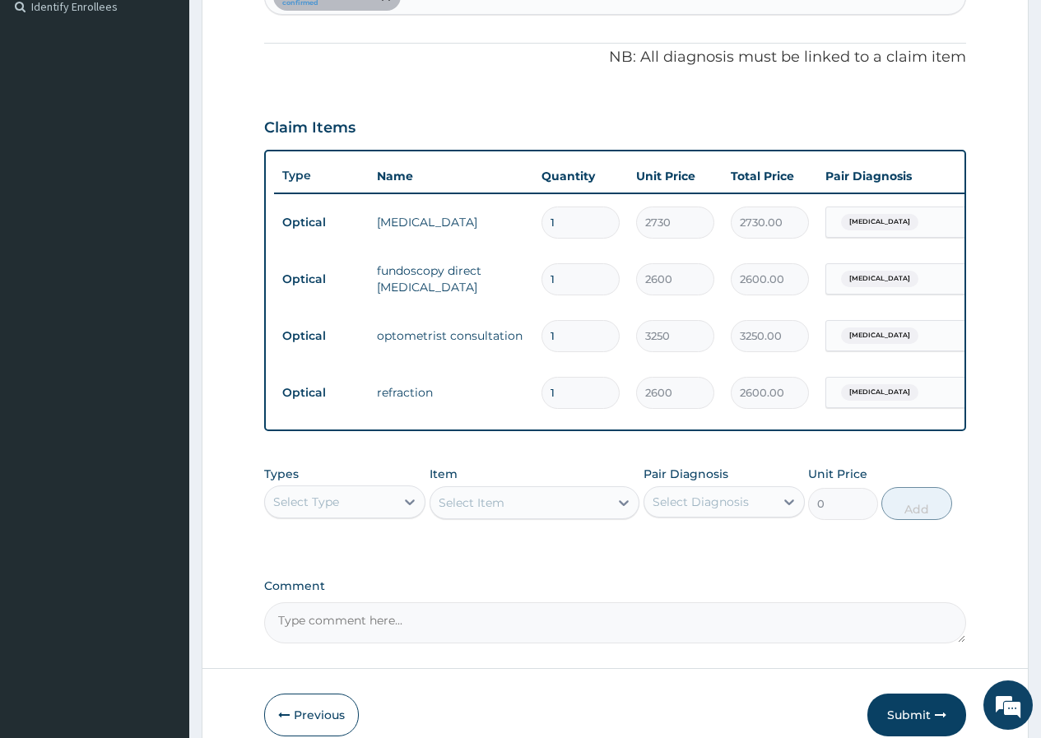
scroll to position [545, 0]
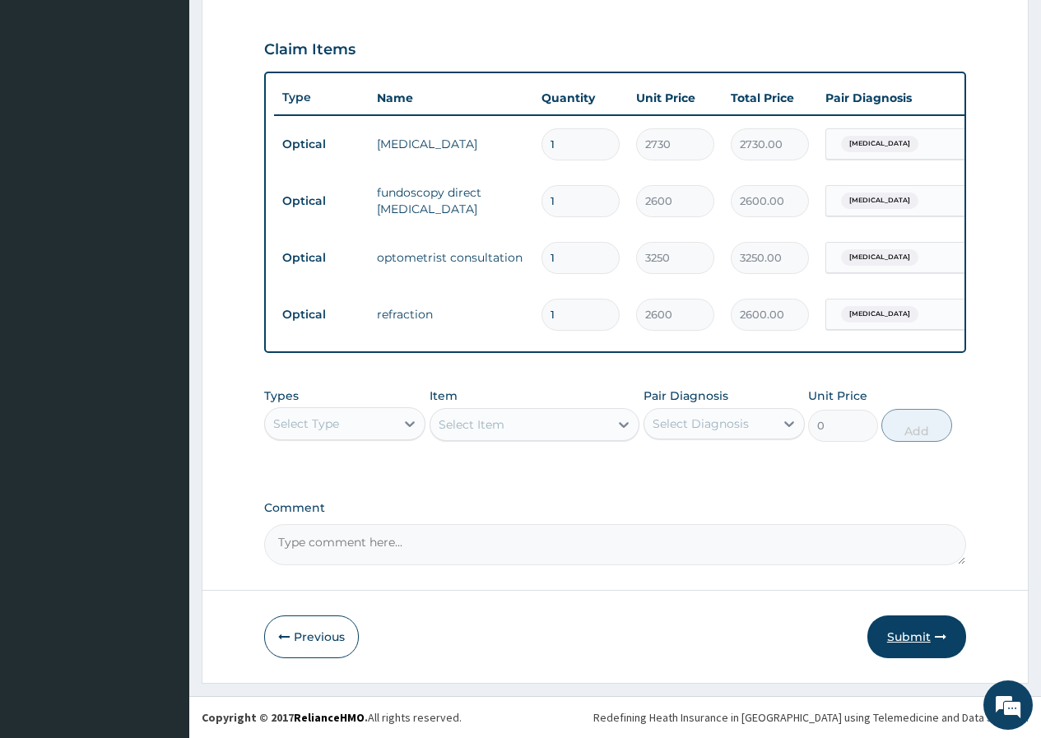
click at [919, 644] on button "Submit" at bounding box center [916, 637] width 99 height 43
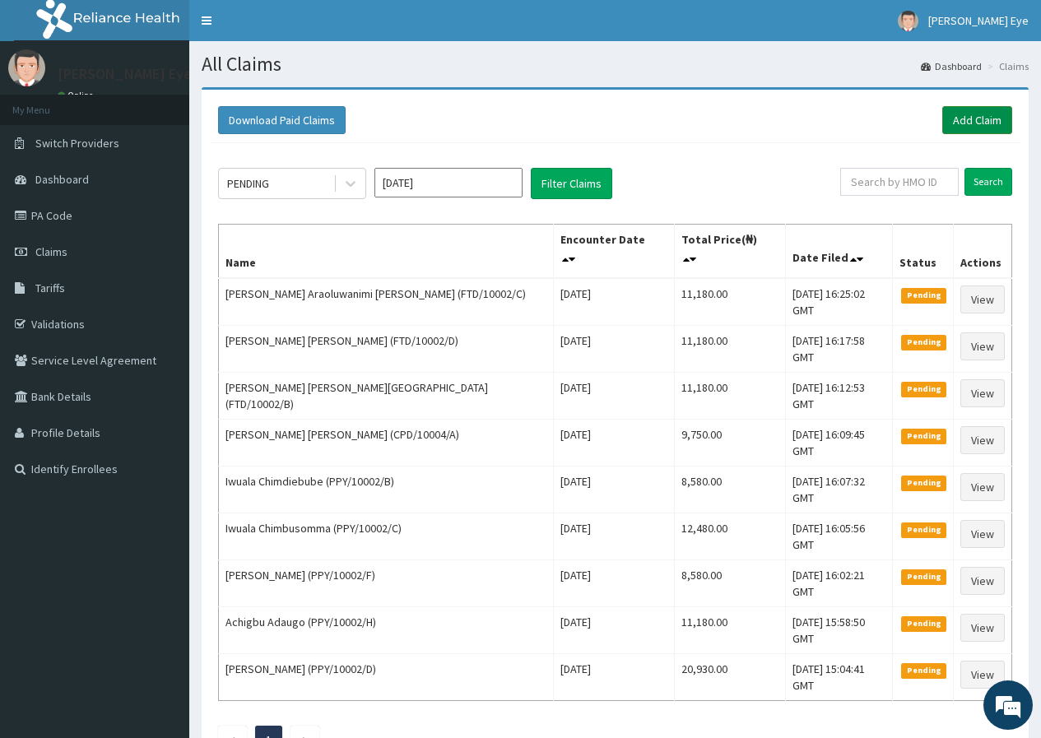
click at [960, 118] on link "Add Claim" at bounding box center [977, 120] width 70 height 28
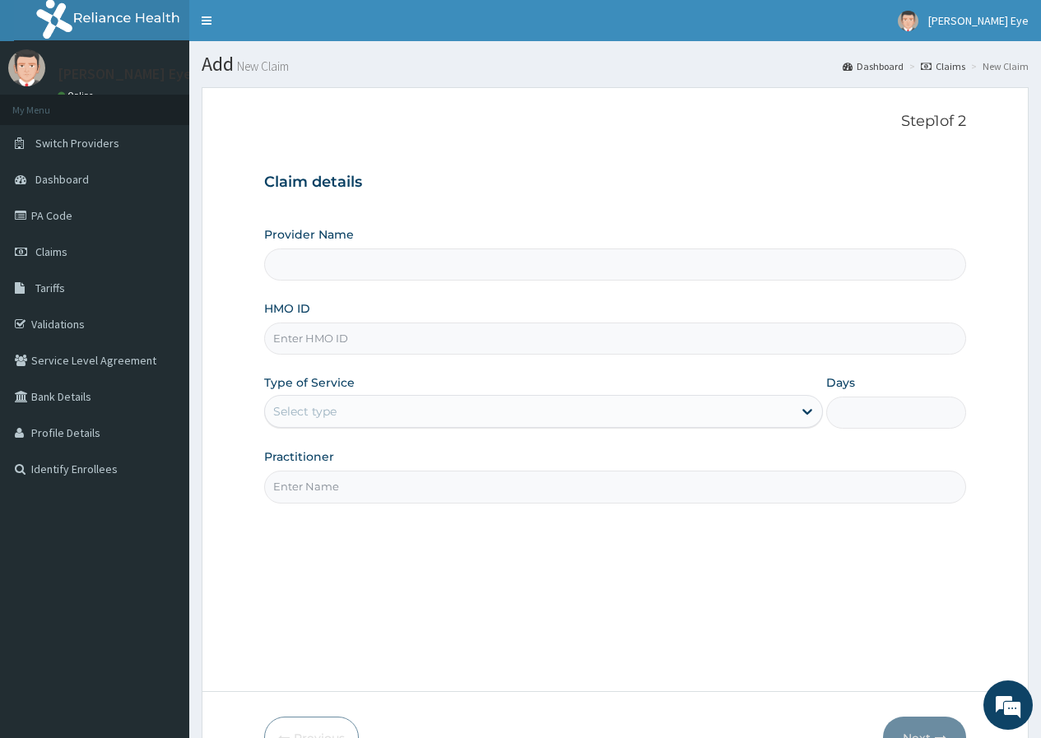
type input "[PERSON_NAME] Eye Clinic- Ogba"
click at [328, 338] on input "HMO ID" at bounding box center [615, 339] width 702 height 32
paste input "FTD/10002/E"
type input "FTD/10002/E"
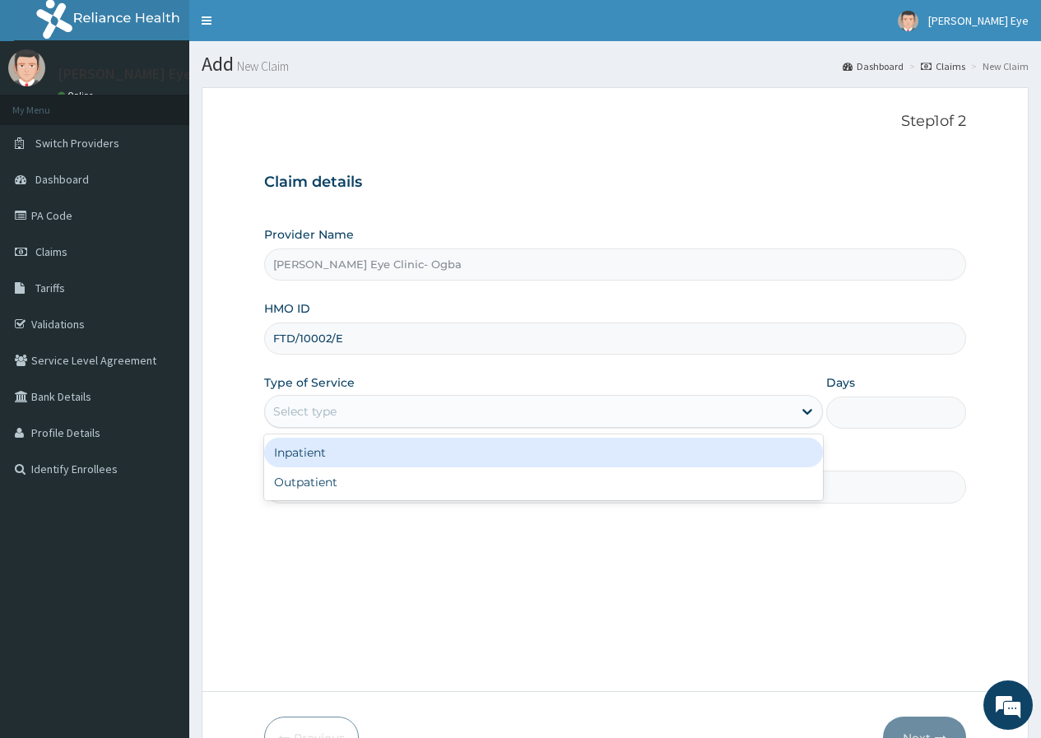
click at [345, 414] on div "Select type" at bounding box center [529, 411] width 528 height 26
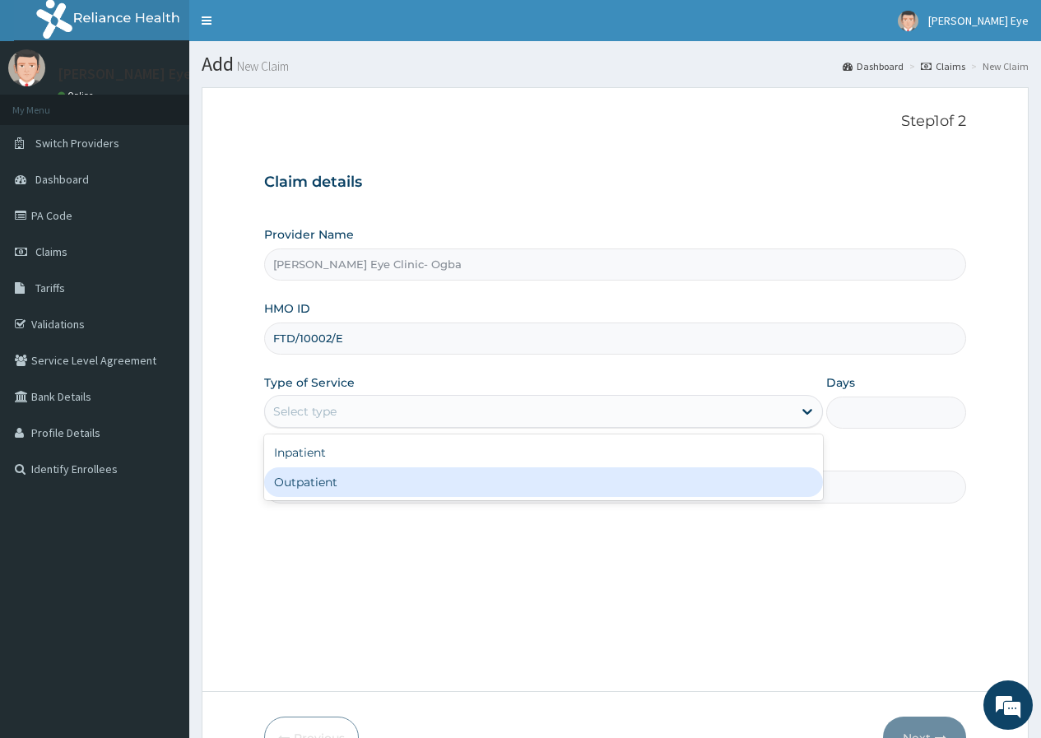
click at [337, 487] on div "Outpatient" at bounding box center [543, 482] width 559 height 30
type input "1"
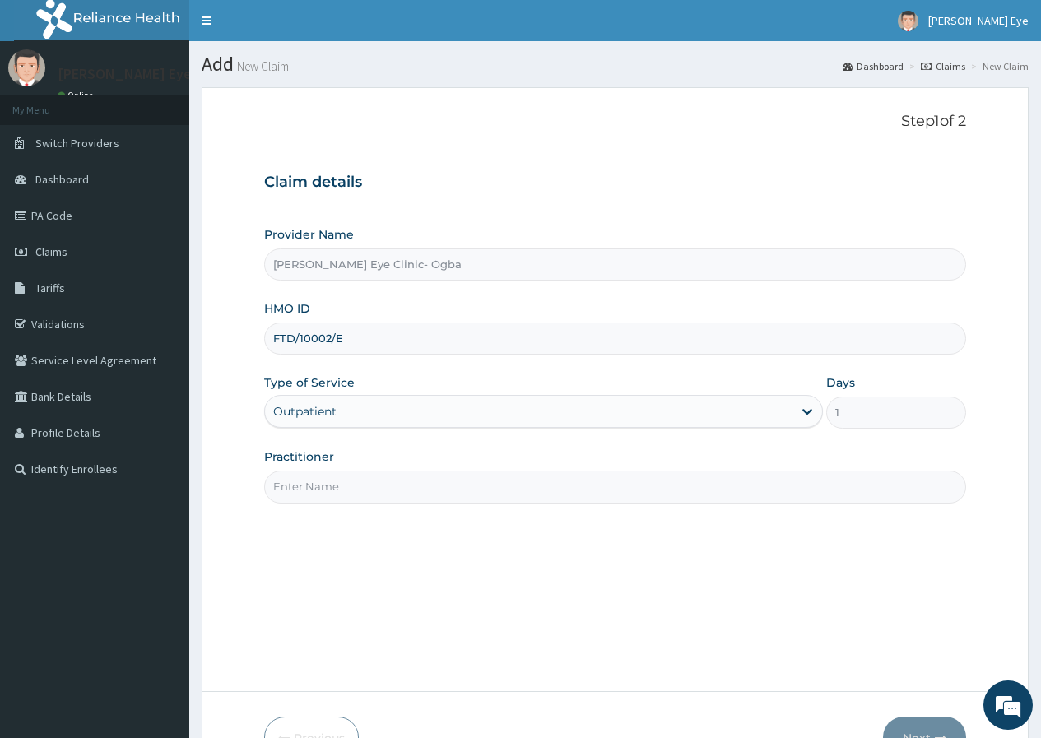
click at [339, 486] on input "Practitioner" at bounding box center [615, 487] width 702 height 32
type input "DR GIFT"
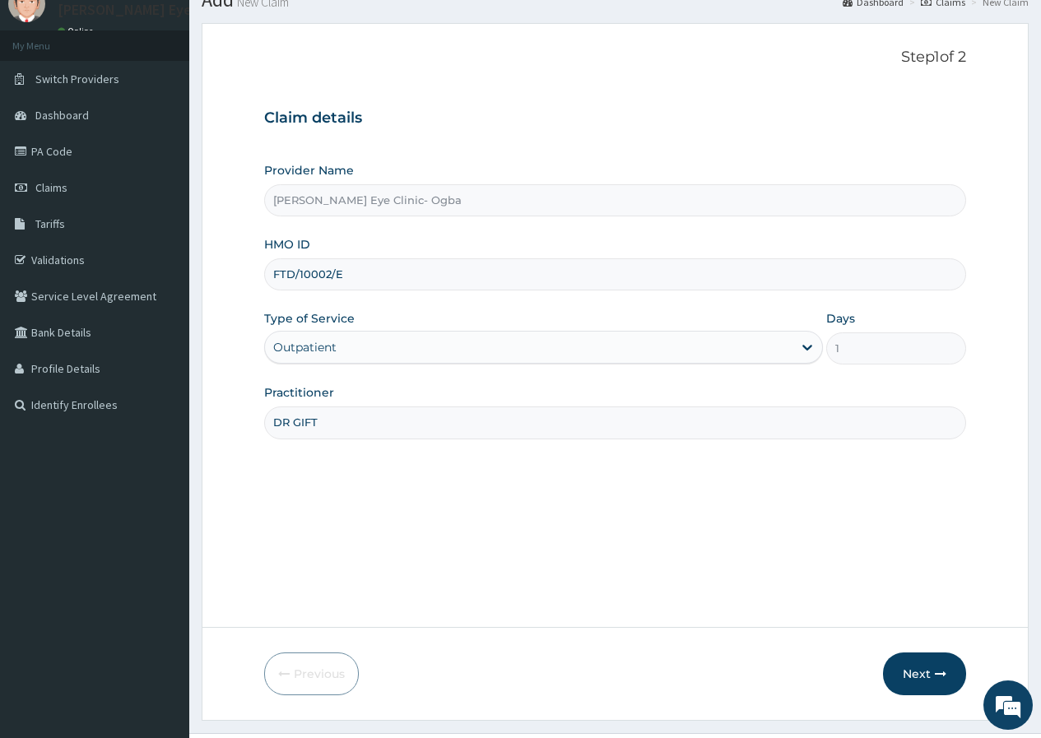
scroll to position [101, 0]
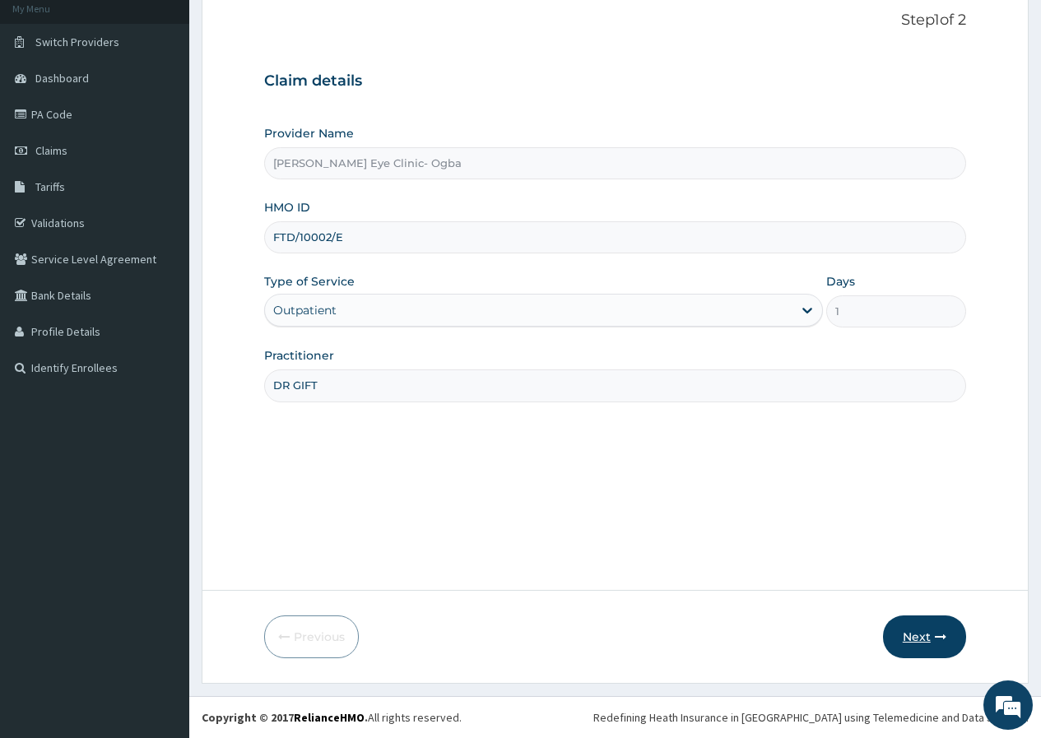
click at [927, 637] on button "Next" at bounding box center [924, 637] width 83 height 43
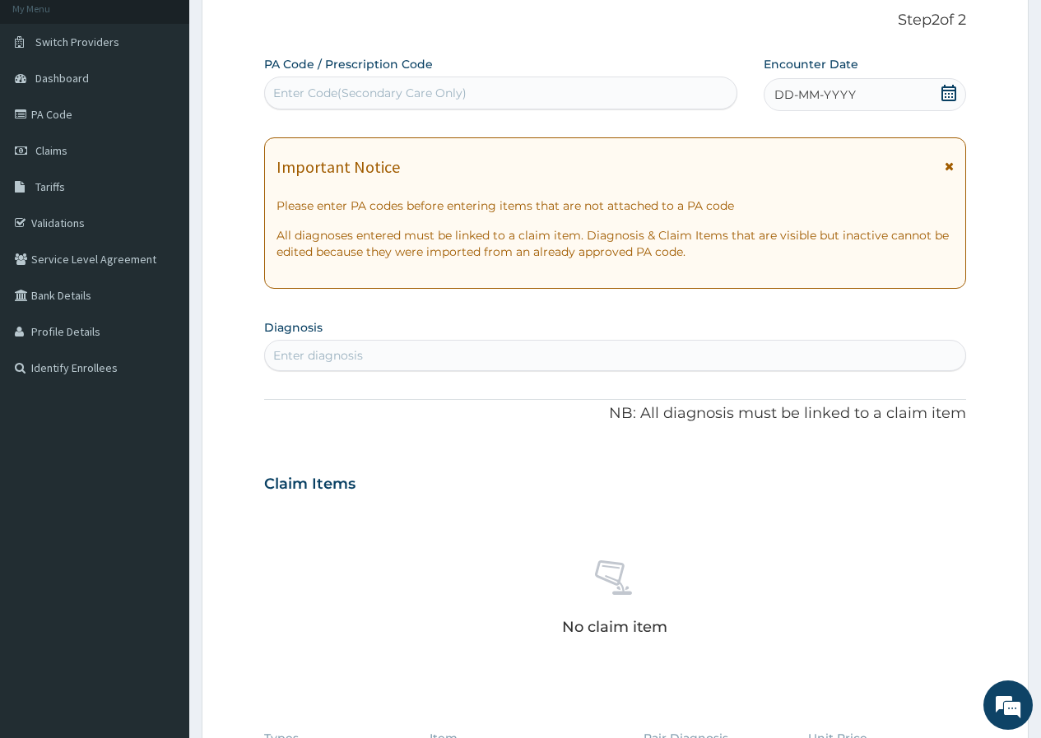
click at [388, 95] on div "Enter Code(Secondary Care Only)" at bounding box center [369, 93] width 193 height 16
paste input "PA/1F5E7E"
type input "PA/1F5E7E"
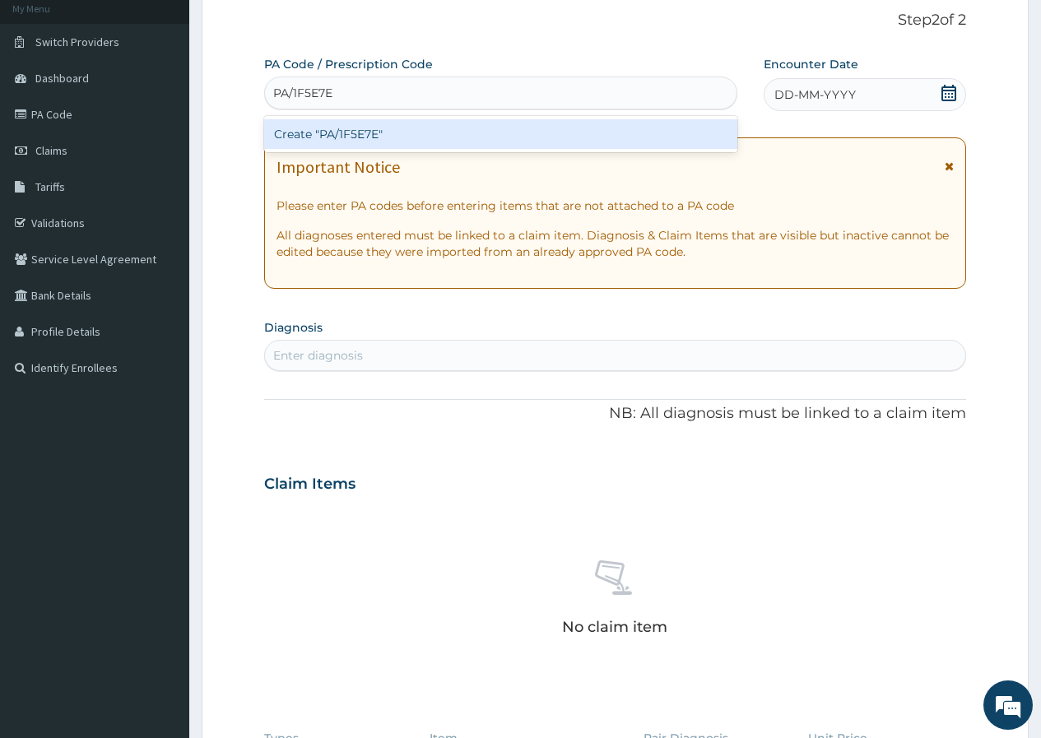
click at [309, 130] on div "Create "PA/1F5E7E"" at bounding box center [500, 134] width 472 height 30
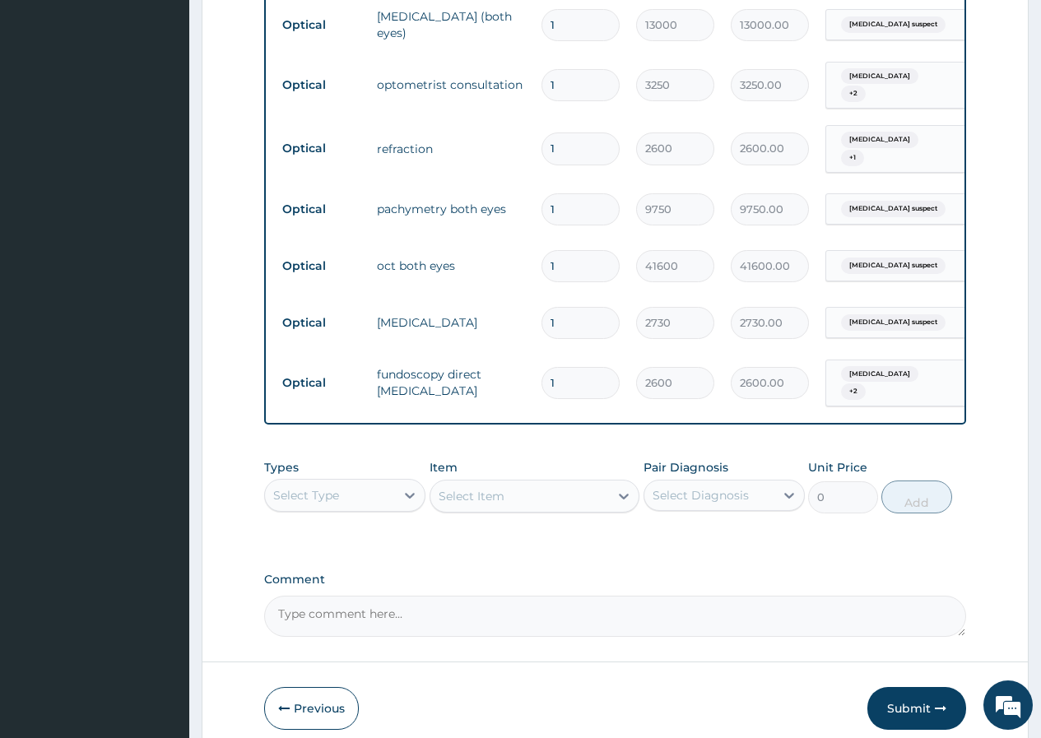
scroll to position [723, 0]
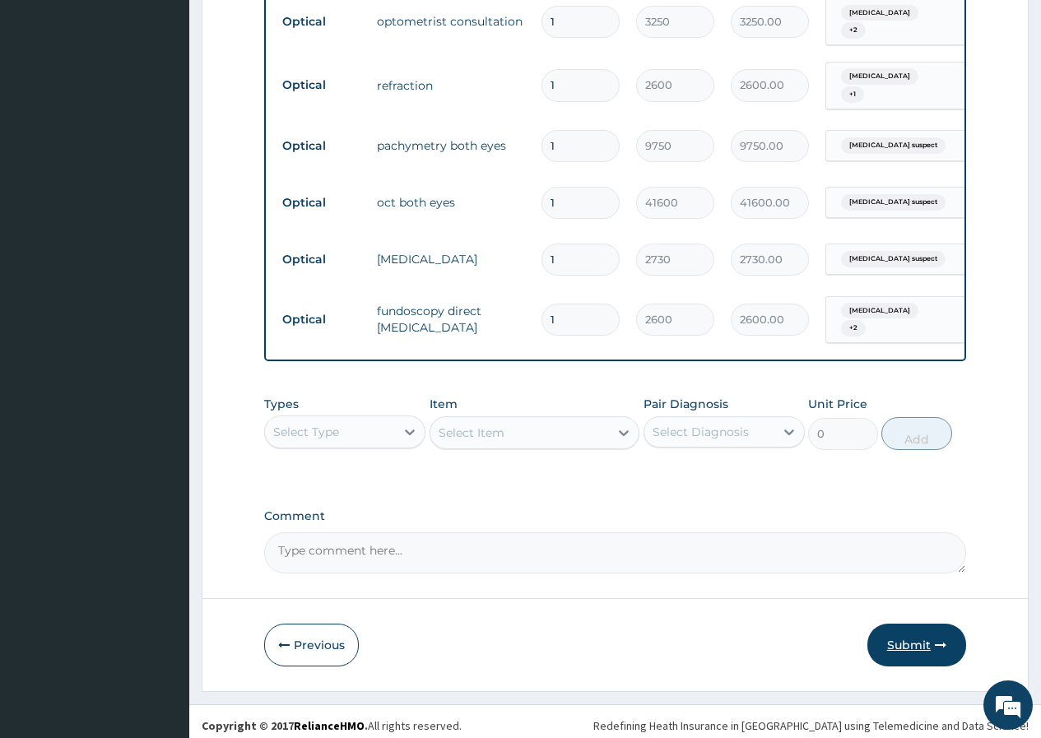
click at [914, 636] on button "Submit" at bounding box center [916, 645] width 99 height 43
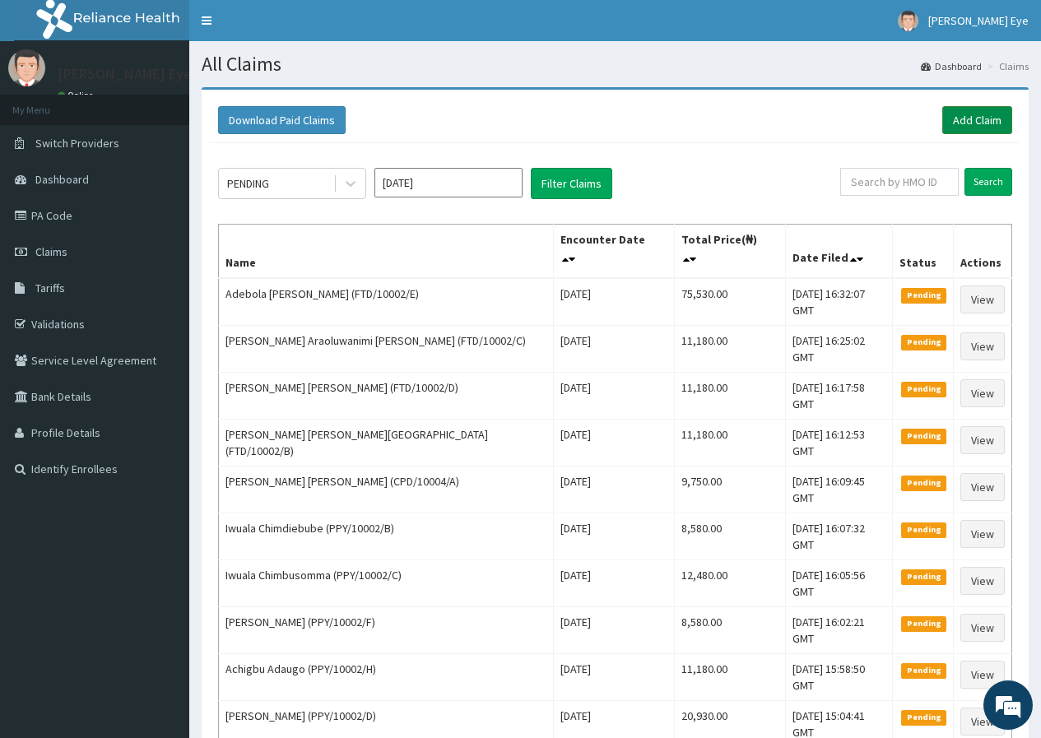
click at [971, 123] on link "Add Claim" at bounding box center [977, 120] width 70 height 28
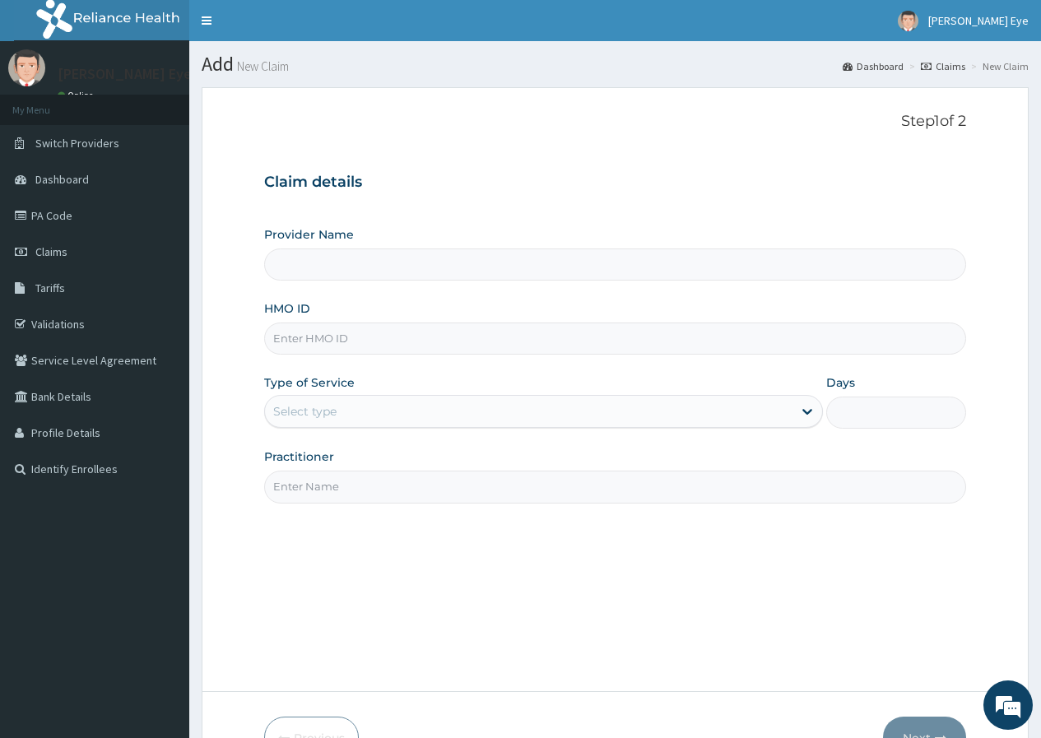
type input "Forst Eye Clinic- Ogba"
click at [344, 334] on input "HMO ID" at bounding box center [615, 339] width 702 height 32
paste input "CBA/10087/B"
type input "CBA/10087/B"
click at [521, 378] on div "Type of Service Select type" at bounding box center [543, 401] width 559 height 54
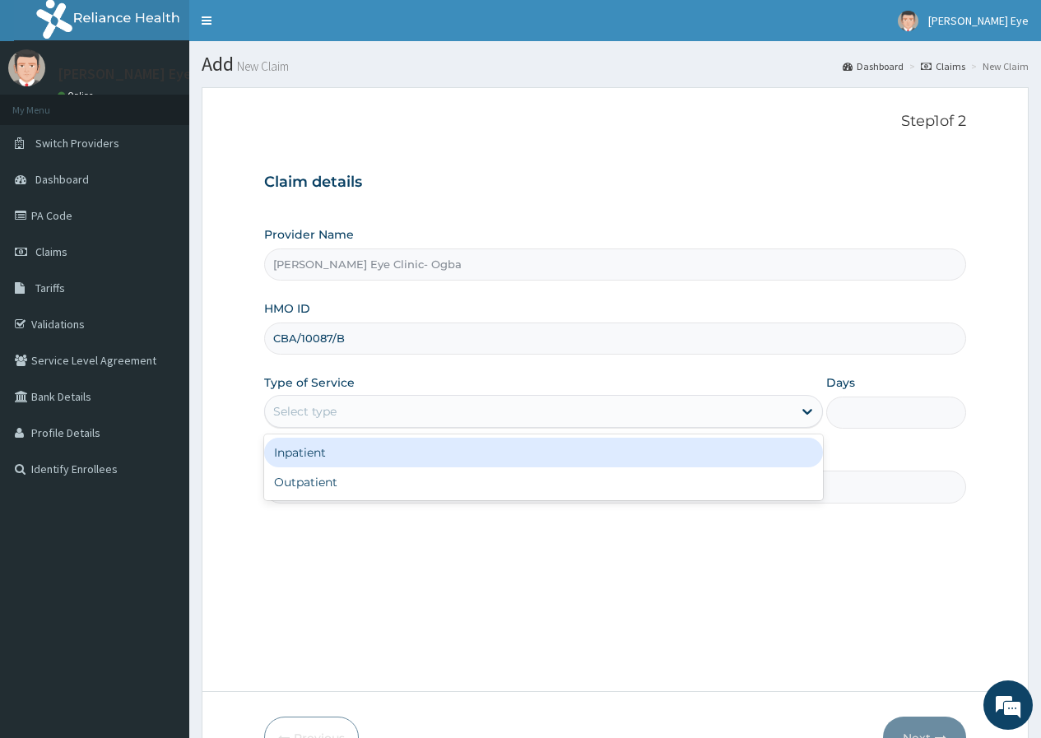
click at [369, 424] on div "Select type" at bounding box center [529, 411] width 528 height 26
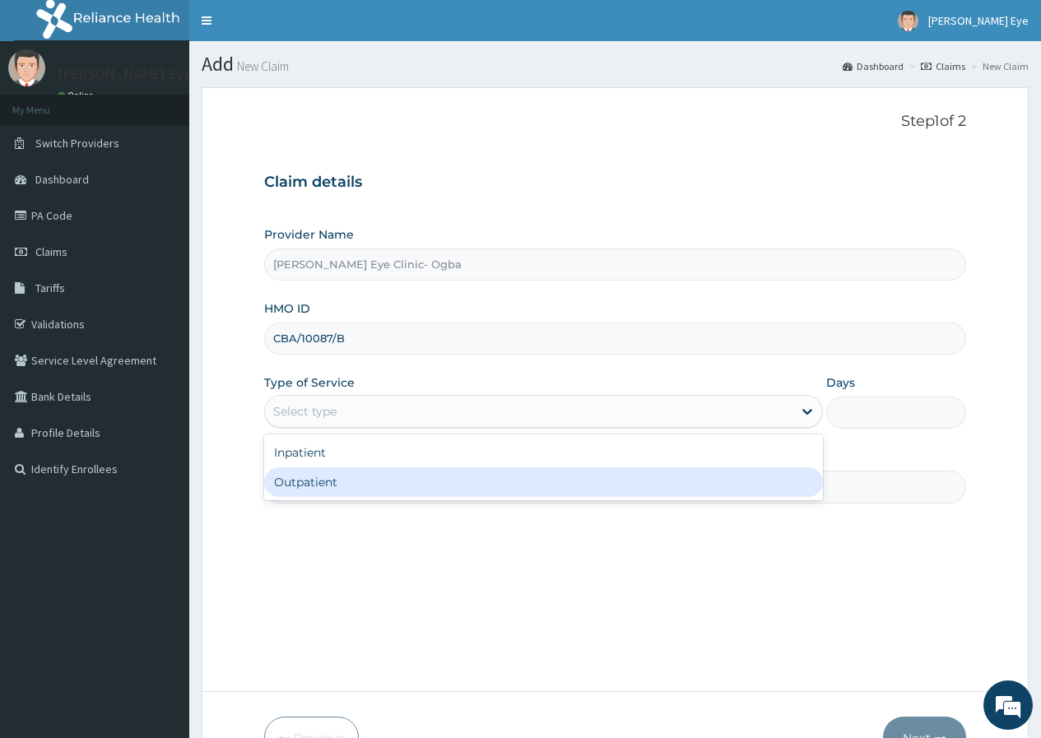
click at [366, 482] on div "Outpatient" at bounding box center [543, 482] width 559 height 30
type input "1"
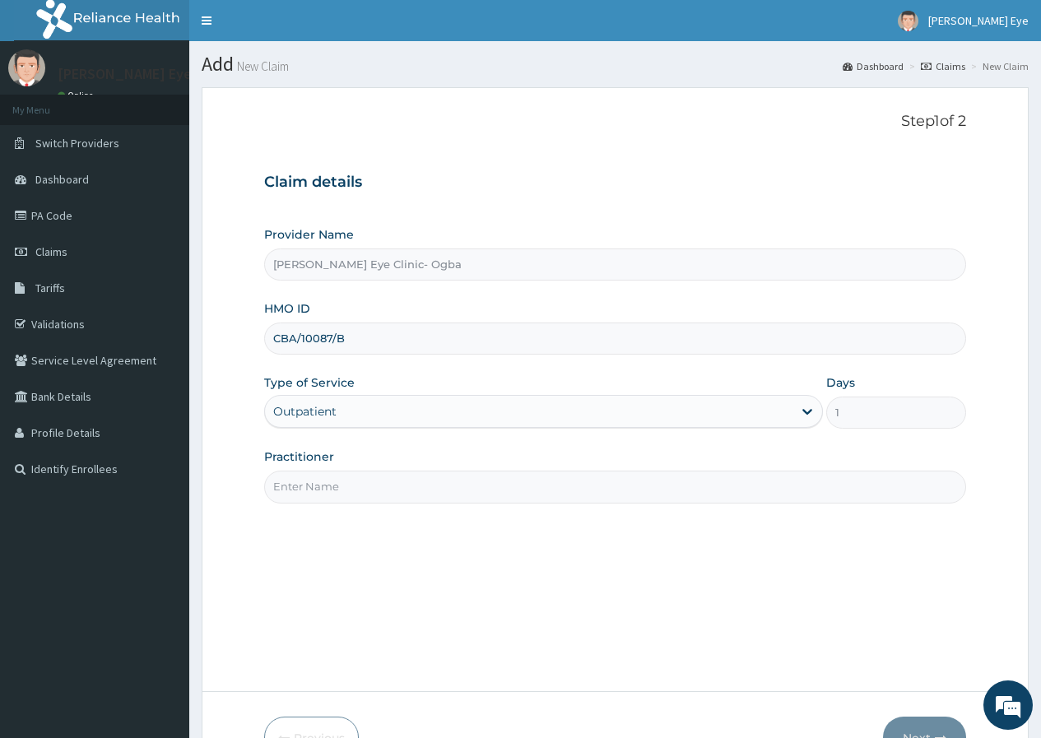
click at [443, 485] on input "Practitioner" at bounding box center [615, 487] width 702 height 32
type input "DR GIFT"
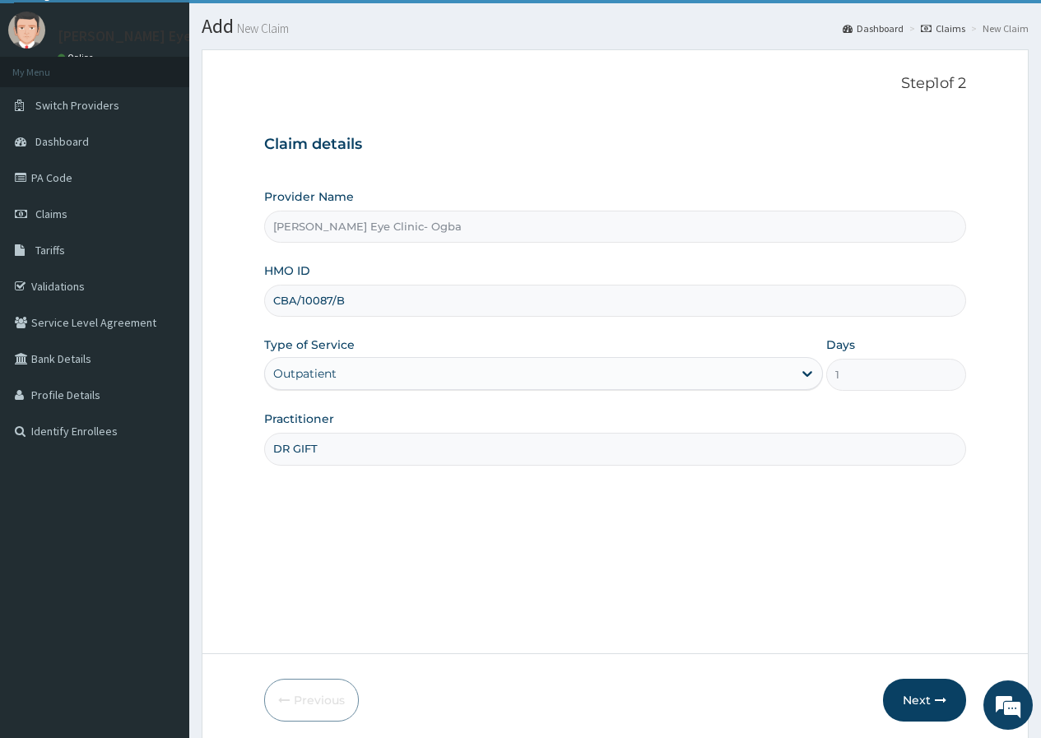
scroll to position [101, 0]
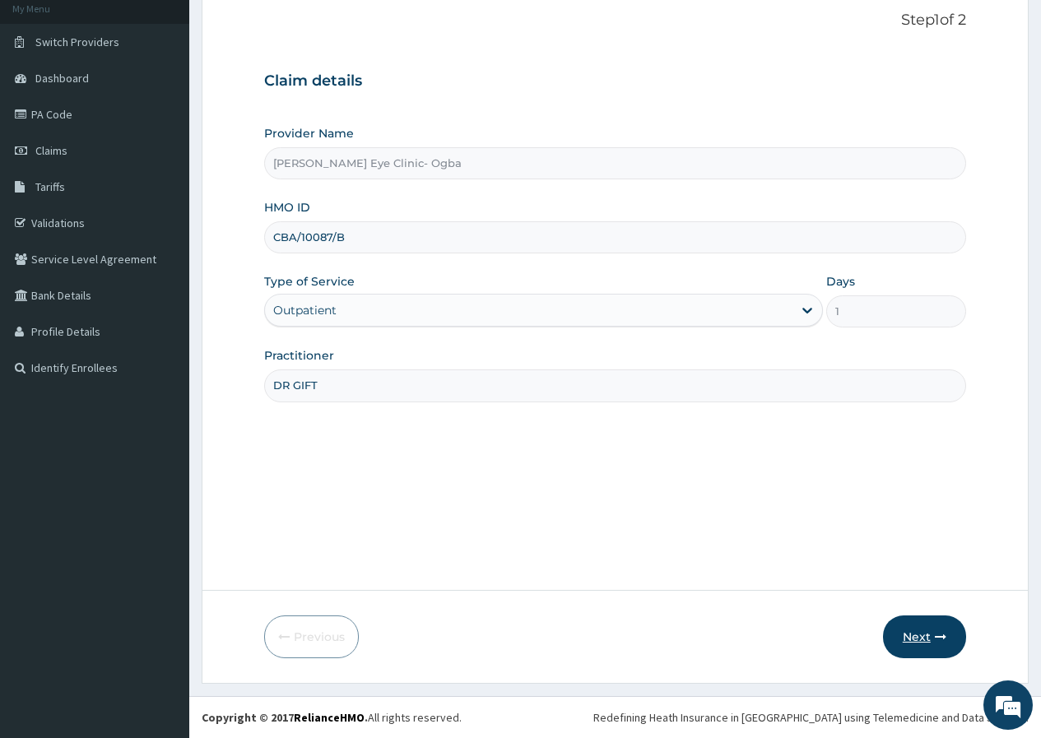
click at [917, 632] on button "Next" at bounding box center [924, 637] width 83 height 43
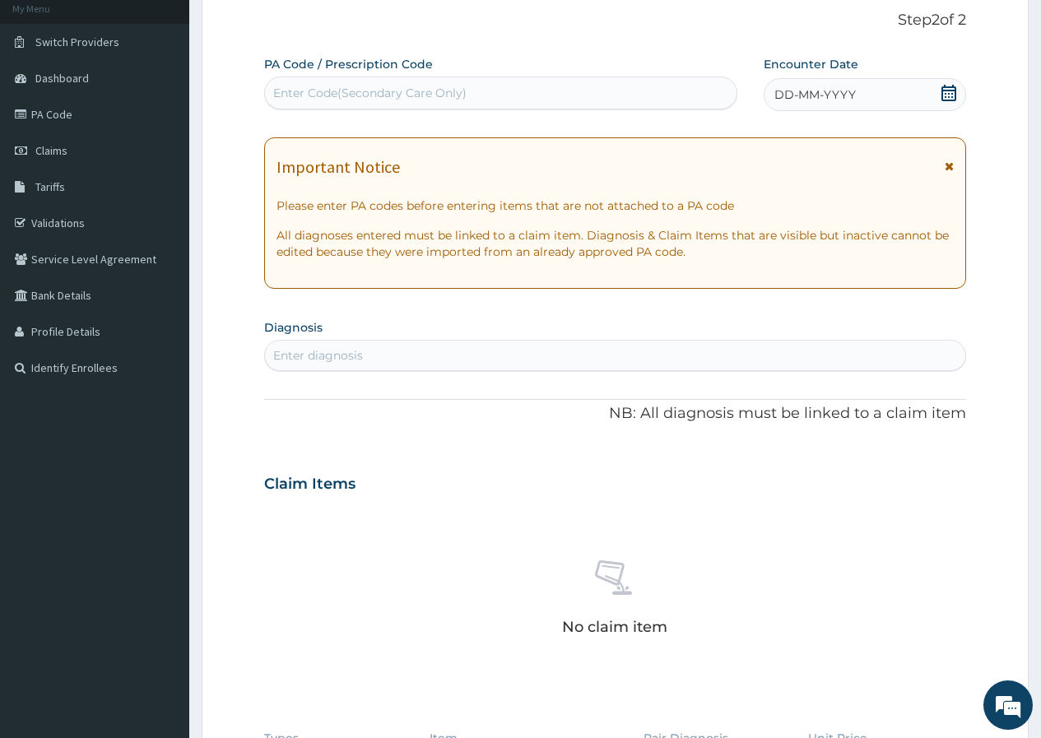
click at [300, 95] on div "Enter Code(Secondary Care Only)" at bounding box center [369, 93] width 193 height 16
paste input "PA/31F39C"
type input "PA/31F39C"
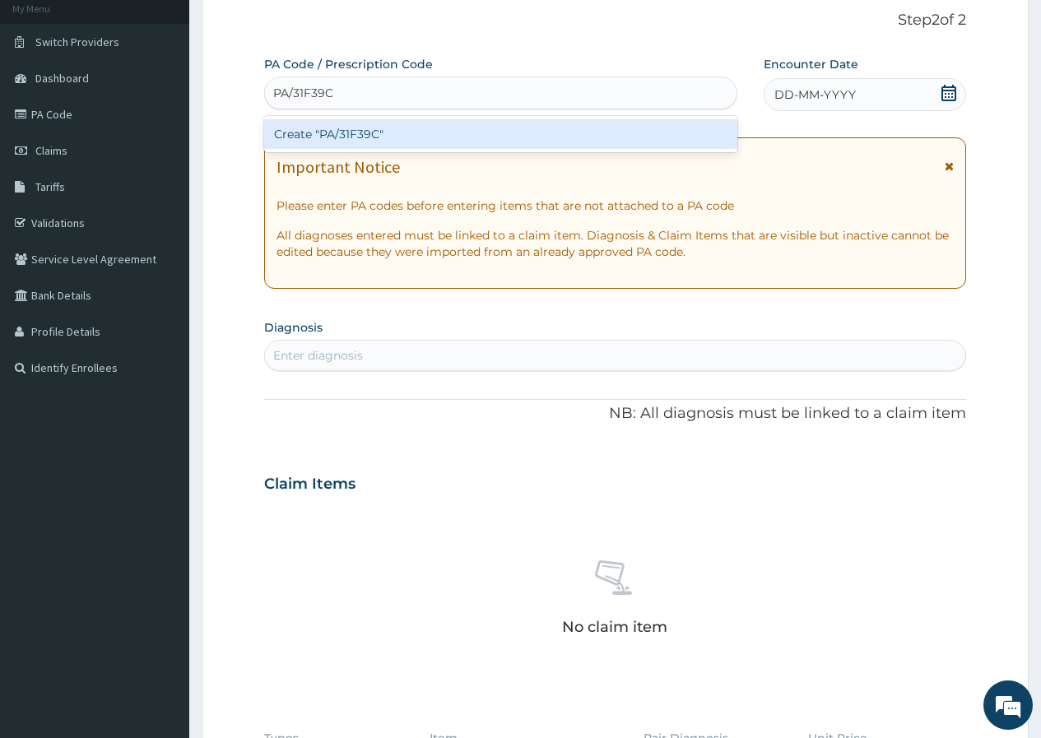
click at [420, 138] on div "Create "PA/31F39C"" at bounding box center [500, 134] width 472 height 30
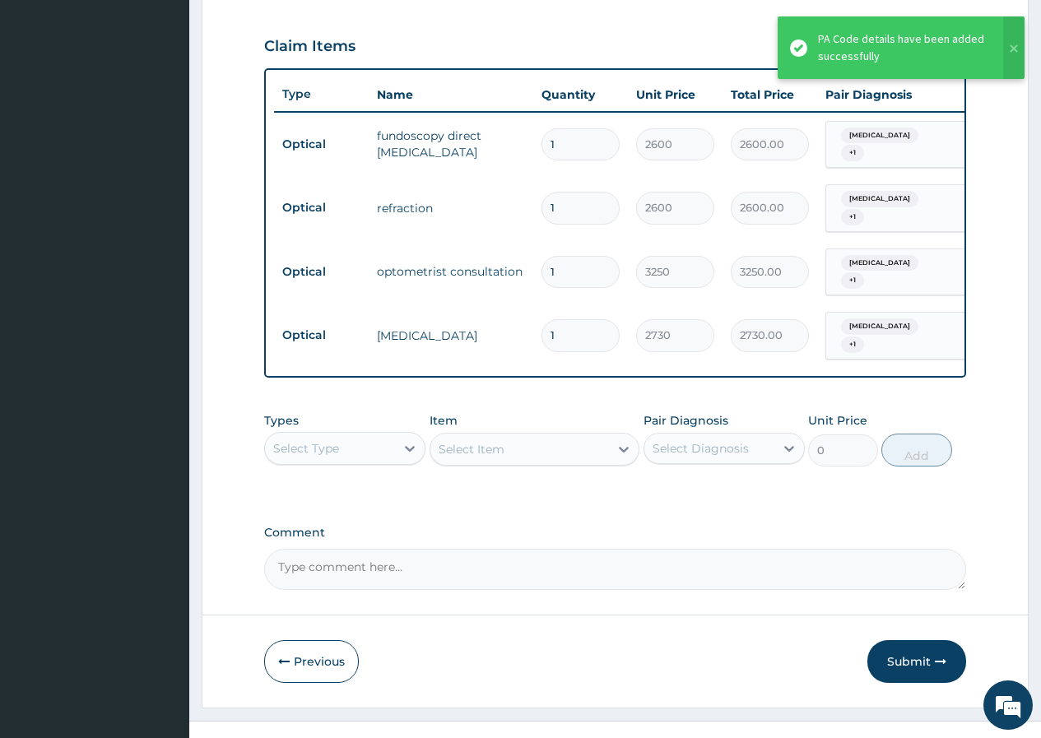
scroll to position [553, 0]
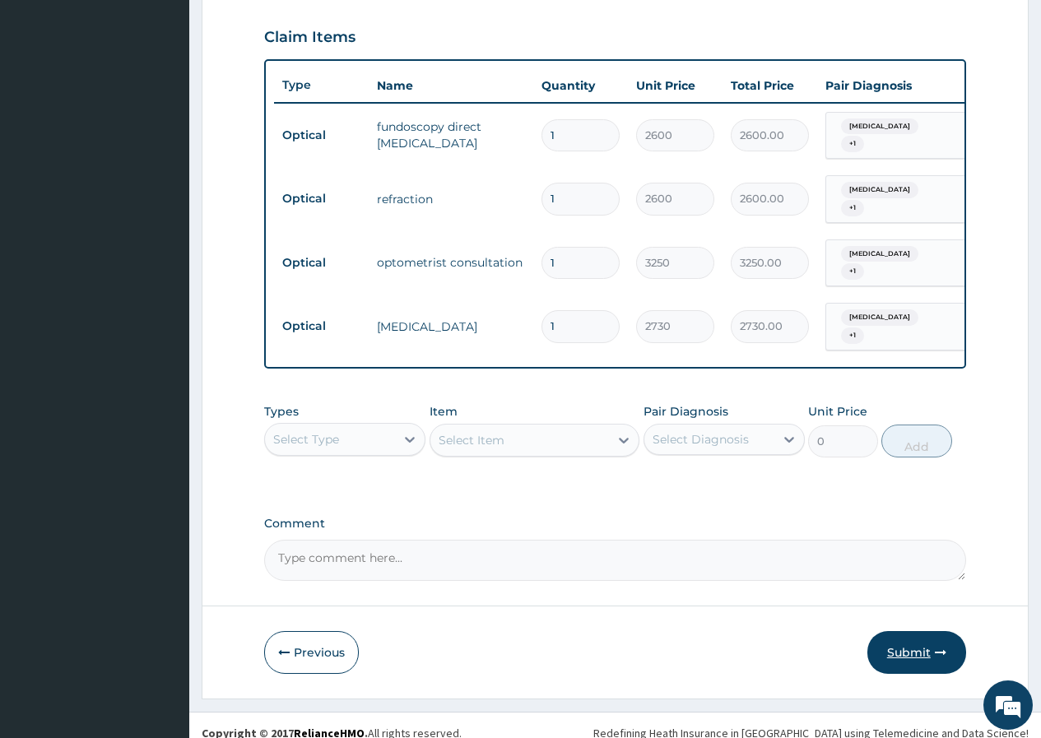
click at [906, 636] on button "Submit" at bounding box center [916, 652] width 99 height 43
